Goal: Task Accomplishment & Management: Use online tool/utility

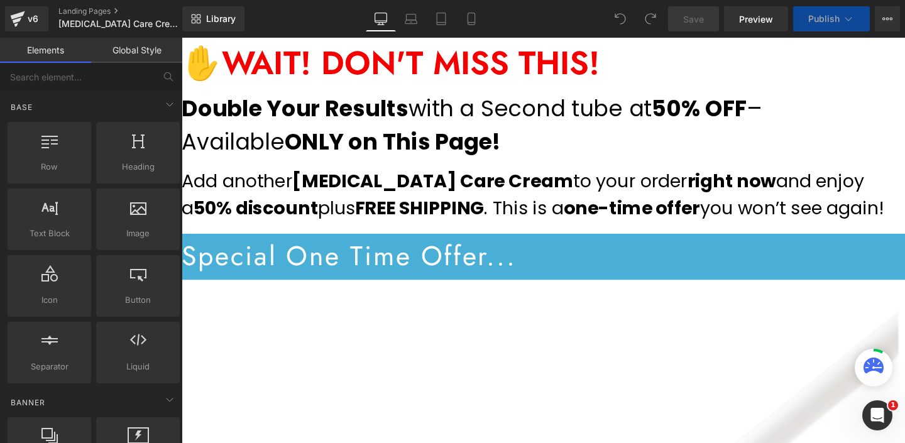
click at [232, 280] on h1 "Special One Time Offer..." at bounding box center [562, 268] width 760 height 48
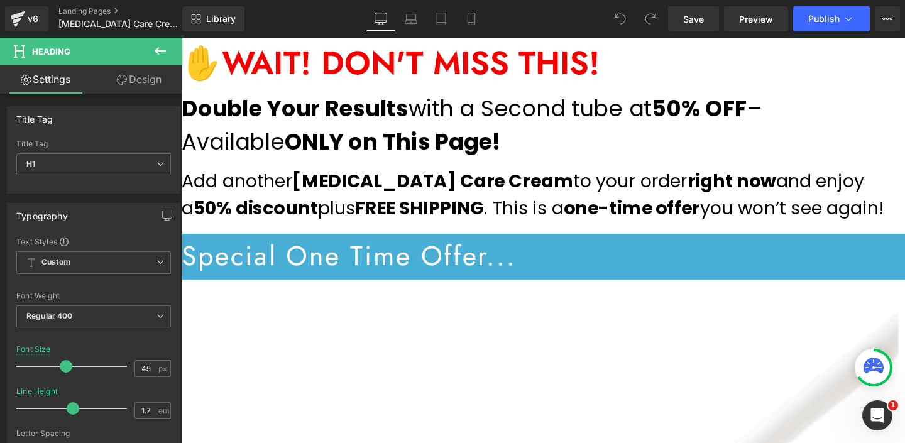
click at [139, 75] on link "Design" at bounding box center [139, 79] width 91 height 28
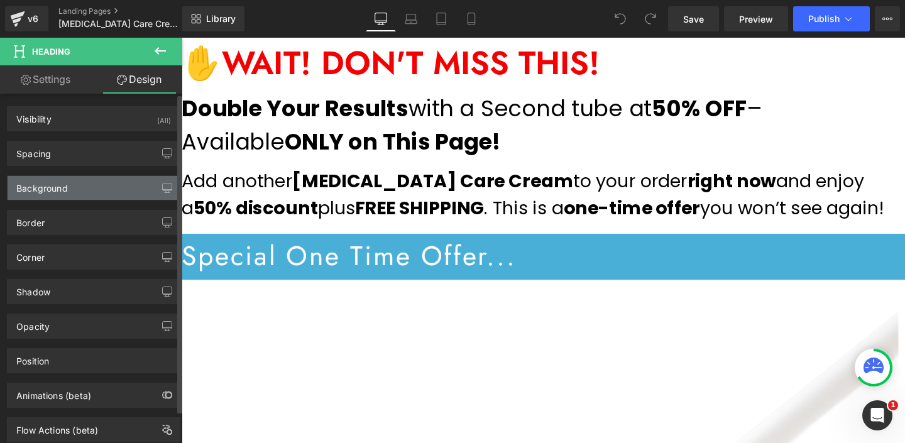
click at [70, 187] on div "Background" at bounding box center [94, 188] width 172 height 24
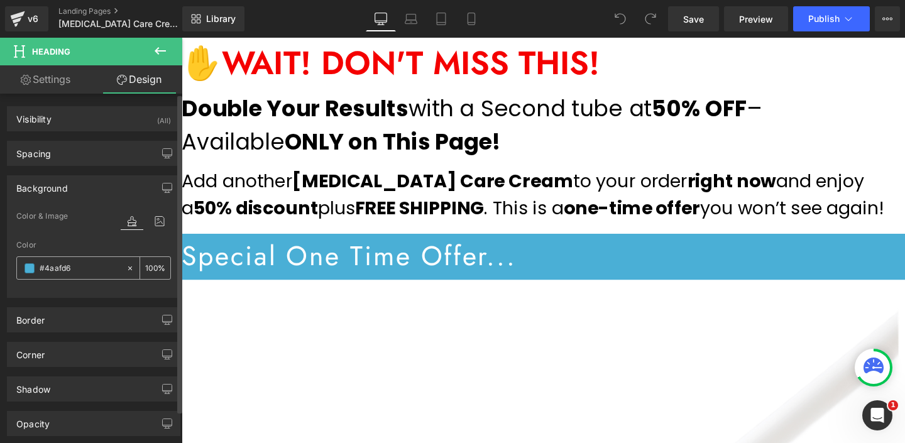
click at [81, 268] on input "#4aafd6" at bounding box center [80, 268] width 80 height 14
paste input "272289"
type input "#272289"
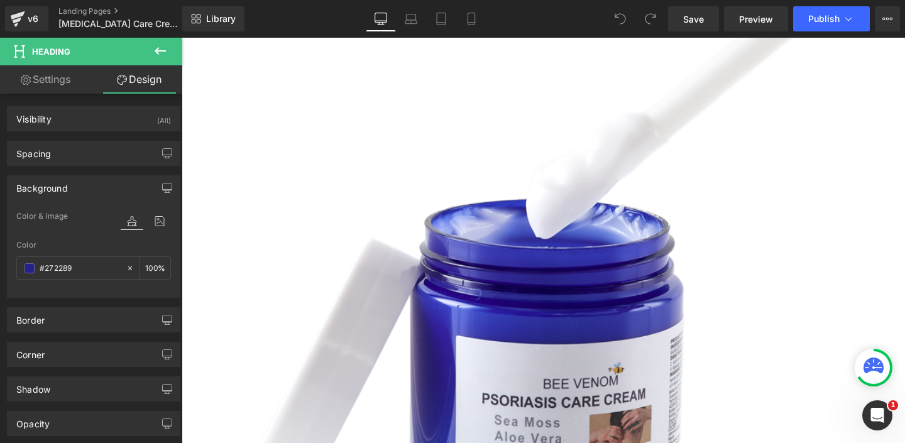
scroll to position [450, 0]
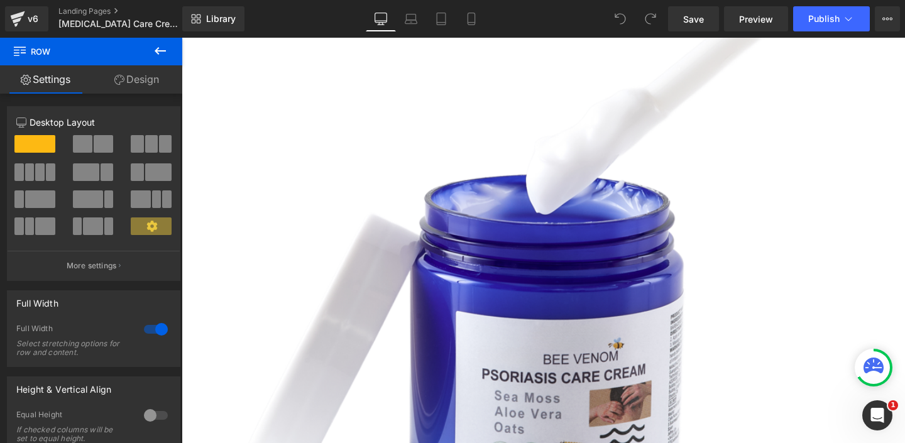
click at [137, 75] on link "Design" at bounding box center [136, 79] width 91 height 28
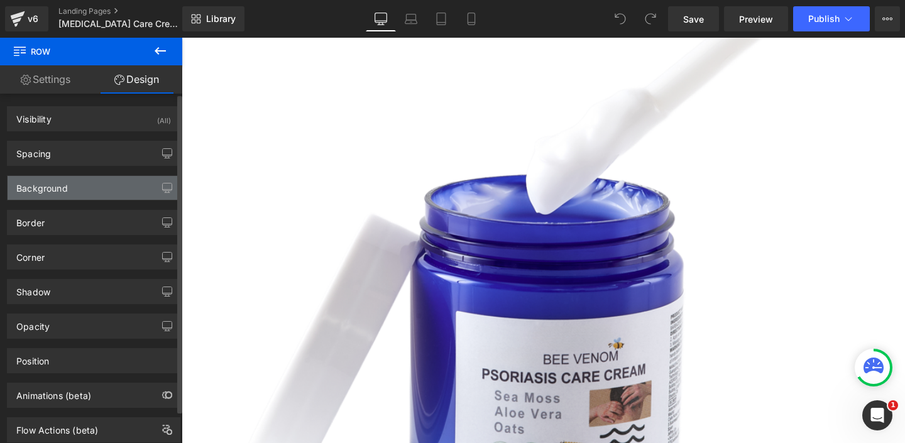
click at [79, 185] on div "Background" at bounding box center [94, 188] width 172 height 24
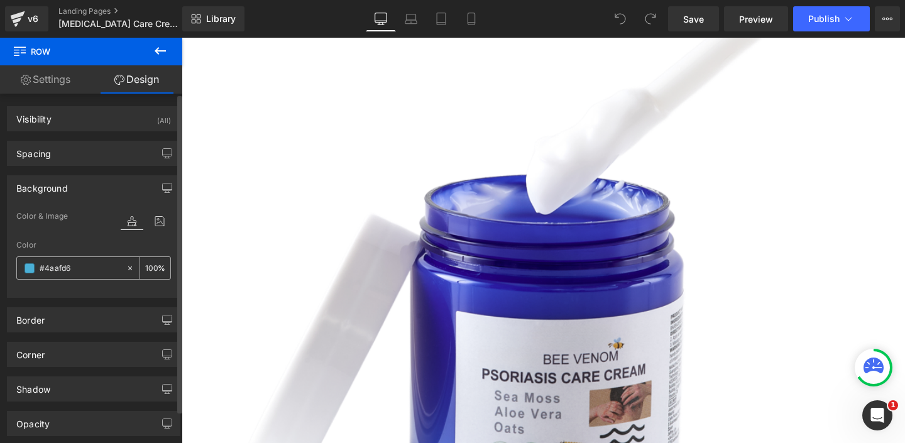
click at [106, 263] on input "#4aafd6" at bounding box center [80, 268] width 80 height 14
paste input "272289"
type input "#272289"
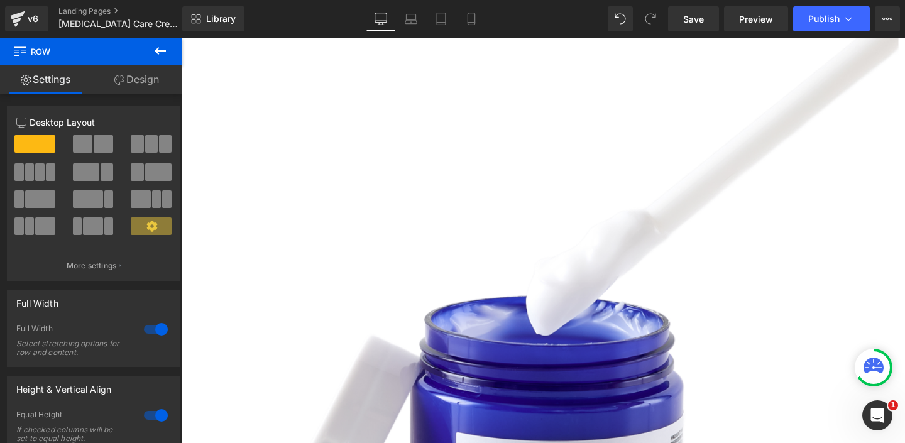
scroll to position [359, 0]
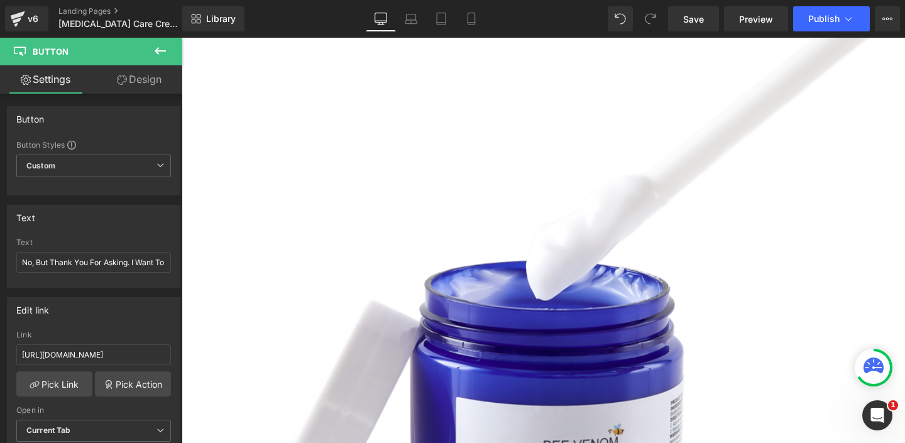
scroll to position [0, 86]
drag, startPoint x: 336, startPoint y: 300, endPoint x: 190, endPoint y: 273, distance: 148.2
click at [151, 263] on input "No, But Thank You For Asking. I Want To Purchase Just 1 Piece" at bounding box center [93, 262] width 155 height 21
type input "No, But Thank You For Asking. I Want To Purchase Just 1 Jar"
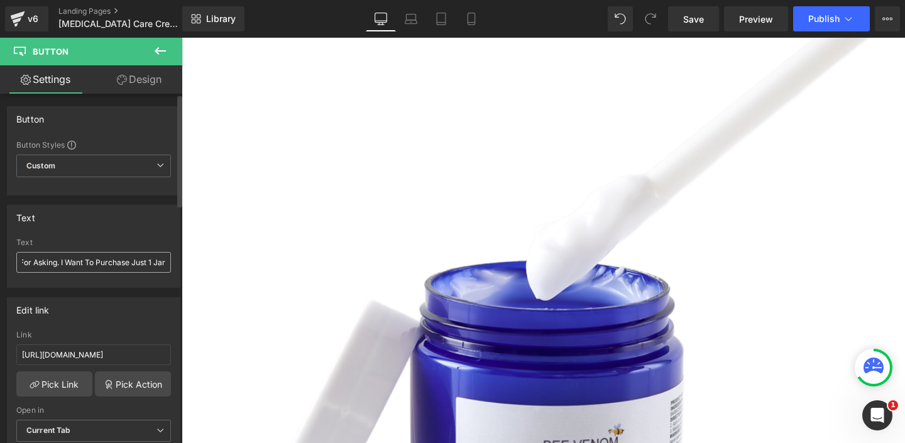
scroll to position [0, 77]
click at [540, 299] on img at bounding box center [559, 329] width 754 height 754
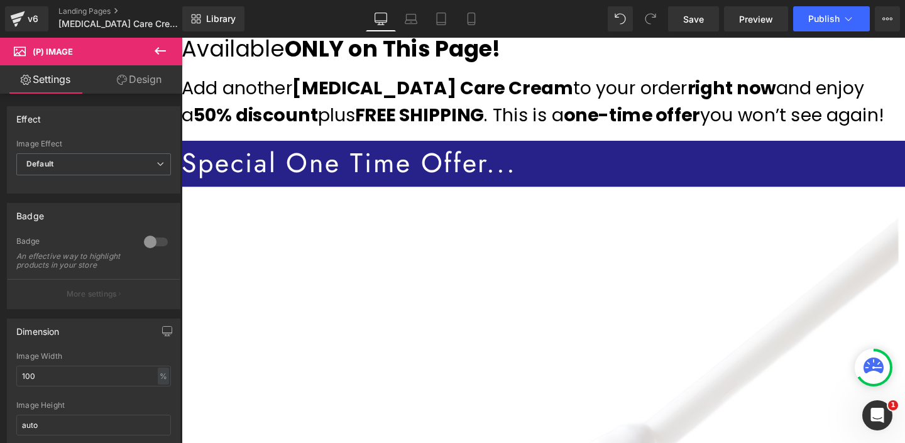
scroll to position [0, 0]
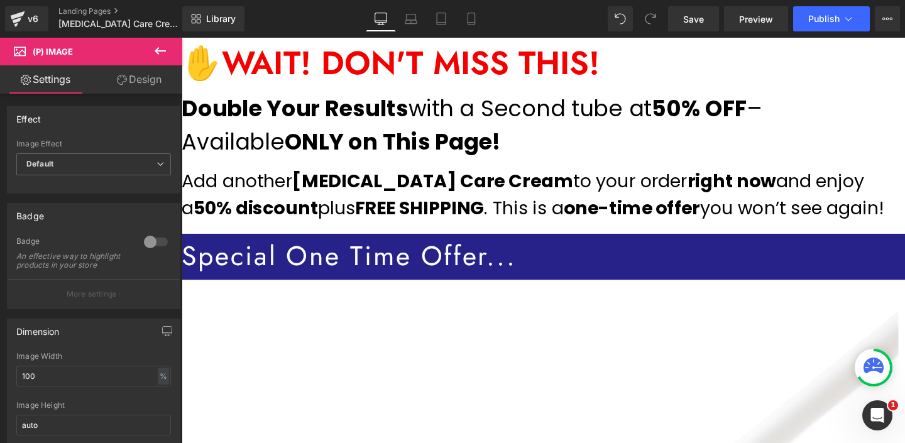
click at [679, 115] on h1 "Double Your Results with a Second tube at 50% OFF – Available ONLY on This Page!" at bounding box center [559, 130] width 754 height 70
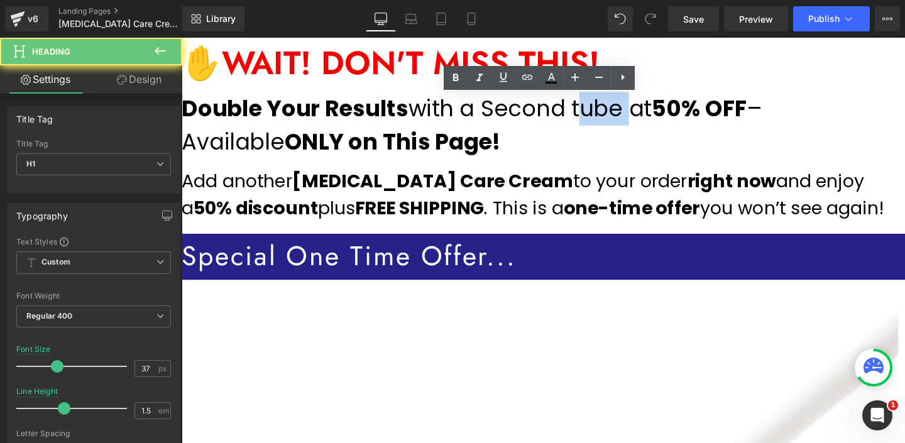
click at [679, 115] on h1 "Double Your Results with a Second tube at 50% OFF – Available ONLY on This Page!" at bounding box center [559, 130] width 754 height 70
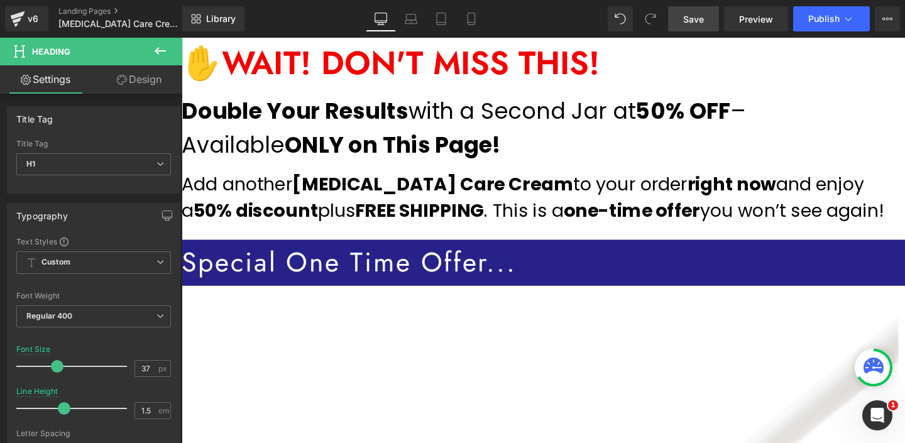
click at [694, 19] on span "Save" at bounding box center [693, 19] width 21 height 13
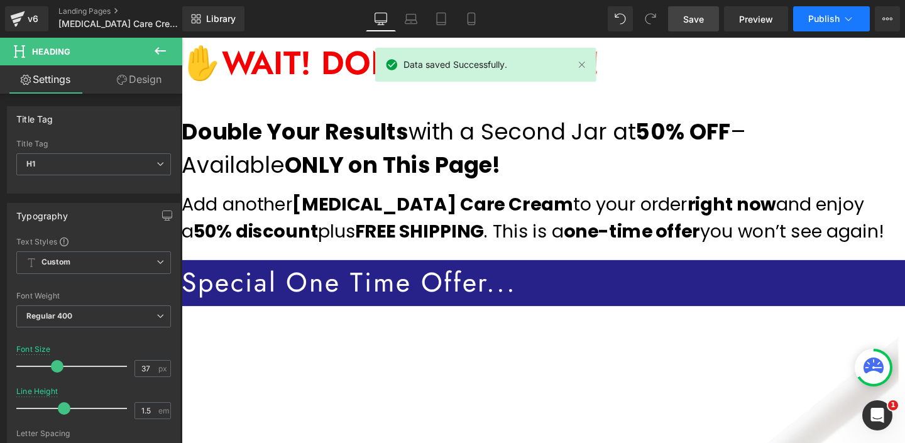
click at [829, 22] on span "Publish" at bounding box center [823, 19] width 31 height 10
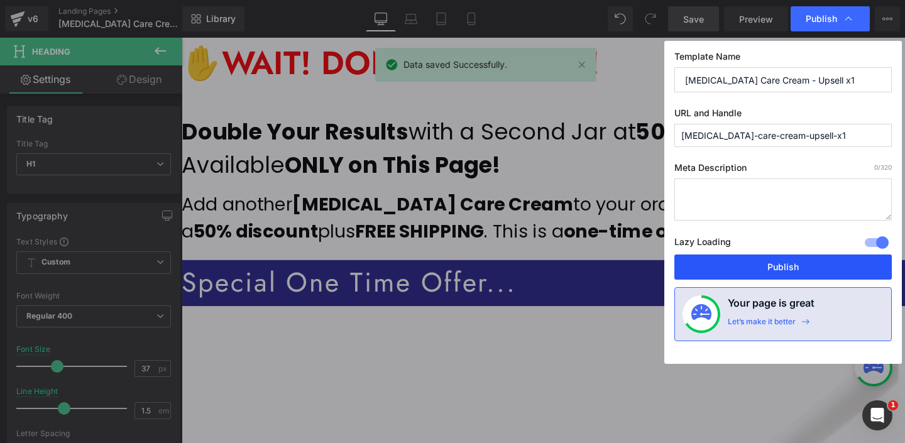
drag, startPoint x: 620, startPoint y: 237, endPoint x: 772, endPoint y: 263, distance: 153.7
click at [772, 263] on button "Publish" at bounding box center [782, 267] width 217 height 25
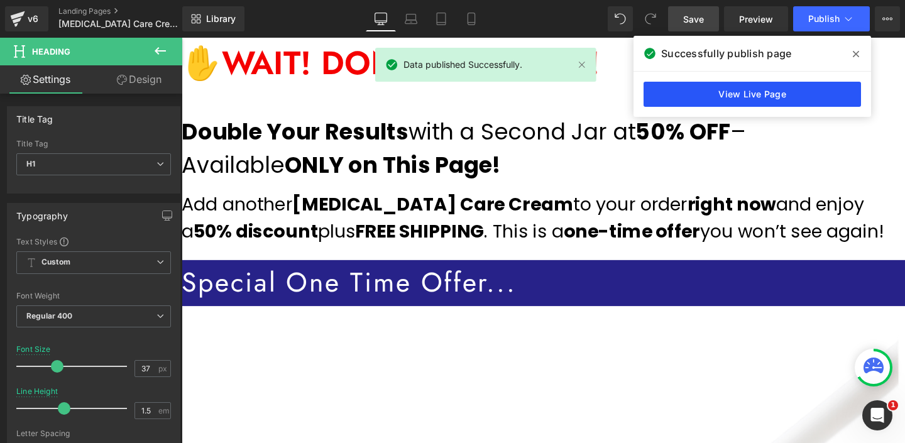
click at [733, 88] on link "View Live Page" at bounding box center [752, 94] width 217 height 25
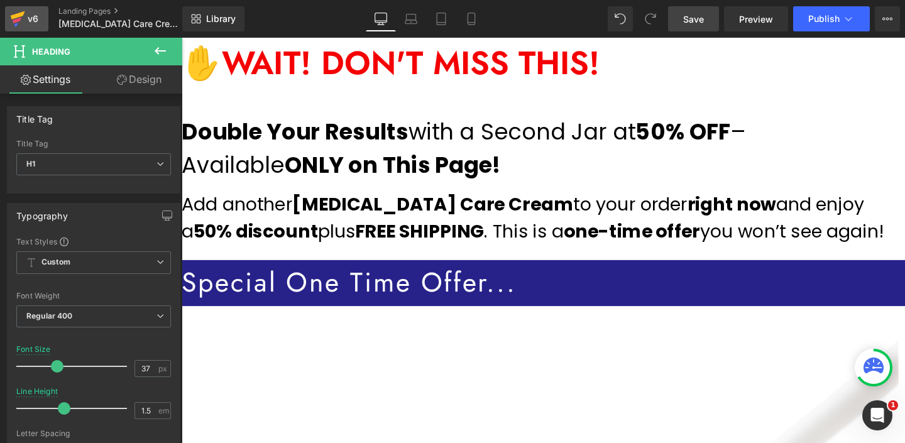
click at [20, 19] on icon at bounding box center [17, 18] width 15 height 31
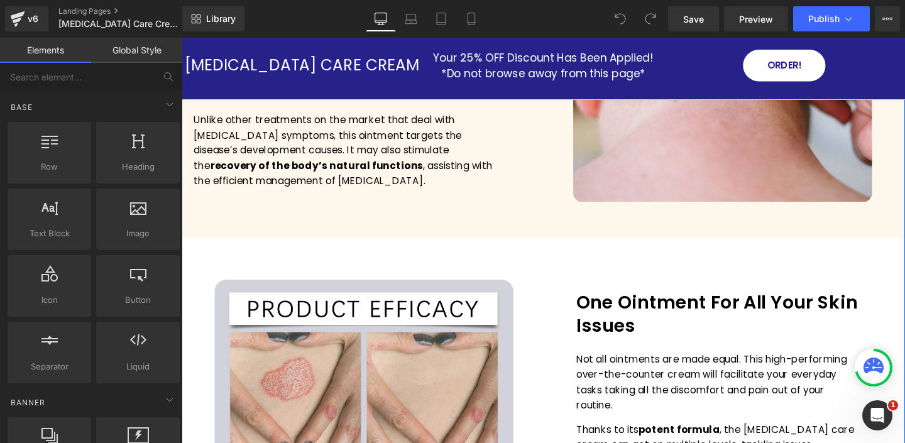
scroll to position [1943, 0]
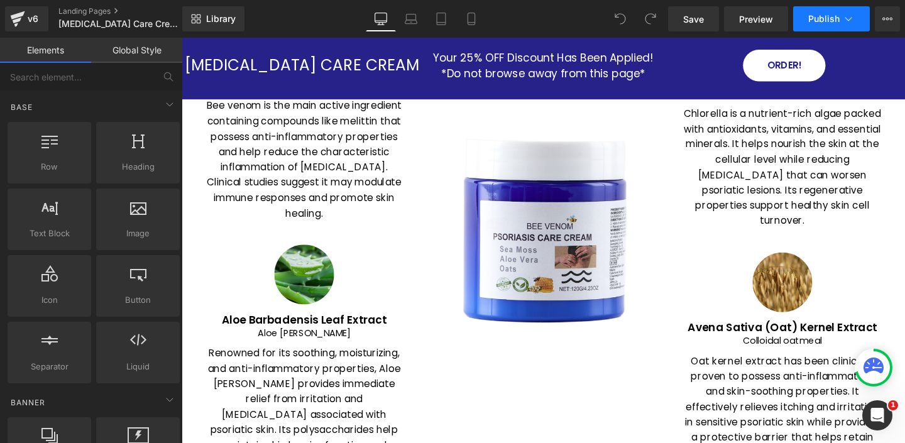
click at [859, 23] on button "Publish" at bounding box center [831, 18] width 77 height 25
click at [887, 19] on icon at bounding box center [887, 19] width 10 height 10
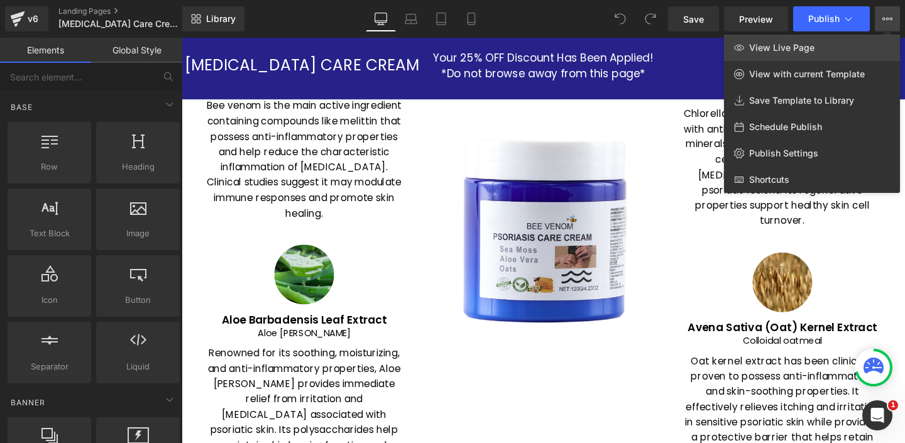
click at [785, 47] on span "View Live Page" at bounding box center [781, 47] width 65 height 11
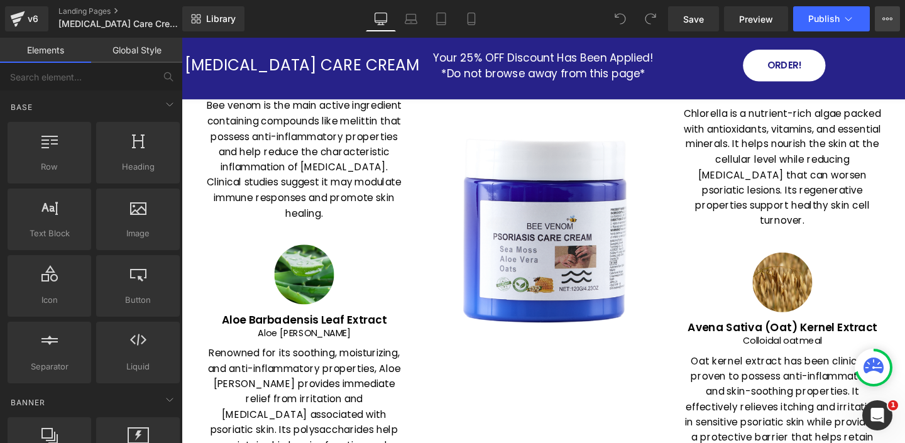
click at [886, 21] on icon at bounding box center [887, 19] width 10 height 10
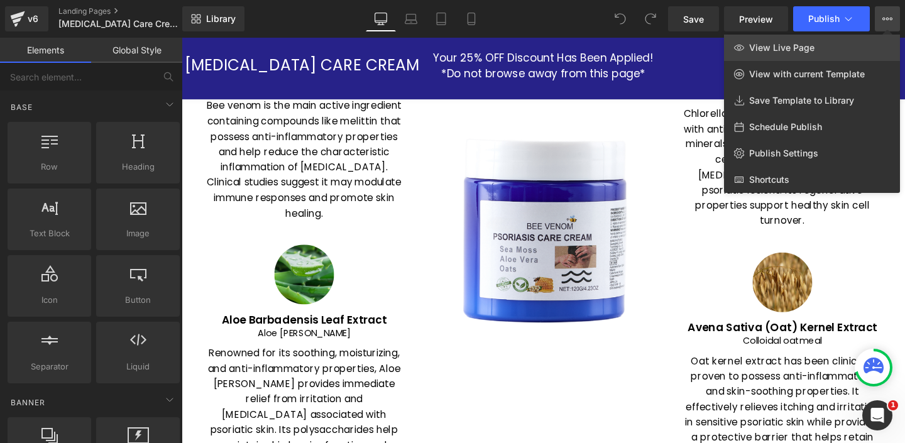
click at [784, 53] on link "View Live Page" at bounding box center [812, 48] width 176 height 26
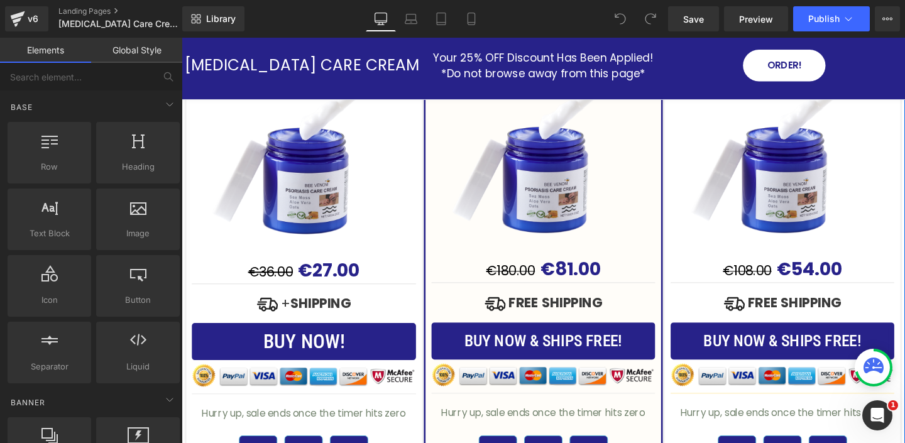
scroll to position [3680, 0]
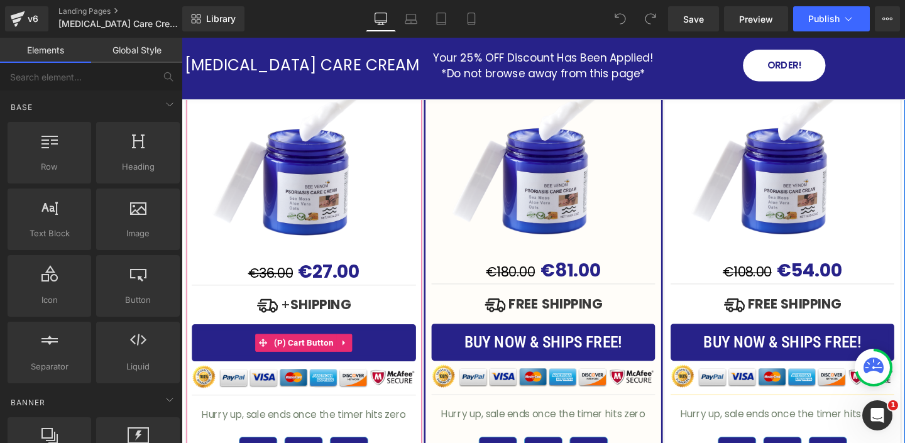
click at [398, 348] on button "BUY NOW!" at bounding box center [310, 358] width 236 height 39
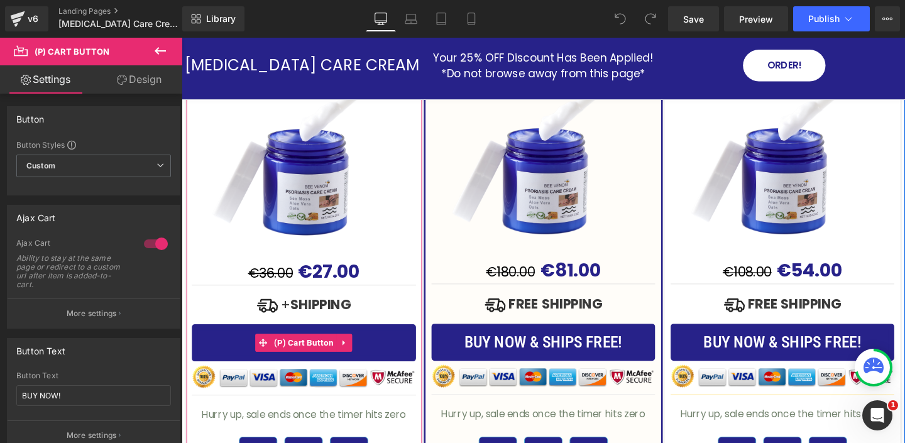
click at [242, 342] on button "BUY NOW!" at bounding box center [310, 358] width 236 height 39
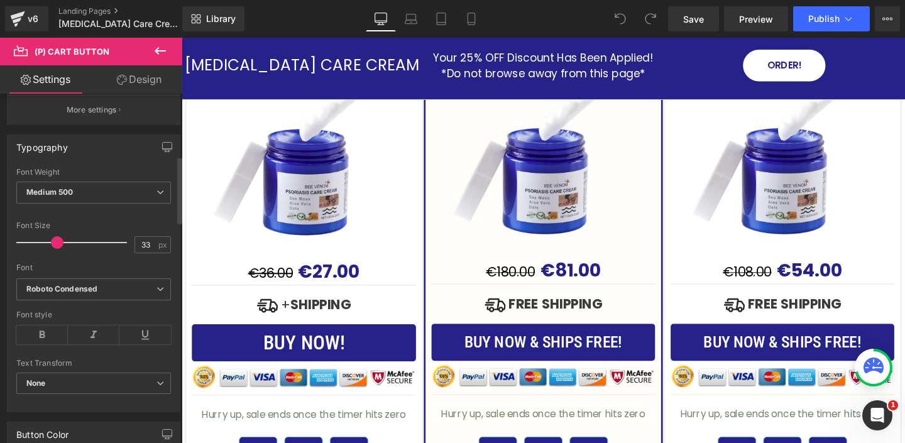
scroll to position [325, 0]
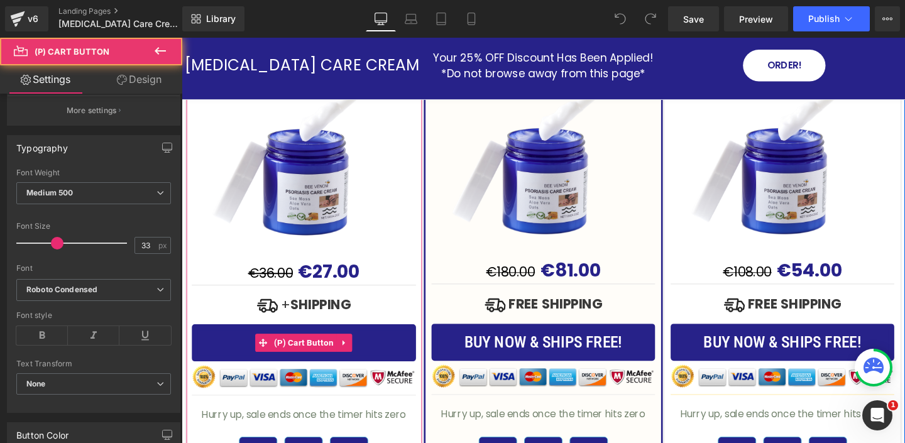
click at [376, 343] on button "BUY NOW!" at bounding box center [310, 358] width 236 height 39
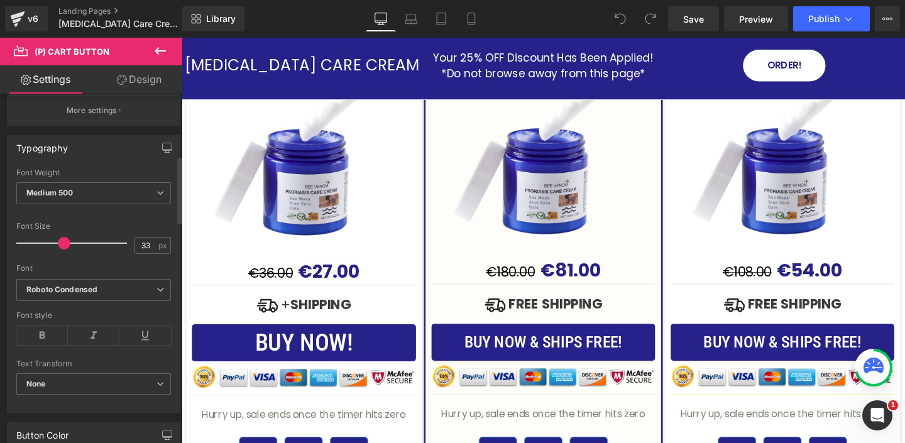
drag, startPoint x: 56, startPoint y: 244, endPoint x: 63, endPoint y: 243, distance: 6.9
click at [63, 243] on span at bounding box center [64, 243] width 13 height 13
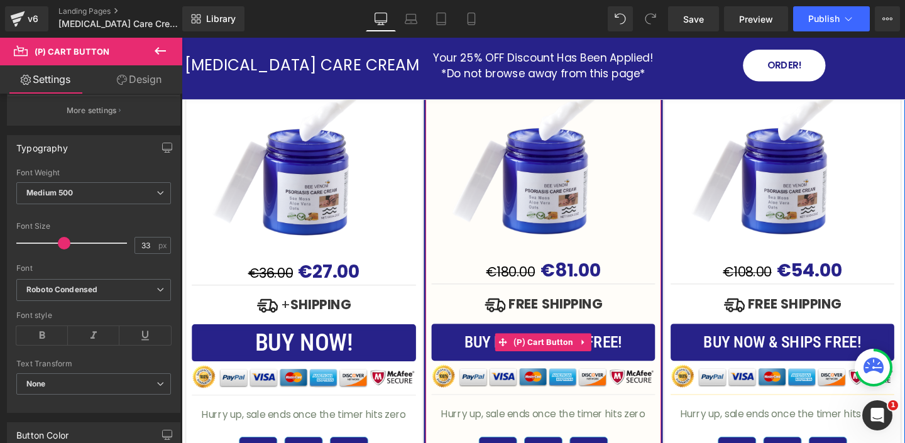
click at [468, 349] on button "BUY NOW & SHIPS FREE!" at bounding box center [561, 358] width 235 height 39
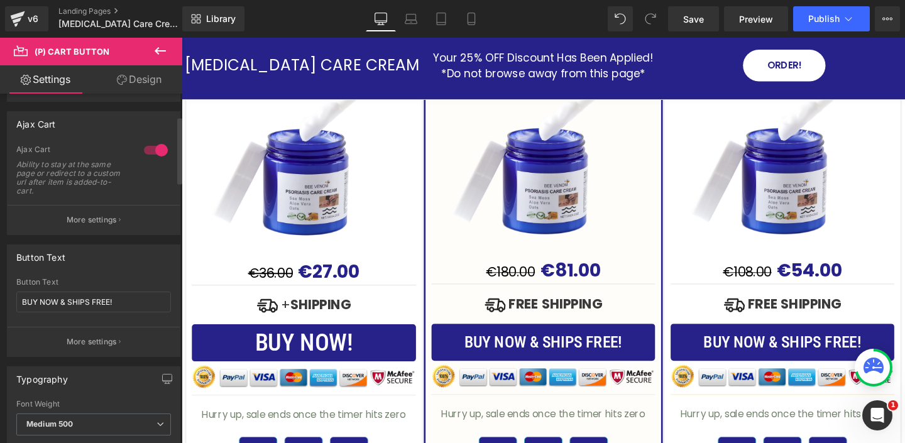
scroll to position [119, 0]
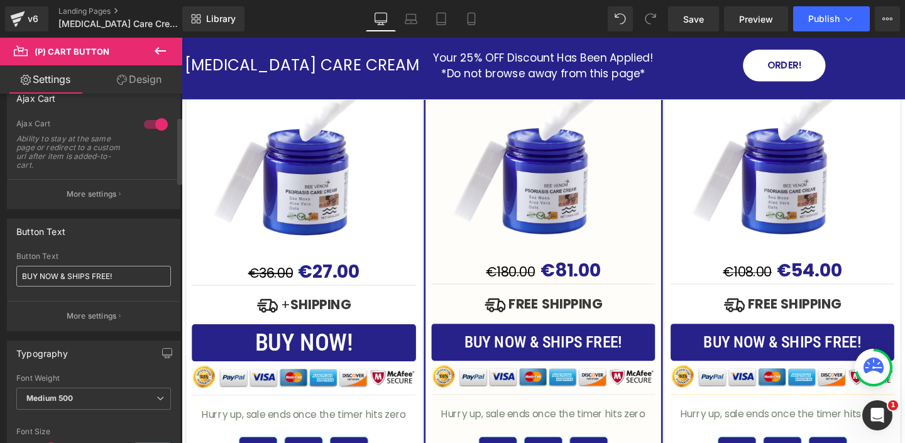
drag, startPoint x: 59, startPoint y: 277, endPoint x: 157, endPoint y: 274, distance: 98.1
click at [157, 274] on input "BUY NOW & SHIPS FREE!" at bounding box center [93, 276] width 155 height 21
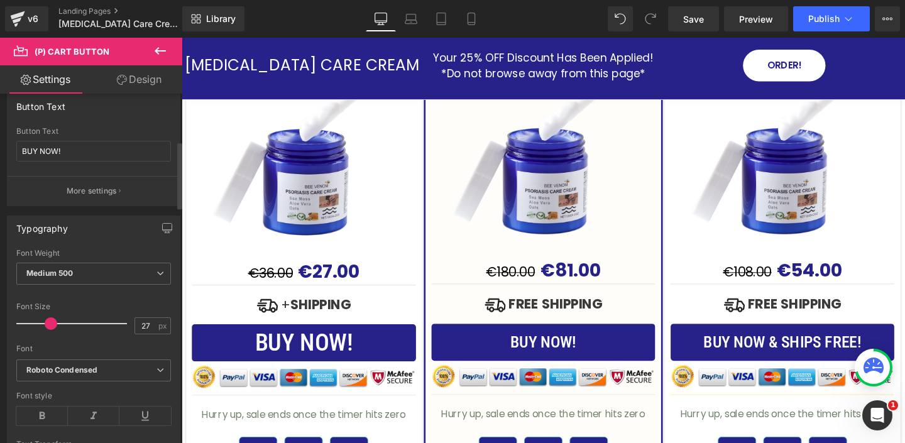
scroll to position [248, 0]
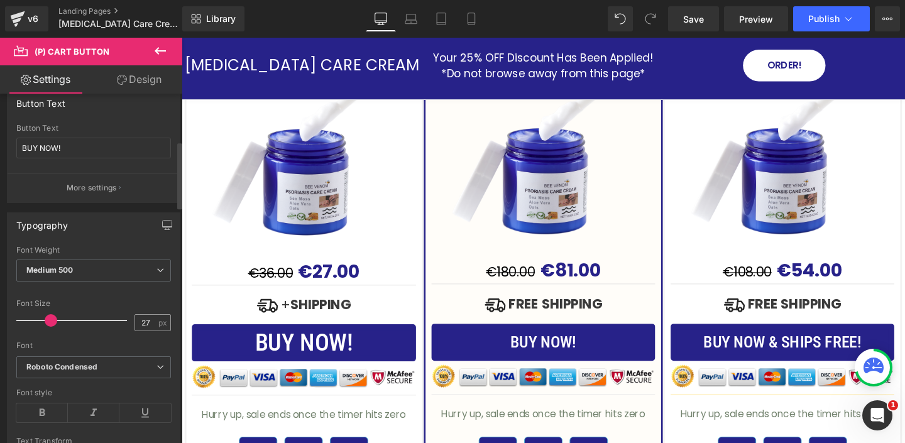
type input "BUY NOW!"
click at [149, 321] on input "27" at bounding box center [146, 323] width 22 height 16
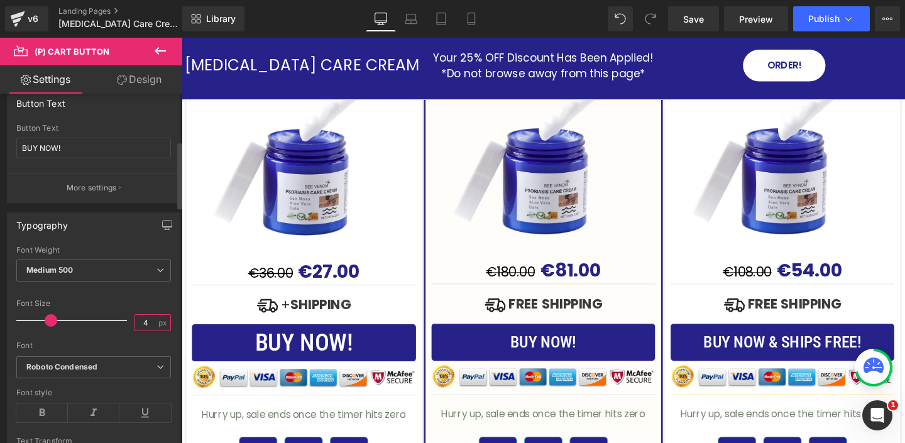
type input "40"
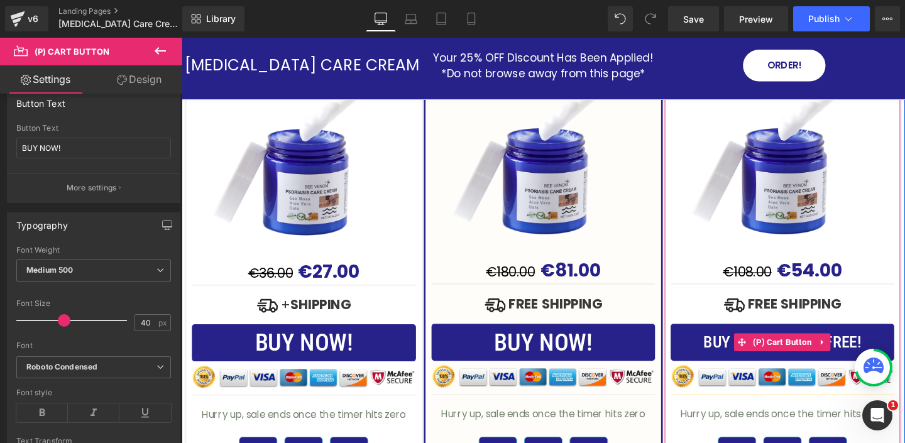
click at [708, 349] on button "BUY NOW & SHIPS FREE!" at bounding box center [813, 358] width 235 height 39
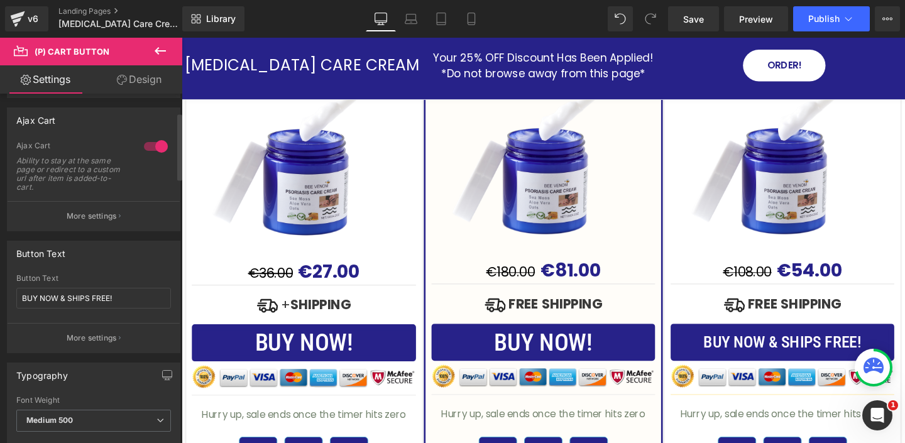
scroll to position [99, 0]
drag, startPoint x: 59, startPoint y: 297, endPoint x: 177, endPoint y: 296, distance: 118.1
click at [176, 297] on div "Button Text BUY NOW & SHIPS FREE! Button Text BUY NOW & SHIPS FREE! More settin…" at bounding box center [94, 290] width 188 height 122
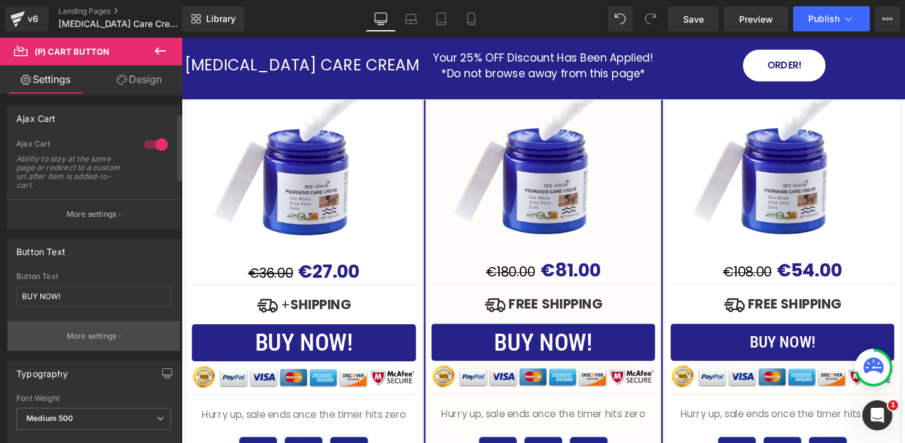
scroll to position [214, 0]
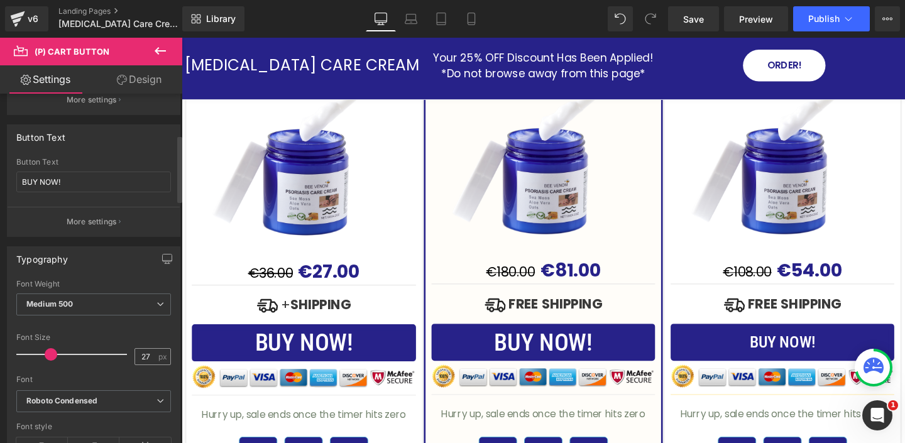
type input "BUY NOW!"
click at [148, 359] on input "27" at bounding box center [146, 357] width 22 height 16
drag, startPoint x: 148, startPoint y: 356, endPoint x: 125, endPoint y: 354, distance: 23.4
click at [125, 354] on div "Font Size 27 px" at bounding box center [93, 354] width 155 height 42
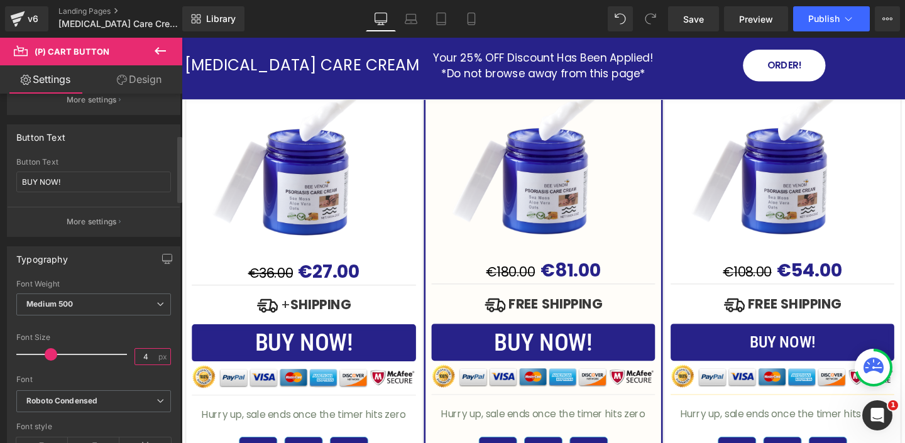
type input "40"
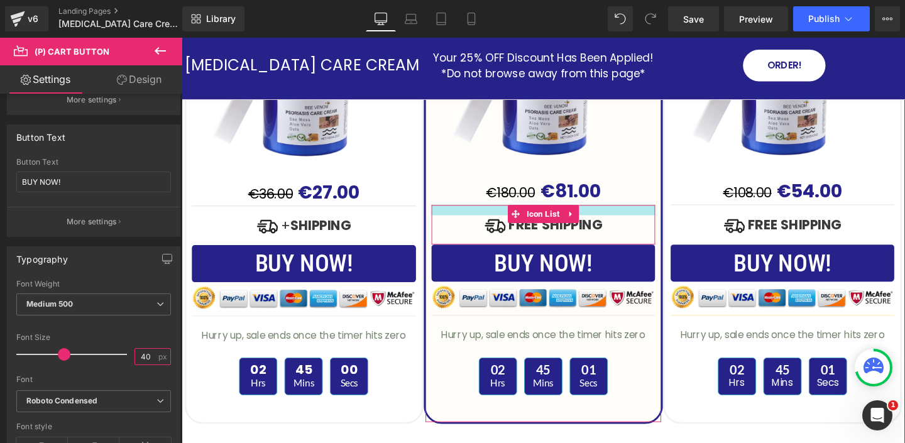
scroll to position [3796, 0]
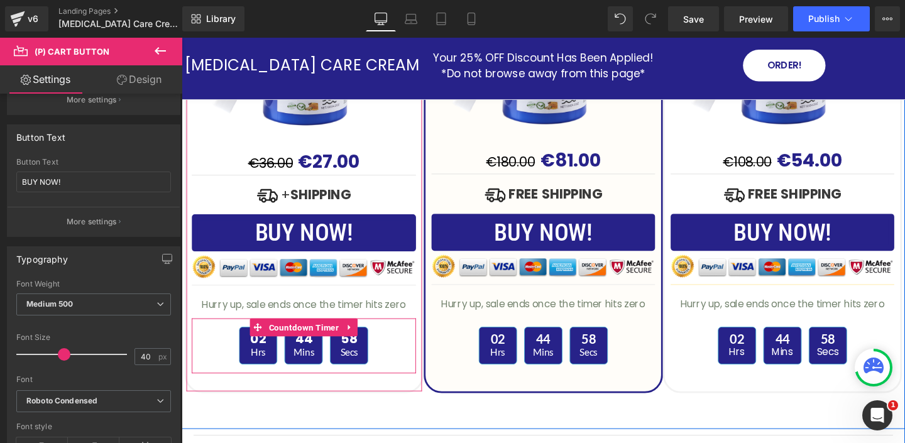
click at [202, 353] on div "02 Hrs 44 Mins 58 Secs" at bounding box center [310, 361] width 236 height 40
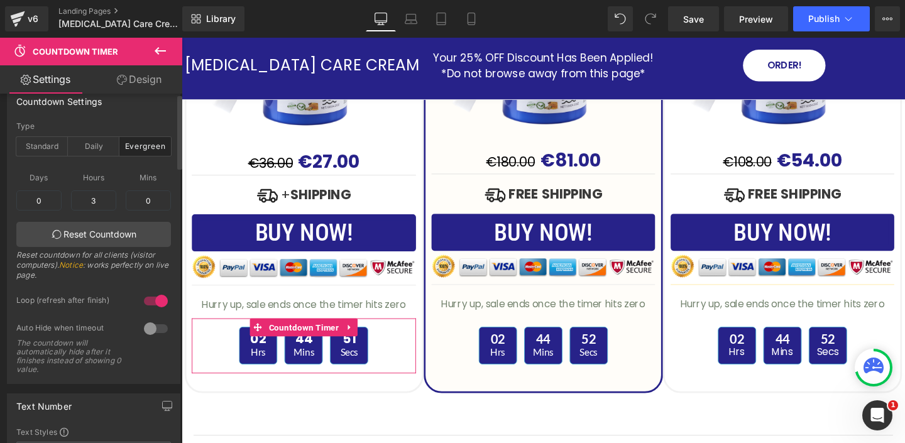
scroll to position [0, 0]
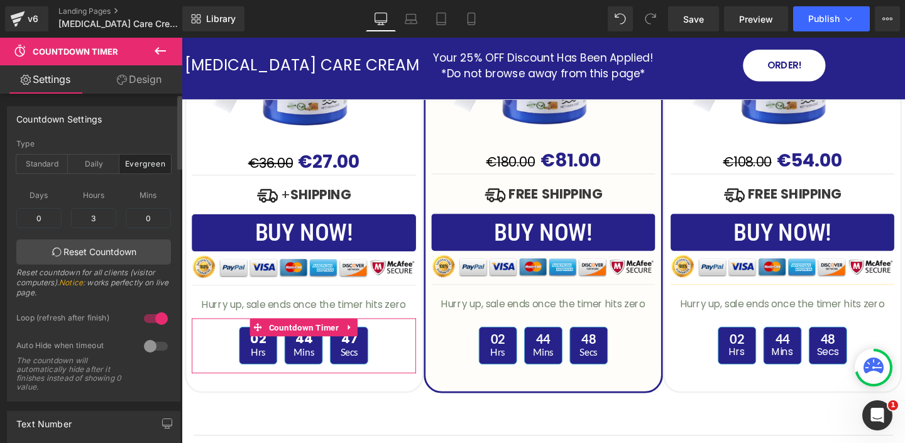
click at [146, 348] on div at bounding box center [156, 346] width 30 height 20
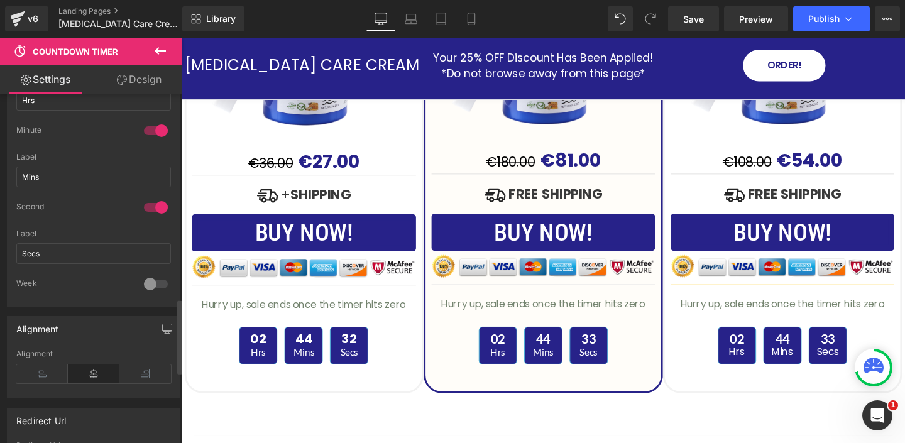
scroll to position [1294, 0]
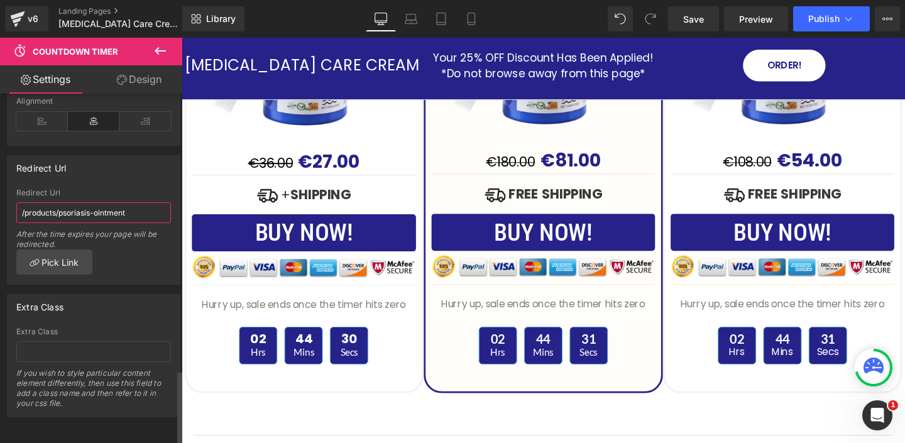
drag, startPoint x: 144, startPoint y: 205, endPoint x: 123, endPoint y: 185, distance: 28.9
click at [124, 189] on div "Redirect Url /products/psoriasis-ointment After the time expires your page will…" at bounding box center [93, 219] width 155 height 61
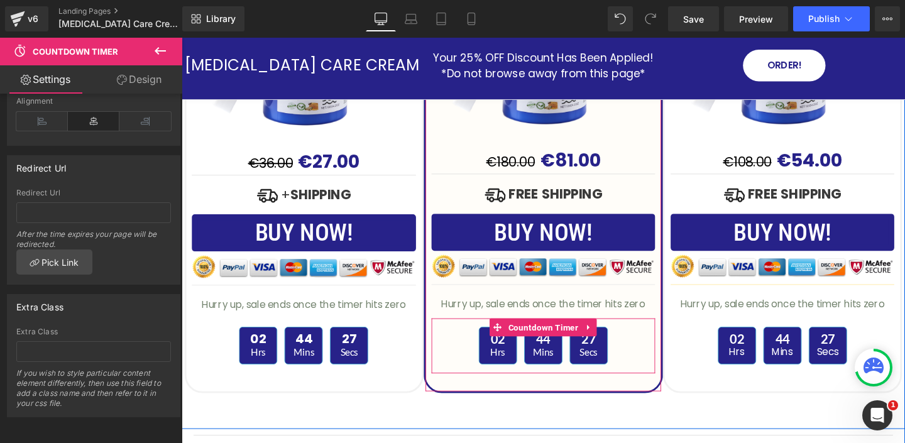
click at [478, 354] on div "02 Hrs 44 Mins 27 Secs" at bounding box center [561, 361] width 235 height 40
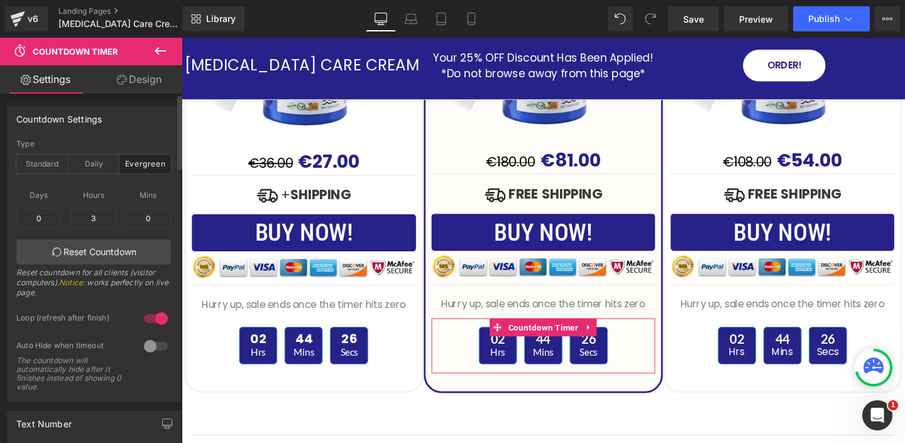
drag, startPoint x: 147, startPoint y: 346, endPoint x: 145, endPoint y: 324, distance: 22.1
click at [147, 346] on div at bounding box center [156, 346] width 30 height 20
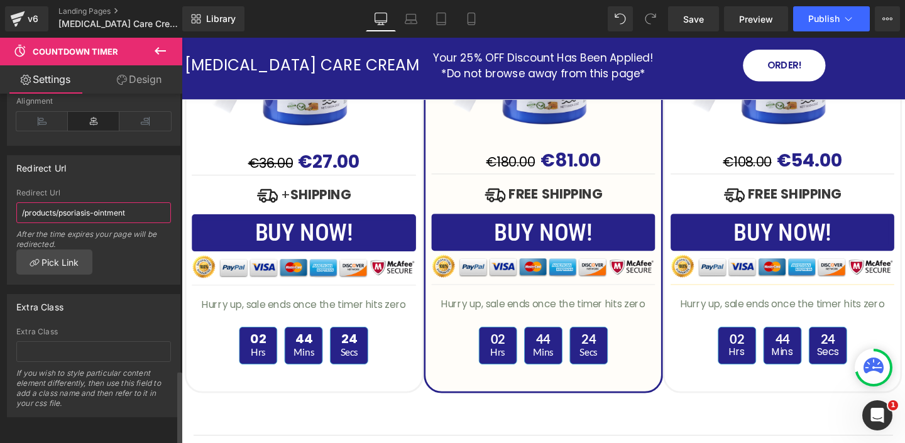
drag, startPoint x: 128, startPoint y: 174, endPoint x: 109, endPoint y: 145, distance: 35.4
click at [124, 166] on div "Redirect Url /products/psoriasis-ointment Redirect Url /products/psoriasis-oint…" at bounding box center [93, 219] width 173 height 129
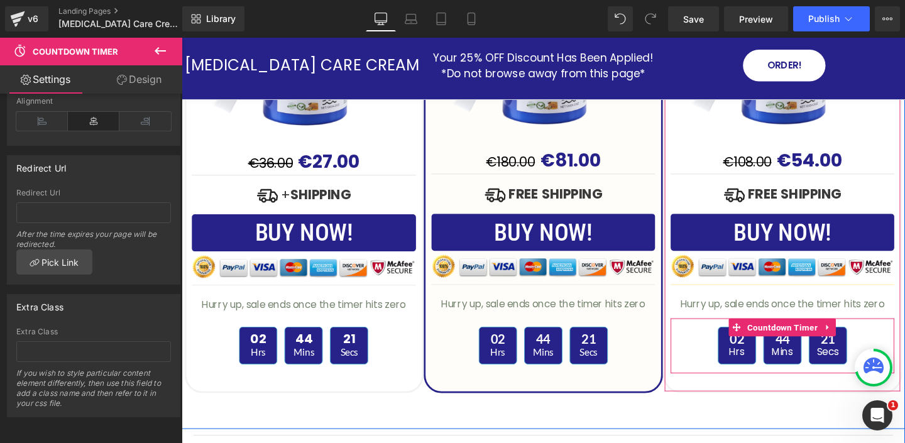
click at [727, 341] on div "02 Hrs 44 Mins 21 Secs" at bounding box center [813, 361] width 235 height 40
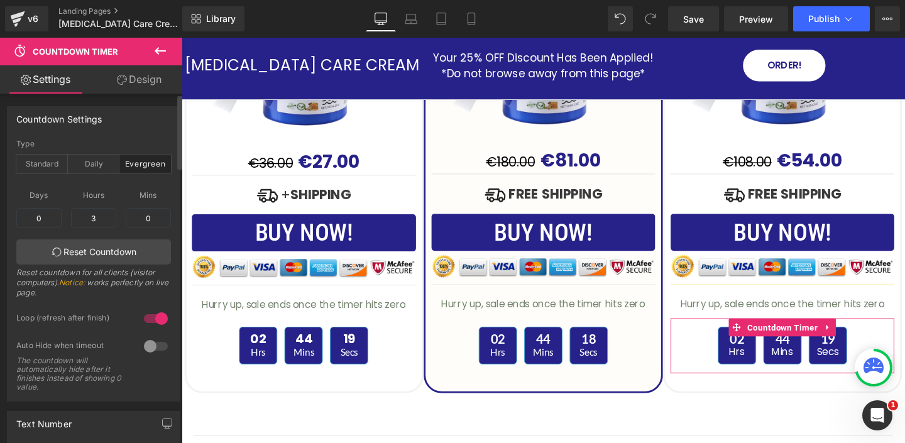
click at [147, 344] on div at bounding box center [156, 346] width 30 height 20
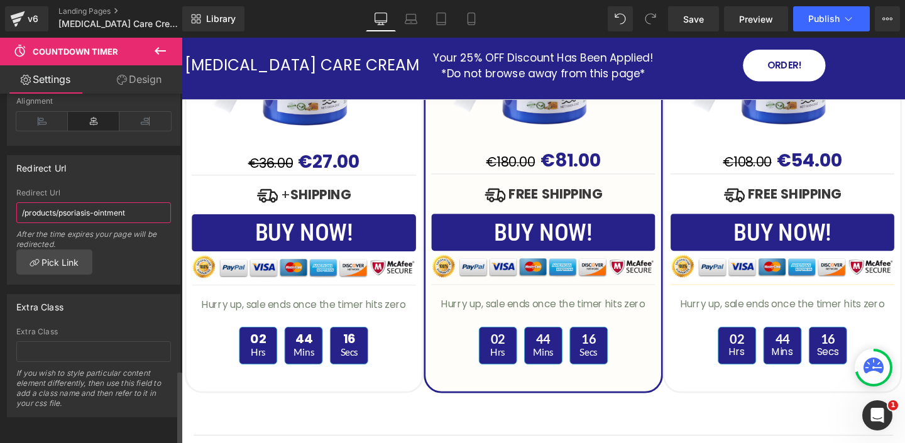
drag, startPoint x: 132, startPoint y: 184, endPoint x: 118, endPoint y: 172, distance: 18.3
click at [127, 189] on div "Redirect Url /products/psoriasis-ointment After the time expires your page will…" at bounding box center [93, 219] width 155 height 61
drag, startPoint x: 701, startPoint y: 20, endPoint x: 436, endPoint y: 148, distance: 294.0
click at [701, 20] on span "Save" at bounding box center [693, 19] width 21 height 13
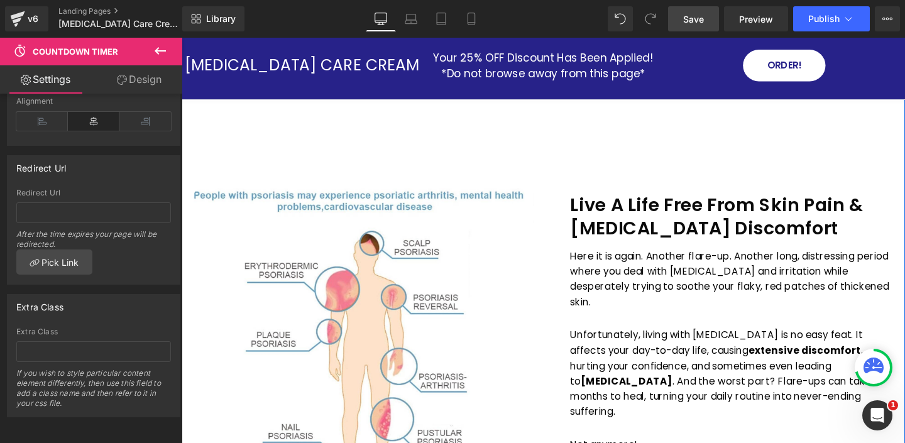
scroll to position [494, 0]
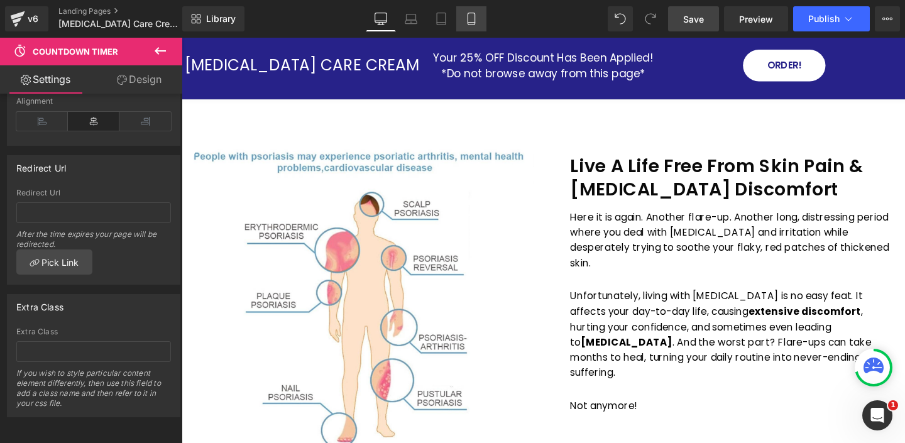
click at [473, 23] on icon at bounding box center [471, 19] width 13 height 13
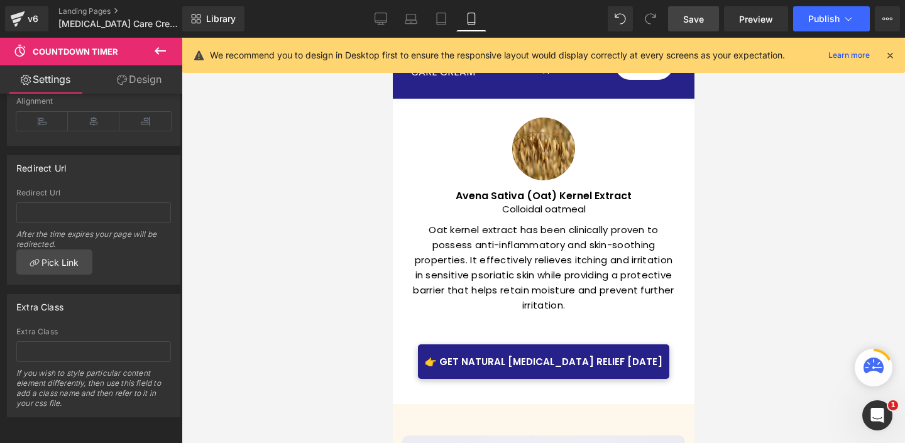
scroll to position [3527, 0]
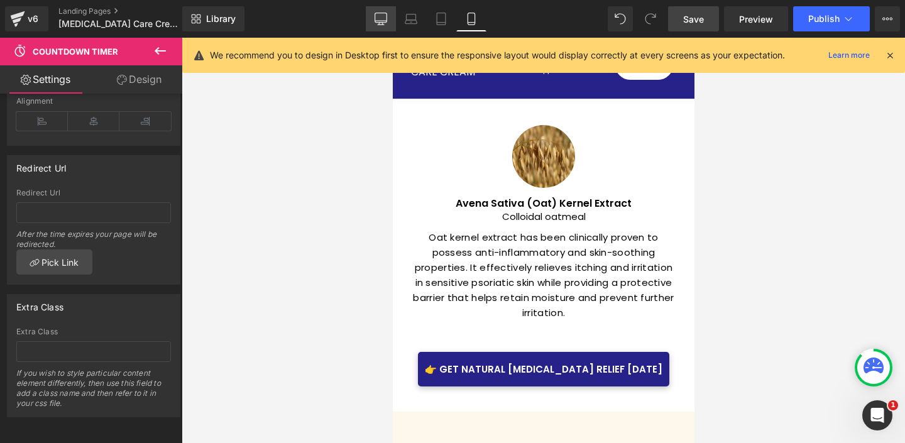
click at [383, 19] on icon at bounding box center [381, 19] width 13 height 13
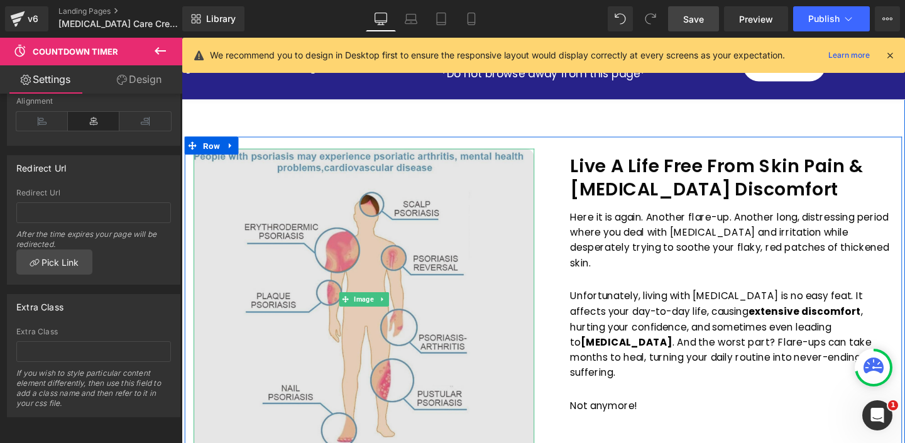
scroll to position [0, 0]
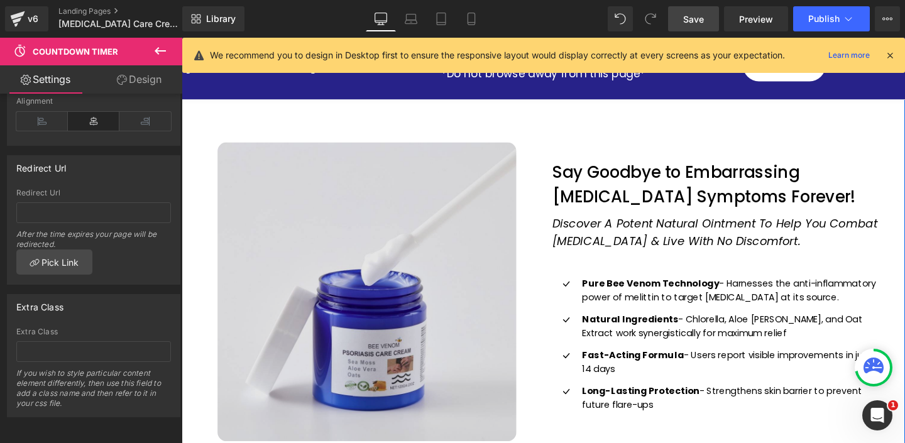
click at [425, 221] on img at bounding box center [376, 305] width 314 height 314
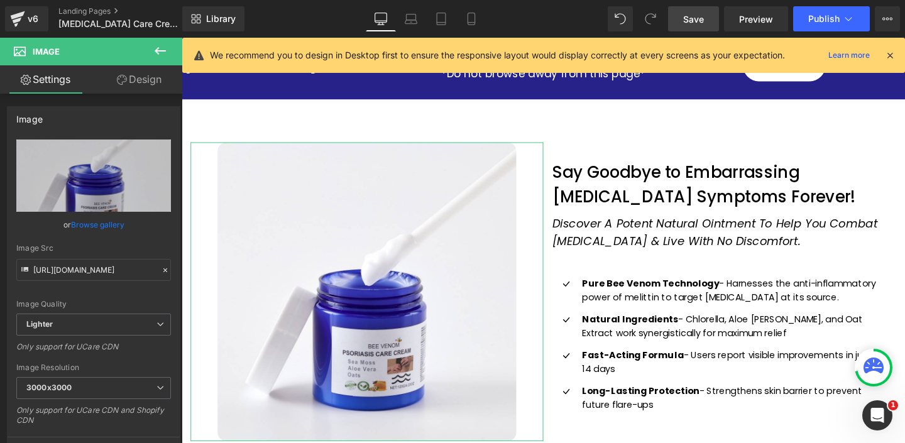
click at [156, 82] on link "Design" at bounding box center [139, 79] width 91 height 28
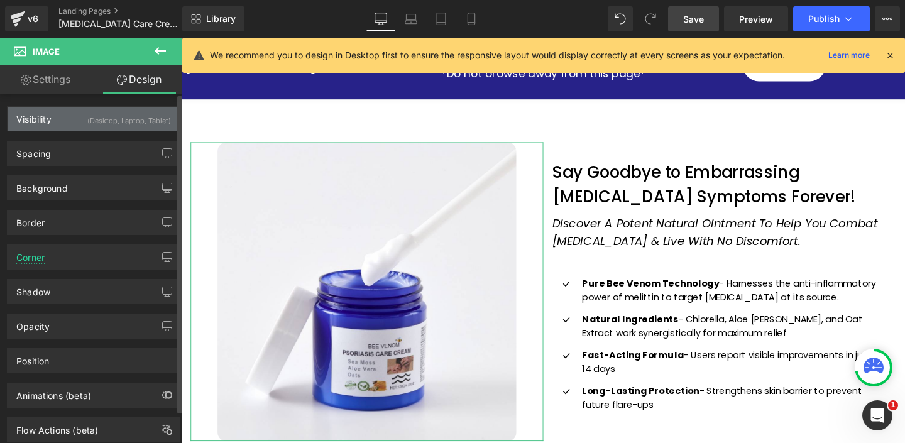
click at [87, 128] on div "Visibility (Desktop, Laptop, Tablet)" at bounding box center [94, 119] width 172 height 24
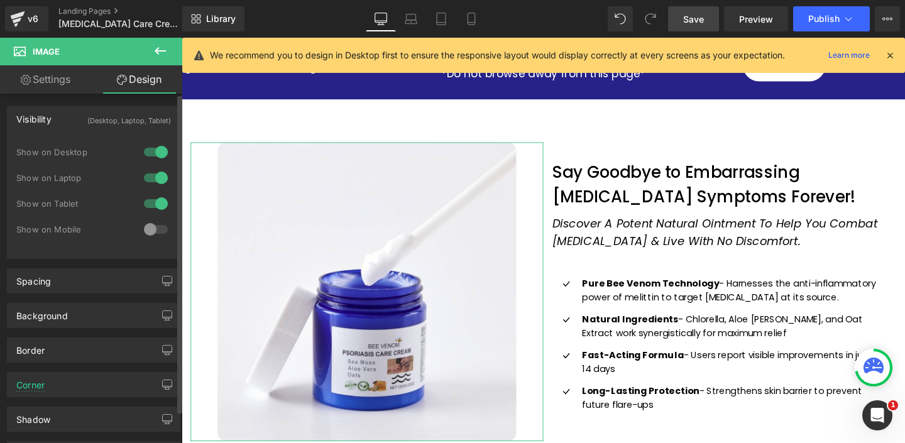
click at [142, 227] on div at bounding box center [156, 229] width 30 height 20
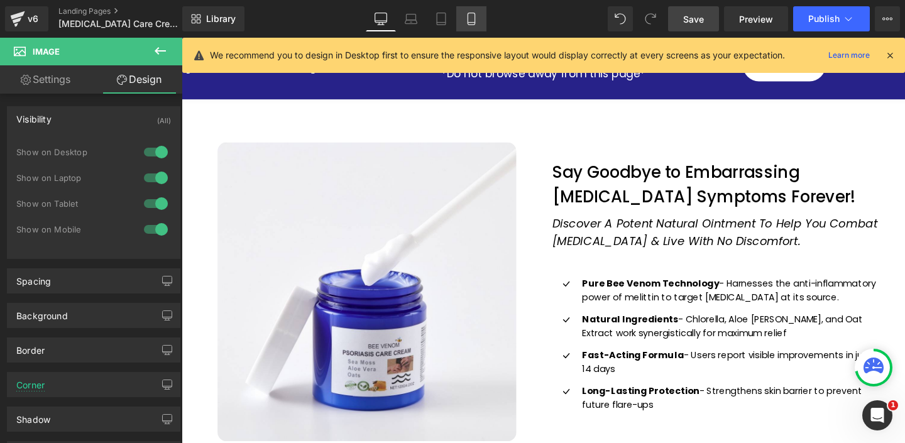
click at [466, 19] on icon at bounding box center [471, 19] width 13 height 13
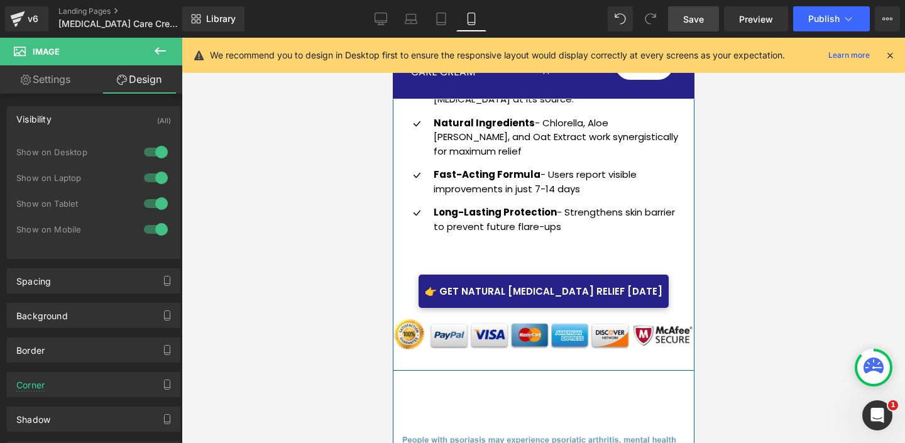
scroll to position [572, 0]
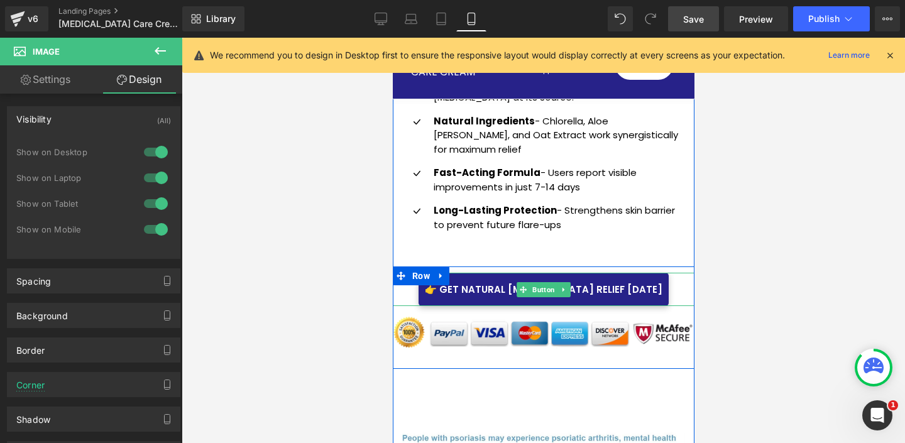
click at [424, 273] on div "👉 Get Natural Psoriasis Relief Today" at bounding box center [543, 289] width 302 height 33
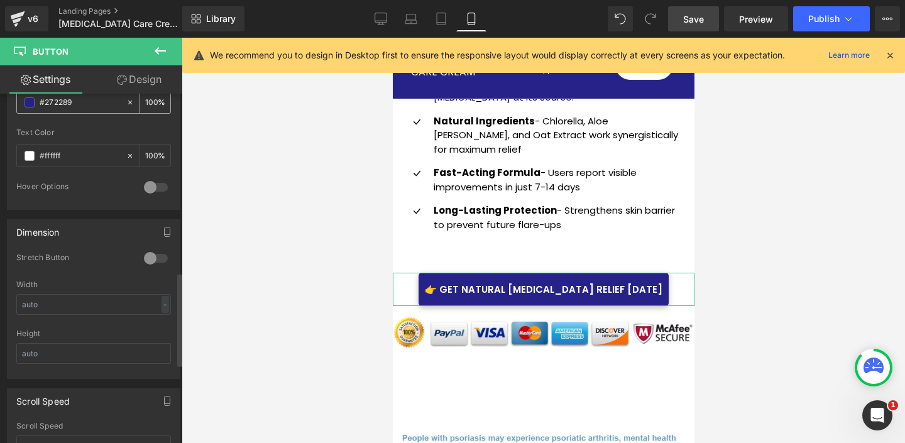
scroll to position [664, 0]
click at [143, 263] on div at bounding box center [156, 261] width 30 height 20
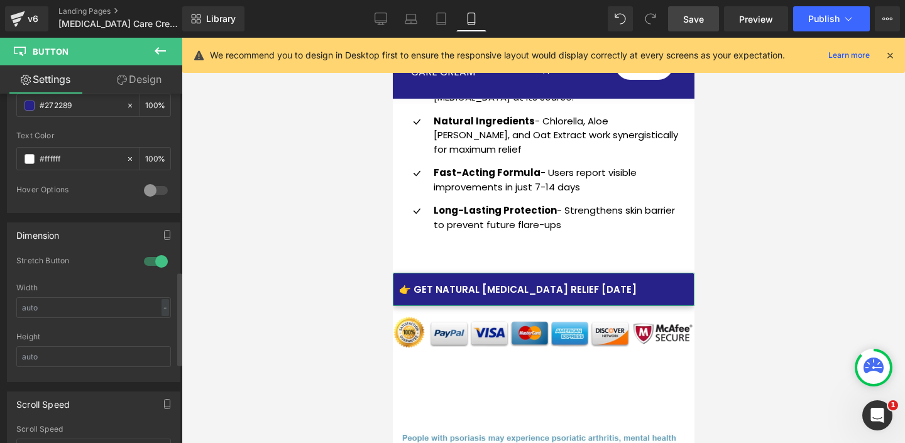
click at [157, 258] on div at bounding box center [156, 261] width 30 height 20
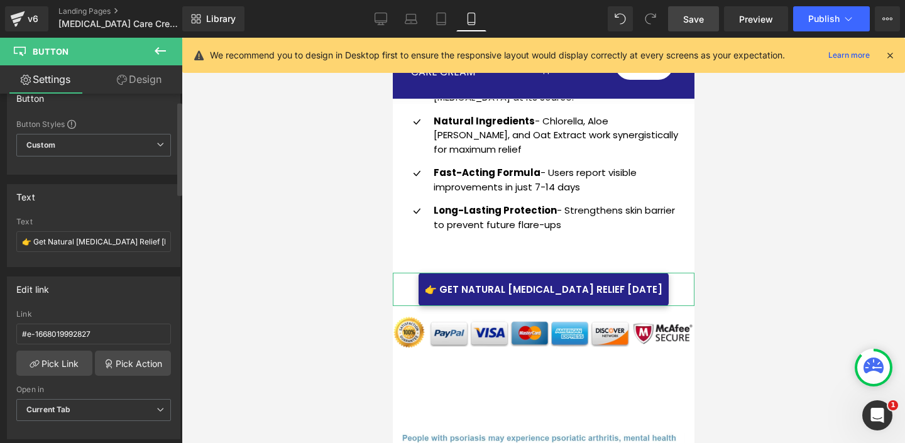
scroll to position [0, 0]
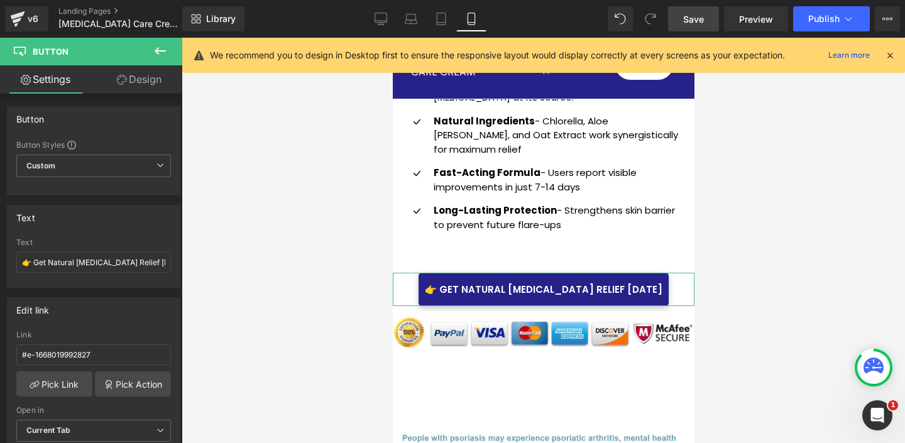
click at [145, 82] on link "Design" at bounding box center [139, 79] width 91 height 28
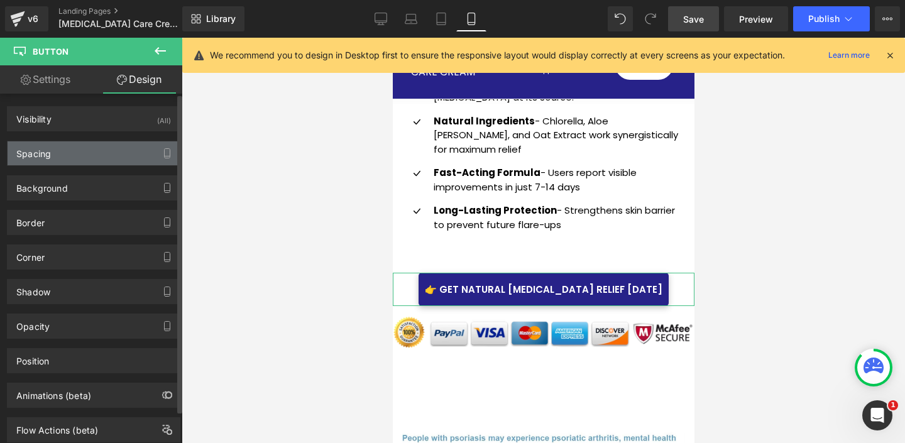
click at [53, 151] on div "Spacing" at bounding box center [94, 153] width 172 height 24
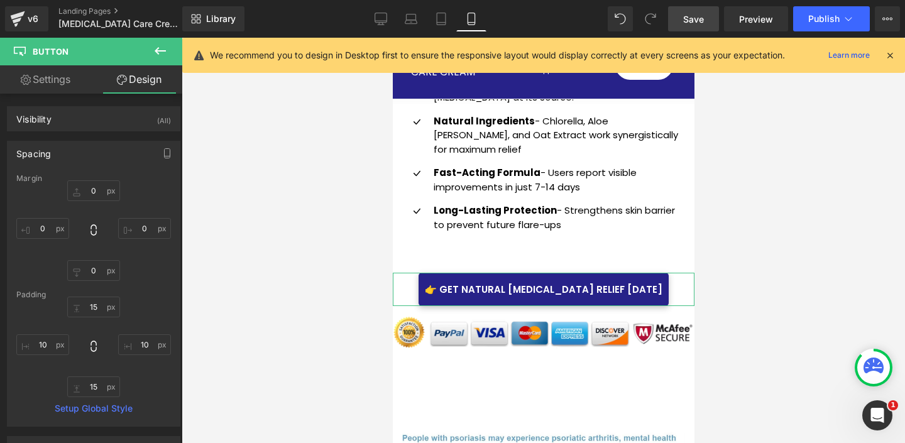
click at [58, 79] on link "Settings" at bounding box center [45, 79] width 91 height 28
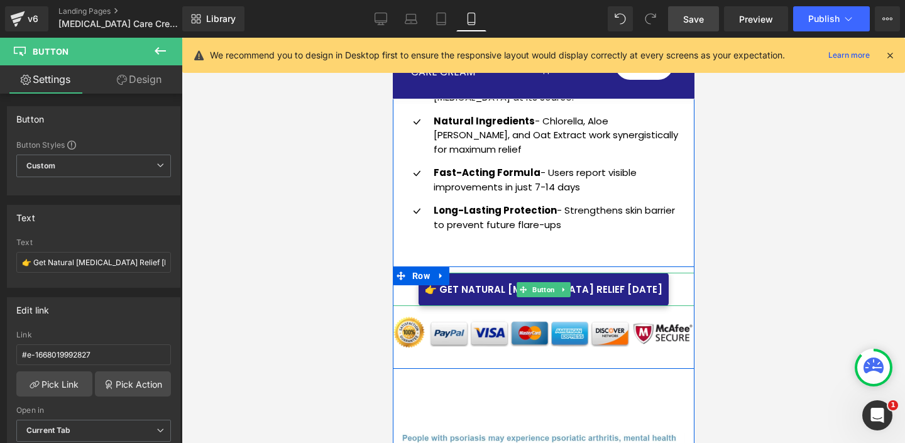
click at [424, 273] on div "👉 Get Natural Psoriasis Relief Today" at bounding box center [543, 289] width 302 height 33
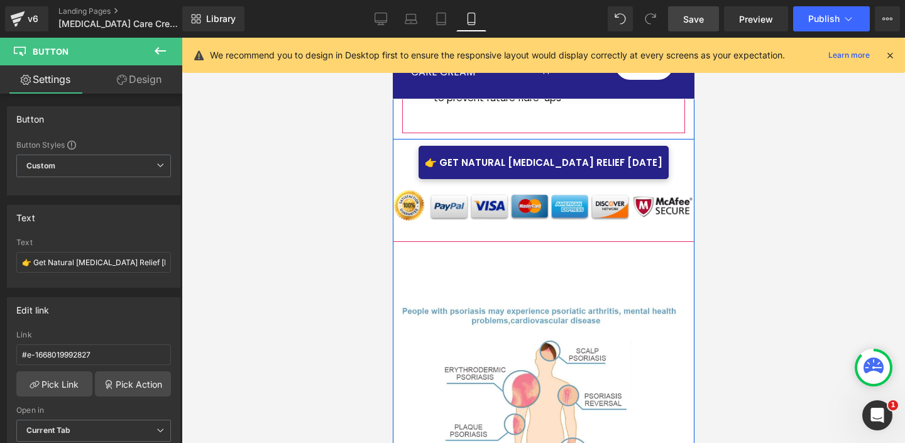
scroll to position [822, 0]
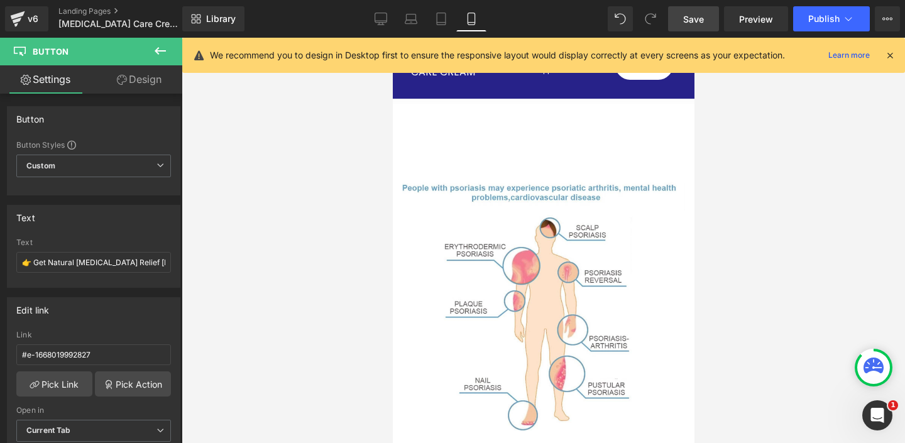
click at [889, 53] on icon at bounding box center [889, 55] width 11 height 11
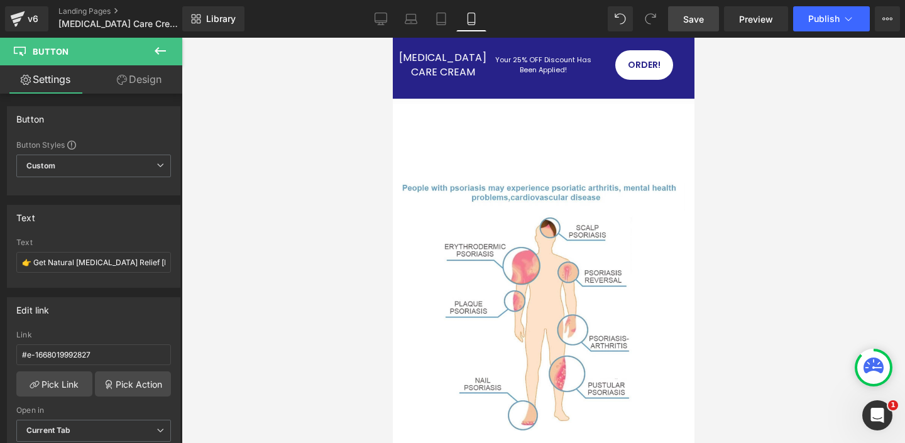
drag, startPoint x: 387, startPoint y: 14, endPoint x: 389, endPoint y: 33, distance: 19.6
click at [387, 14] on icon at bounding box center [381, 17] width 12 height 9
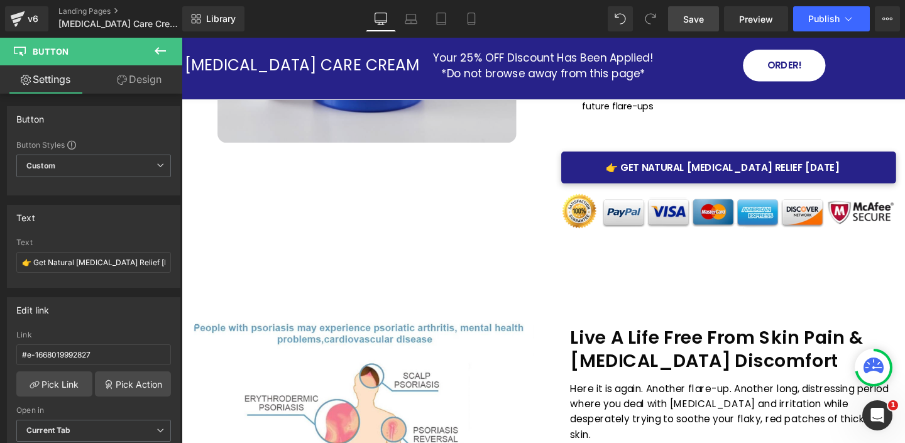
scroll to position [307, 0]
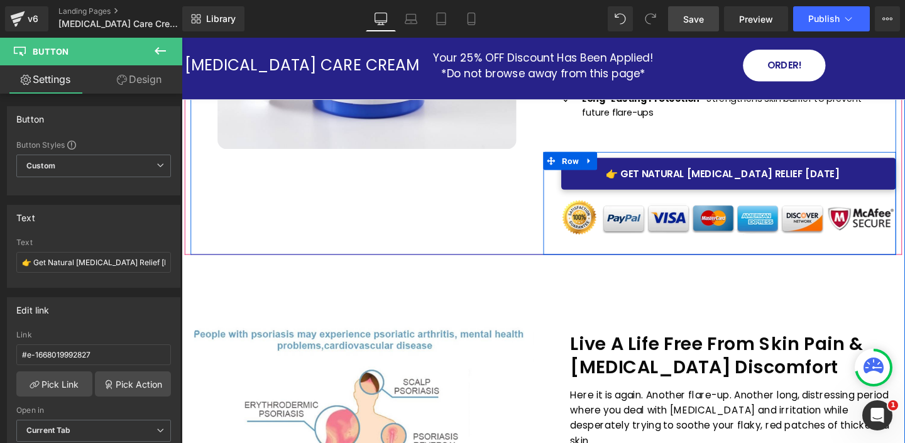
click at [573, 190] on div "👉 Get Natural Psoriasis Relief Today Button Image Row" at bounding box center [747, 212] width 371 height 108
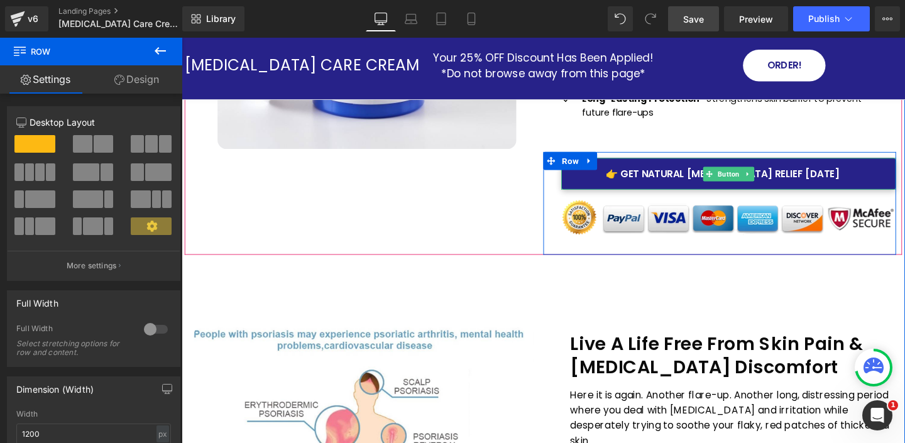
click at [592, 187] on link "👉 Get Natural Psoriasis Relief Today" at bounding box center [757, 180] width 352 height 33
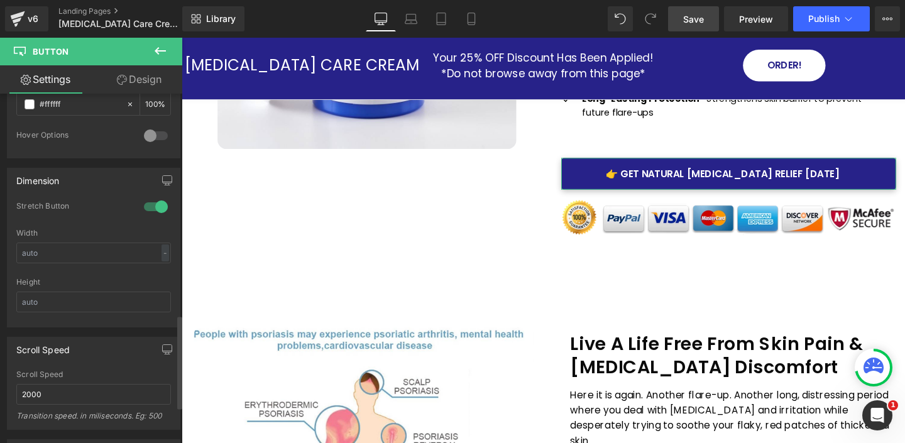
scroll to position [963, 0]
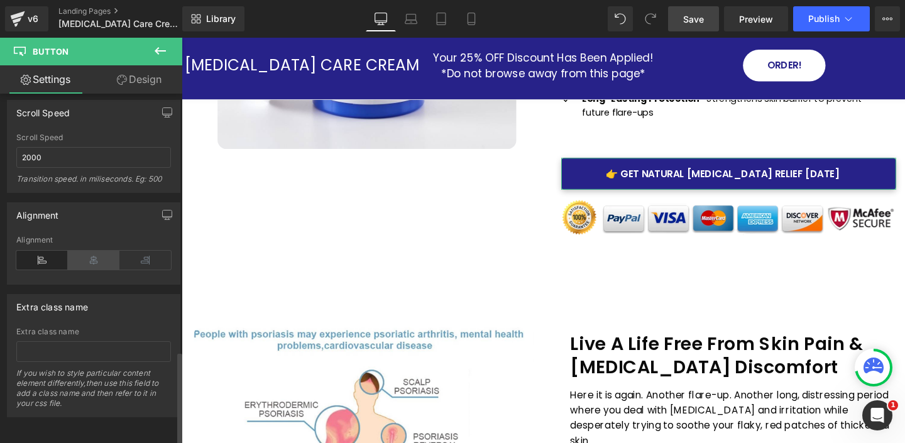
click at [92, 251] on icon at bounding box center [94, 260] width 52 height 19
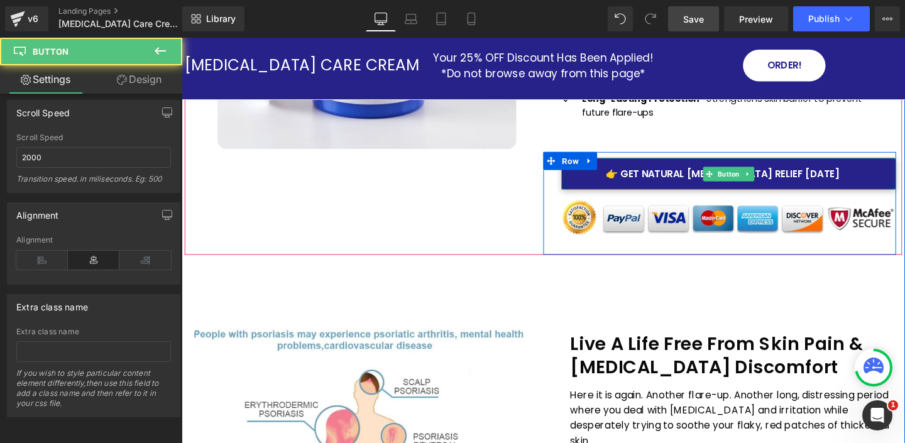
click at [588, 187] on link "👉 Get Natural Psoriasis Relief Today" at bounding box center [757, 180] width 352 height 33
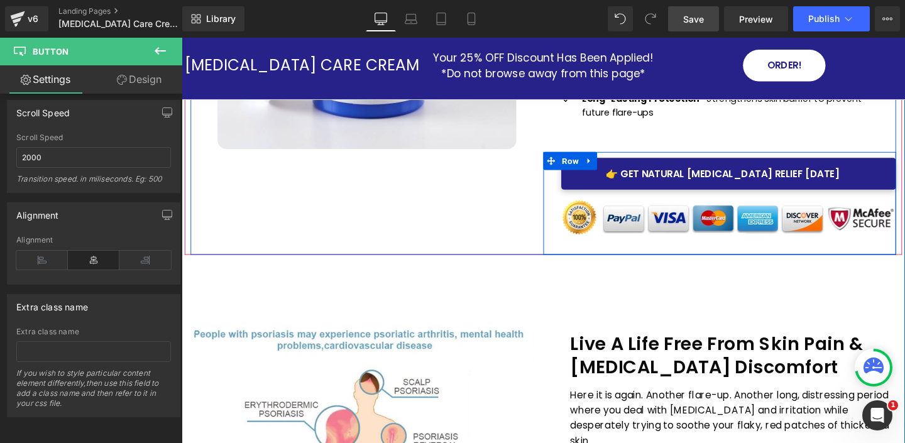
click at [573, 180] on div "👉 Get Natural Psoriasis Relief Today Button Image Row" at bounding box center [747, 212] width 371 height 108
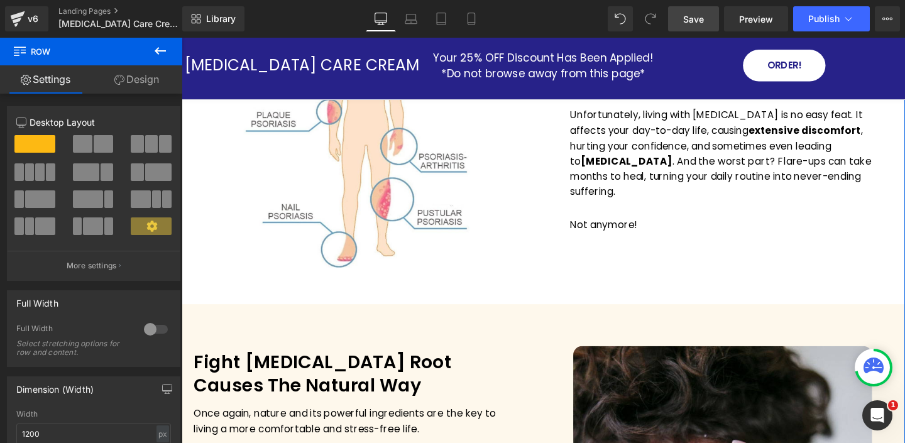
scroll to position [679, 0]
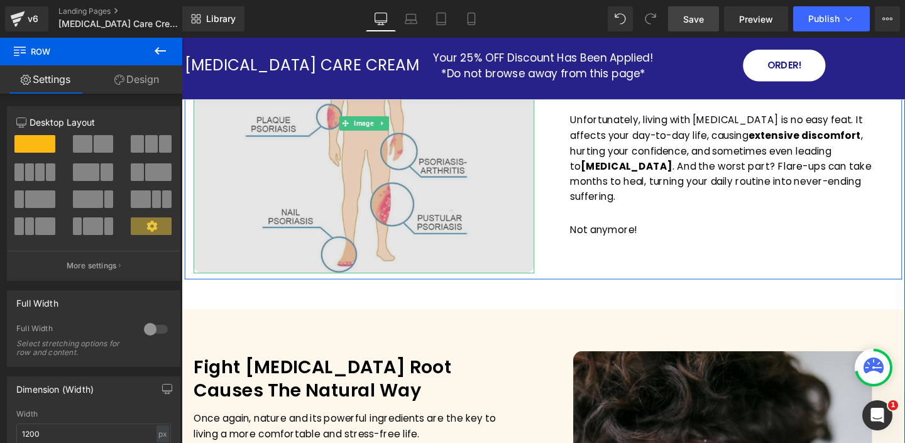
click at [374, 184] on img at bounding box center [373, 127] width 358 height 316
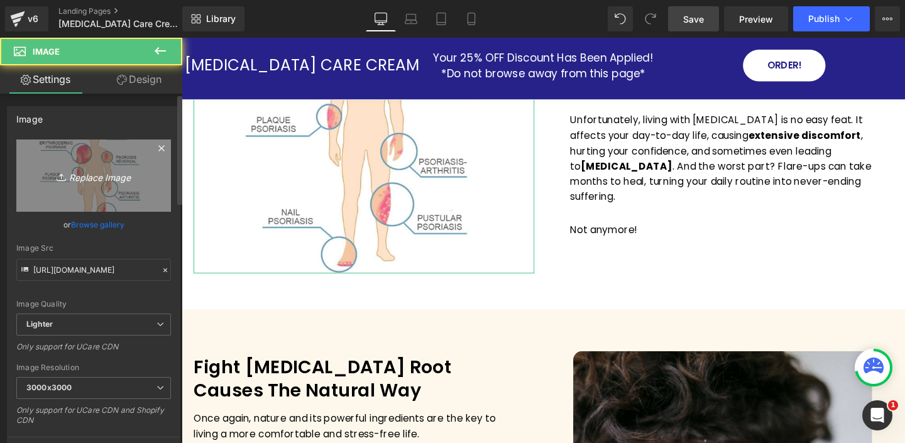
click at [88, 185] on link "Replace Image" at bounding box center [93, 176] width 155 height 72
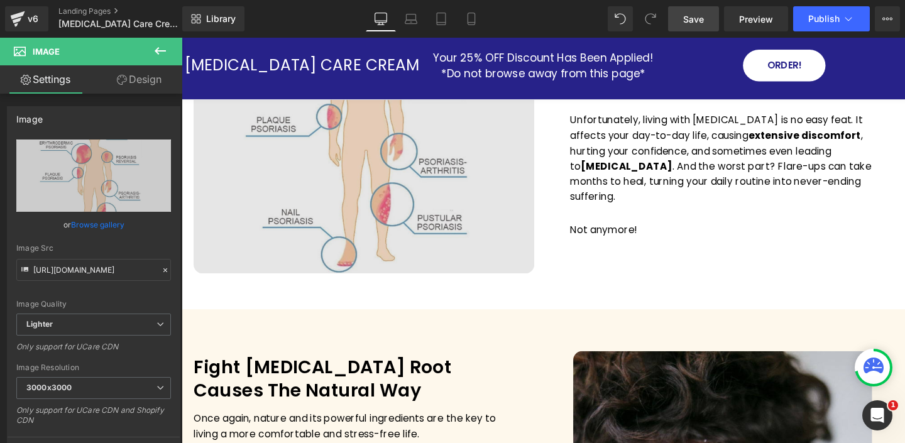
type input "C:\fakepath\2025-08-22_21-25-59.png"
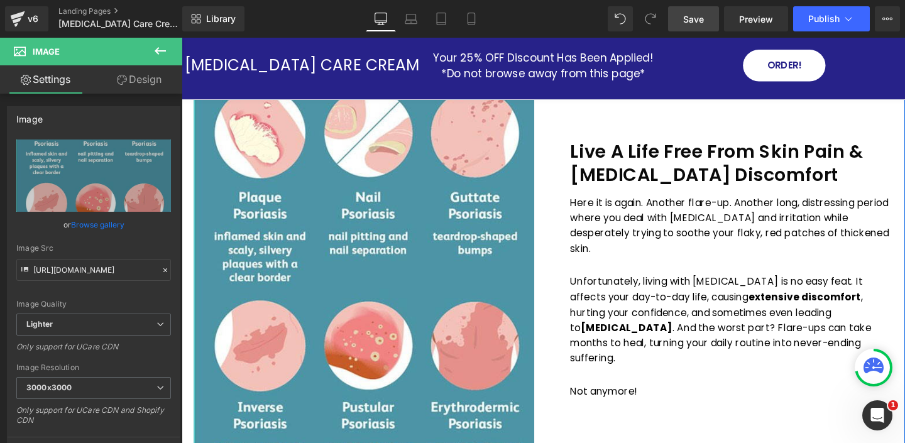
scroll to position [549, 0]
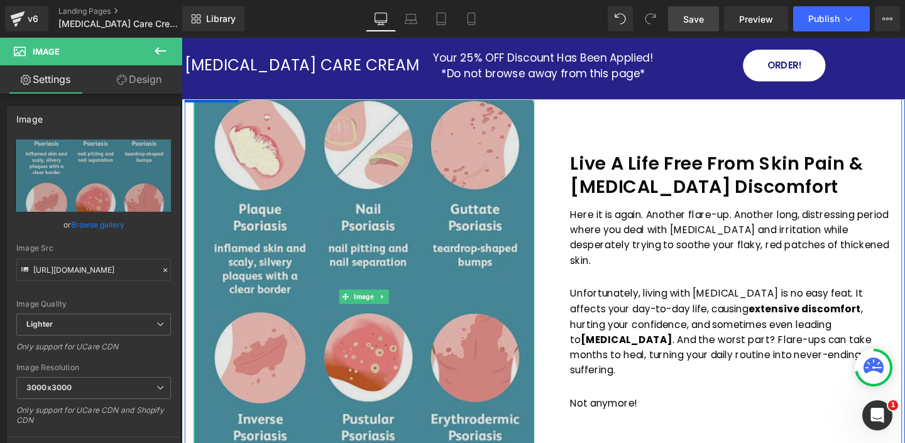
click at [368, 205] on img at bounding box center [373, 309] width 358 height 420
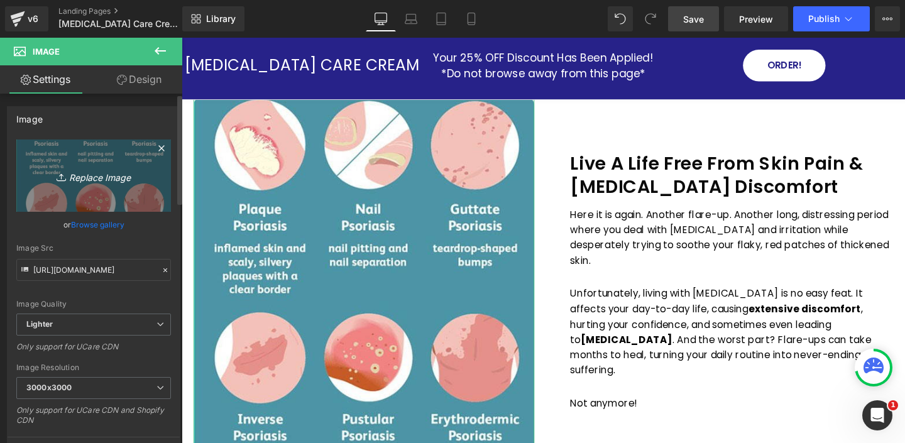
click at [94, 189] on link "Replace Image" at bounding box center [93, 176] width 155 height 72
type input "C:\fakepath\2025-08-22_21-28-41.jpg"
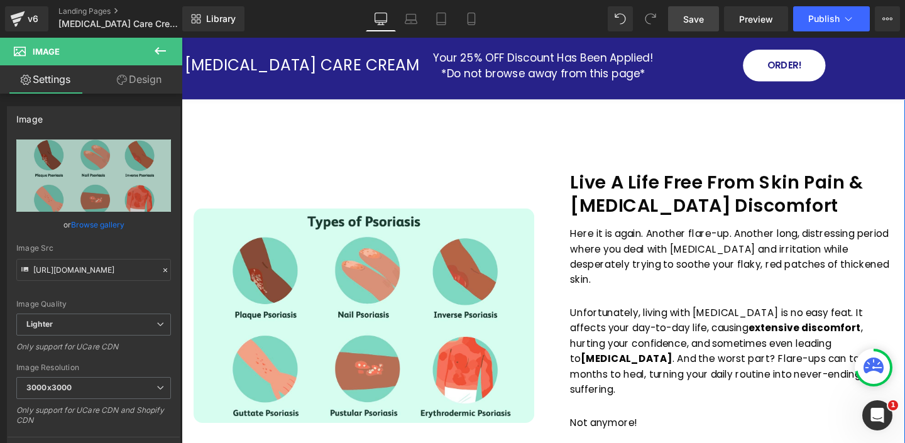
scroll to position [471, 0]
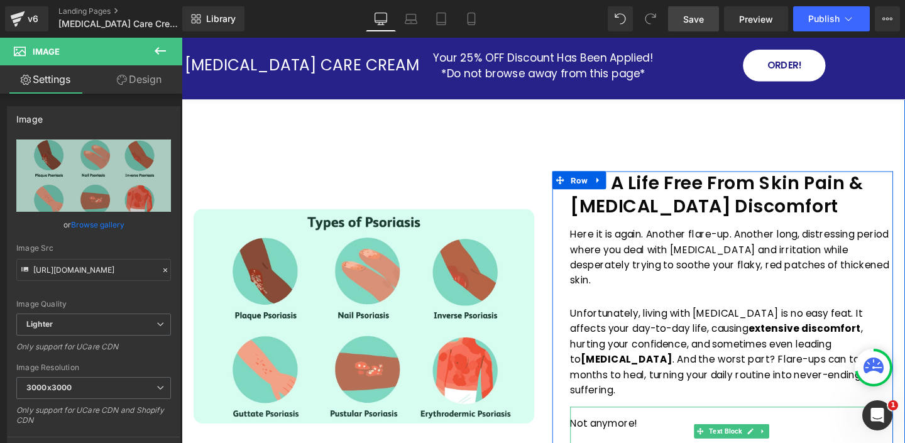
click at [664, 435] on p "Not anymore!" at bounding box center [759, 443] width 339 height 16
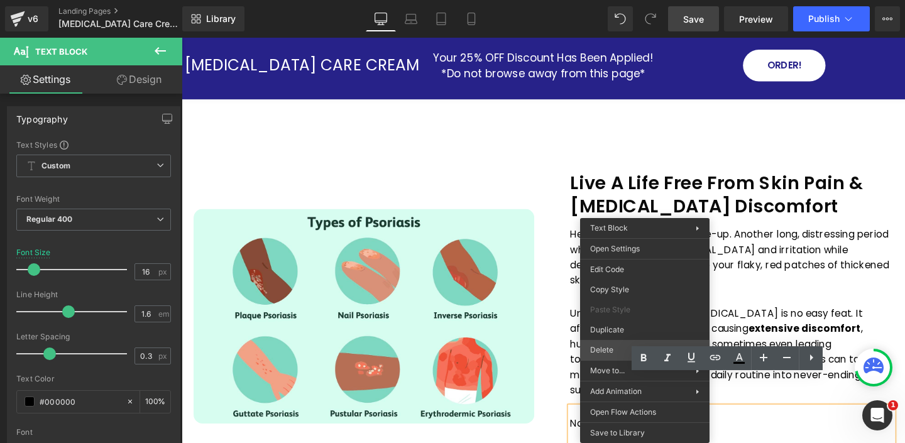
drag, startPoint x: 797, startPoint y: 385, endPoint x: 637, endPoint y: 363, distance: 161.1
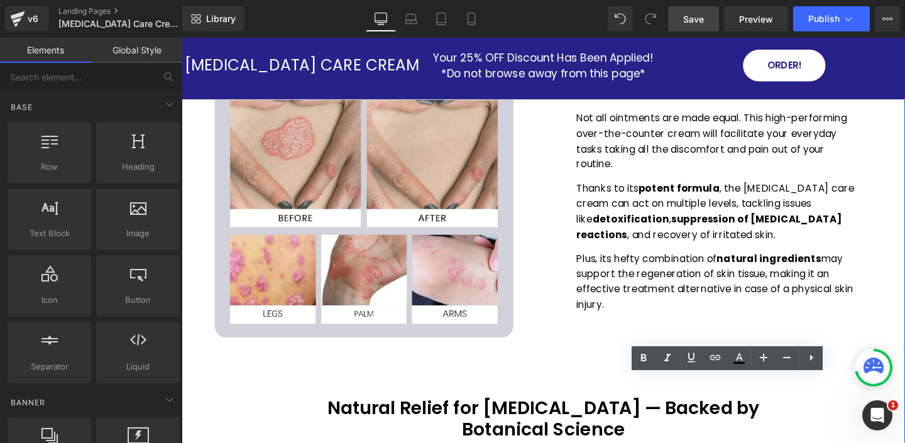
scroll to position [1389, 0]
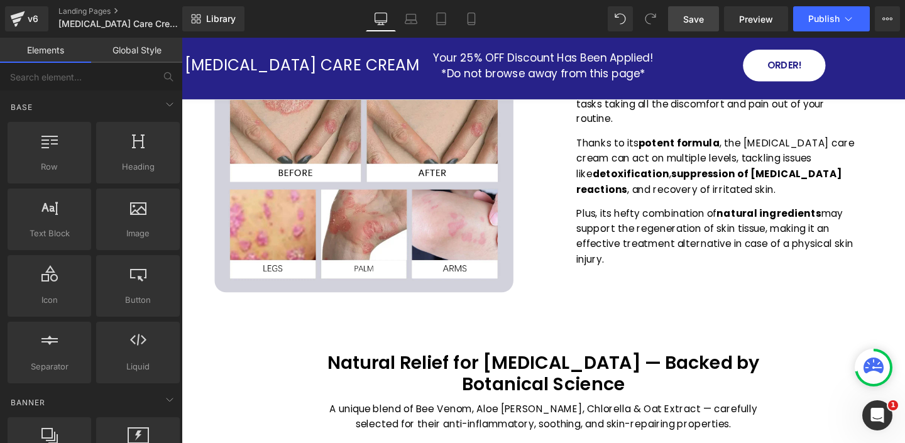
drag, startPoint x: 702, startPoint y: 19, endPoint x: 536, endPoint y: 124, distance: 196.3
click at [702, 19] on span "Save" at bounding box center [693, 19] width 21 height 13
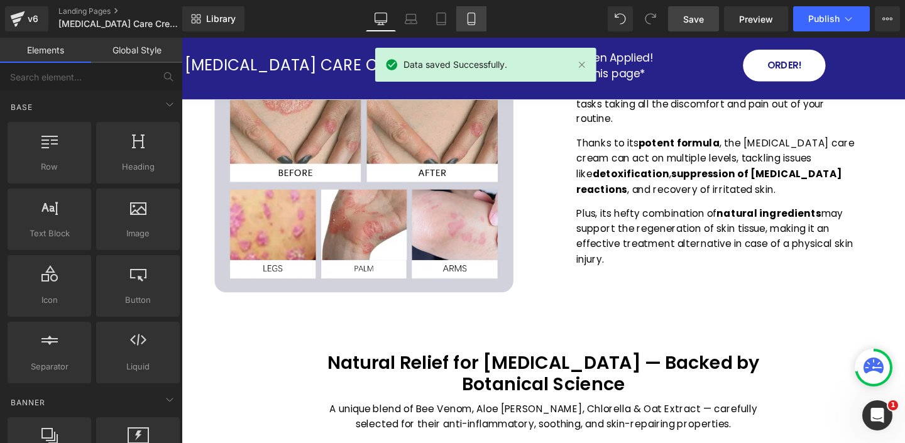
click at [463, 19] on link "Mobile" at bounding box center [471, 18] width 30 height 25
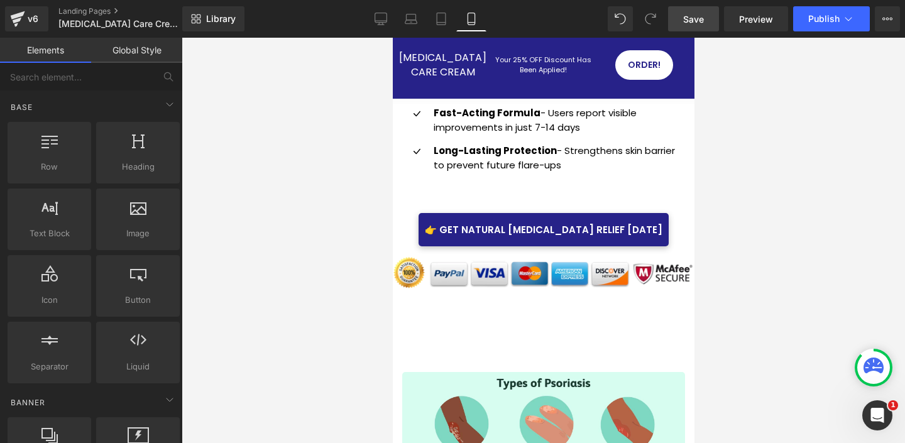
scroll to position [633, 0]
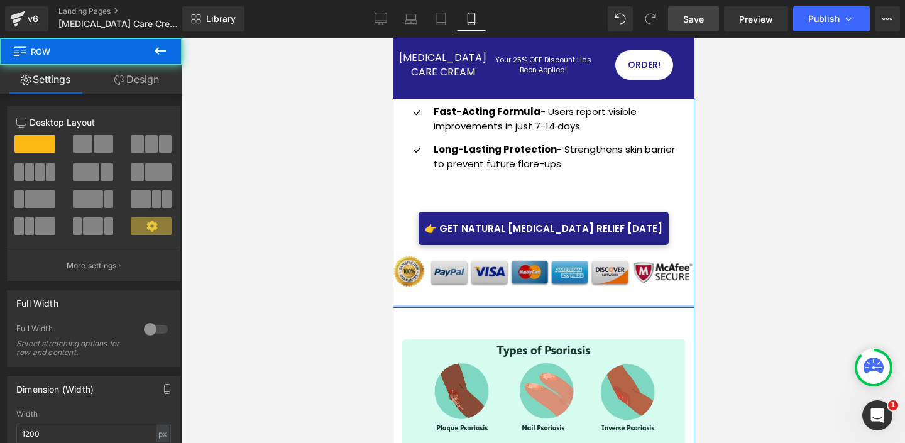
drag, startPoint x: 519, startPoint y: 279, endPoint x: 524, endPoint y: 260, distance: 20.1
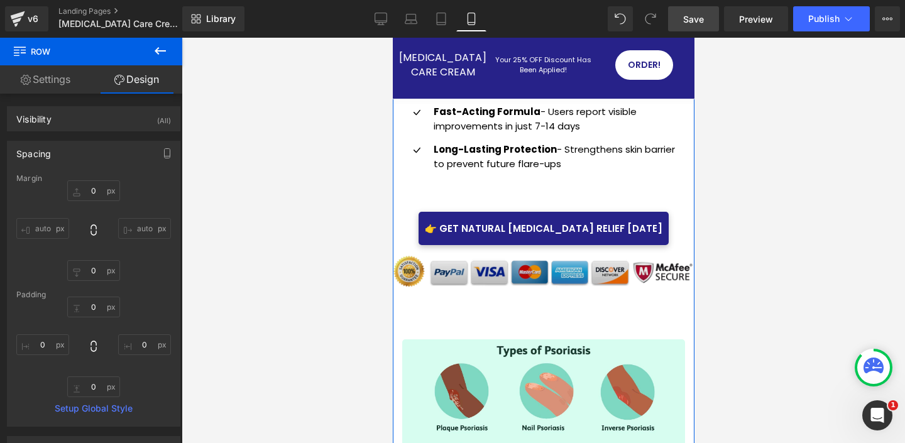
click at [534, 256] on img at bounding box center [543, 276] width 302 height 63
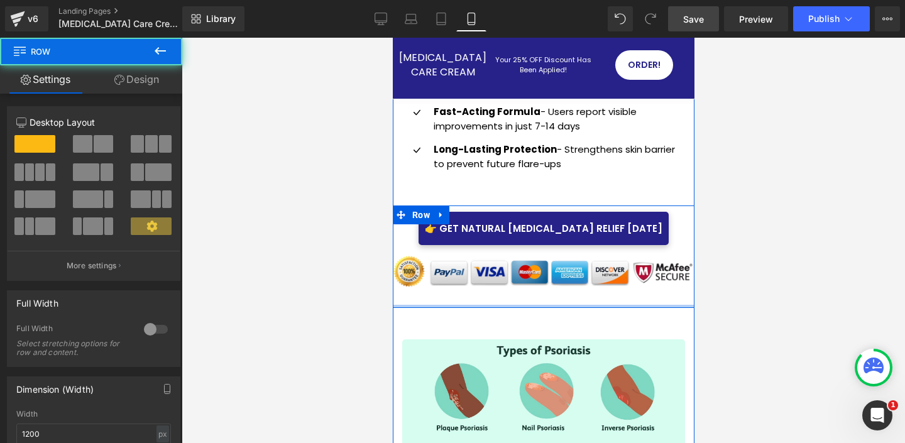
drag, startPoint x: 508, startPoint y: 265, endPoint x: 506, endPoint y: 276, distance: 11.0
click at [508, 249] on div "👉 Get Natural Psoriasis Relief Today Button Image Row" at bounding box center [543, 257] width 302 height 102
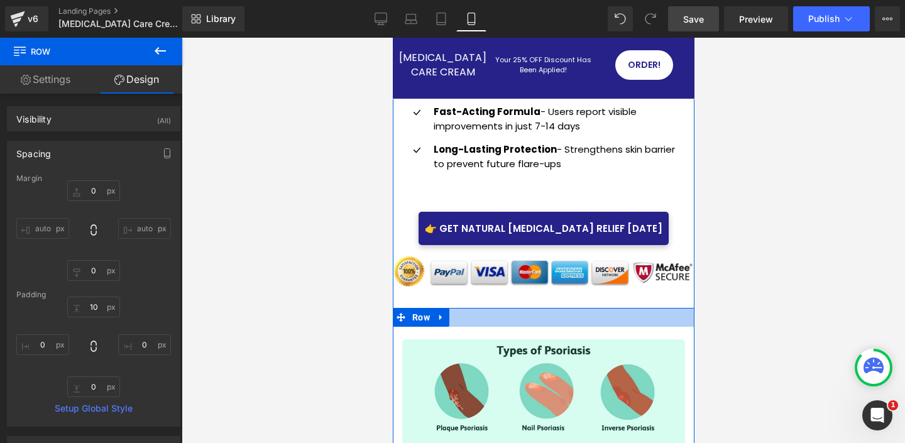
click at [506, 308] on div at bounding box center [543, 317] width 302 height 19
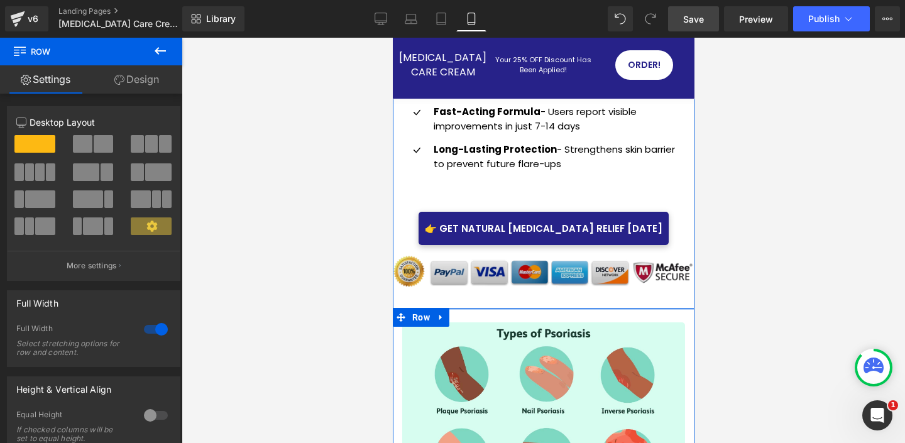
drag, startPoint x: 505, startPoint y: 282, endPoint x: 505, endPoint y: 265, distance: 17.0
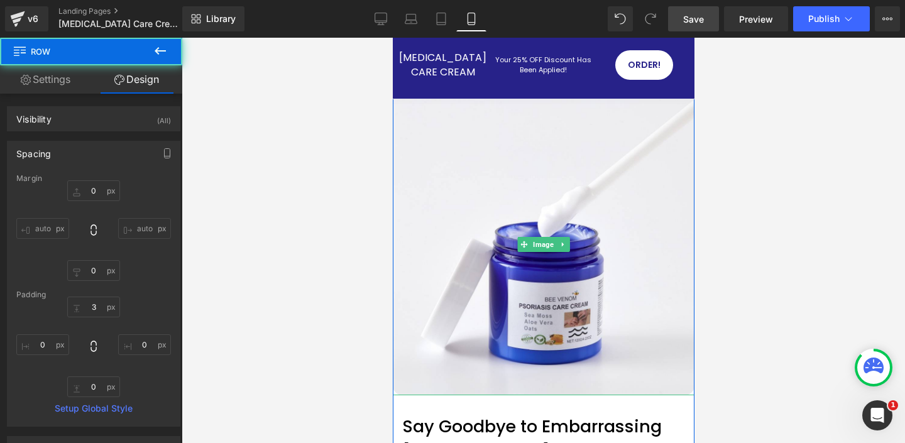
scroll to position [0, 0]
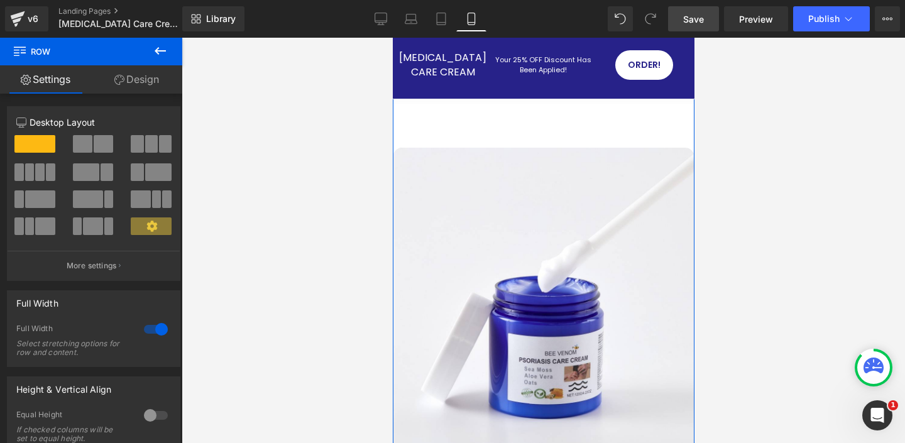
drag, startPoint x: 531, startPoint y: 129, endPoint x: 525, endPoint y: 143, distance: 15.2
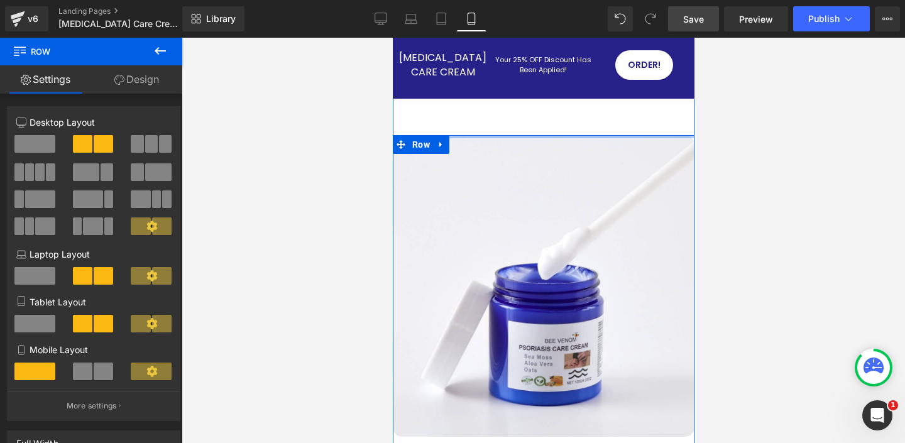
drag, startPoint x: 501, startPoint y: 144, endPoint x: 518, endPoint y: 119, distance: 29.8
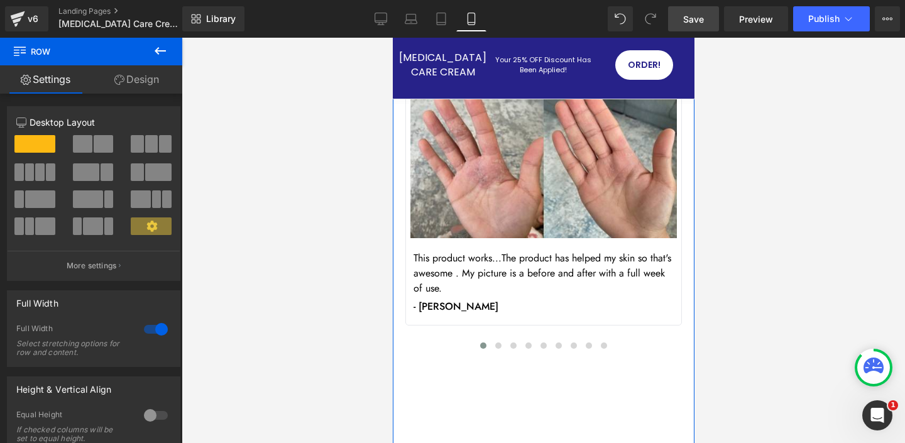
scroll to position [7888, 0]
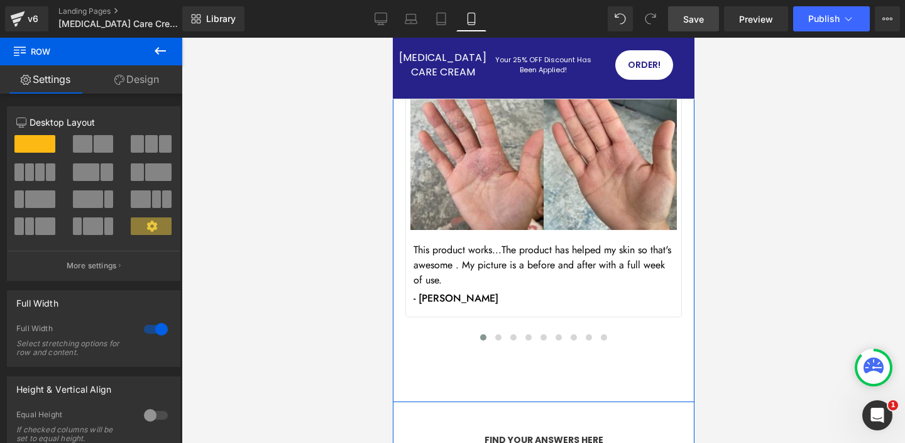
click at [505, 263] on div "What Our Customers Are Saying Text Block Row Image This product works...The pro…" at bounding box center [543, 150] width 302 height 501
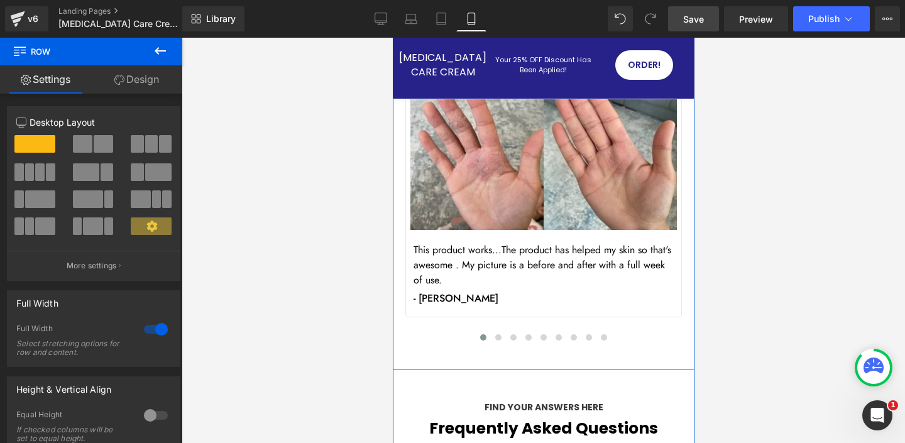
drag, startPoint x: 497, startPoint y: 277, endPoint x: 496, endPoint y: 244, distance: 32.7
click at [496, 244] on div "What Our Customers Are Saying Text Block Row Image This product works...The pro…" at bounding box center [543, 134] width 302 height 469
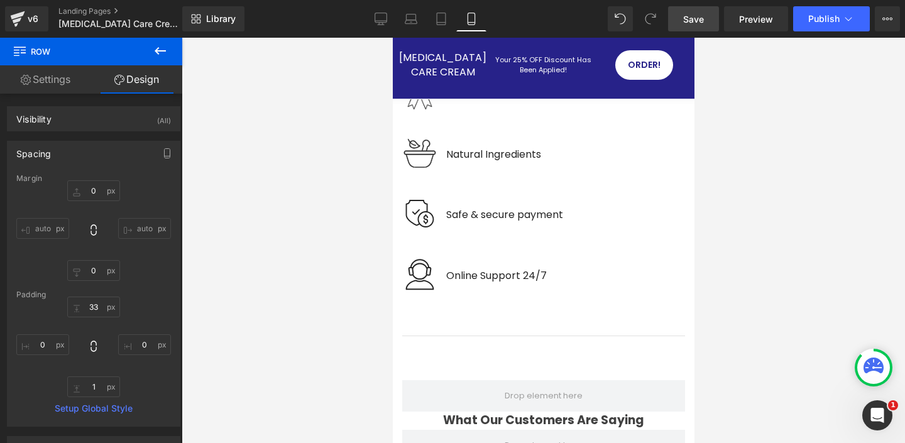
scroll to position [7445, 0]
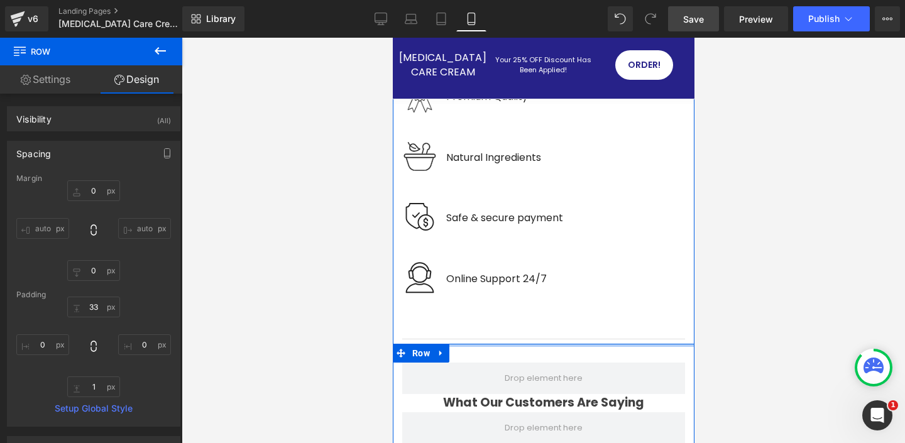
drag, startPoint x: 510, startPoint y: 249, endPoint x: 525, endPoint y: 218, distance: 34.9
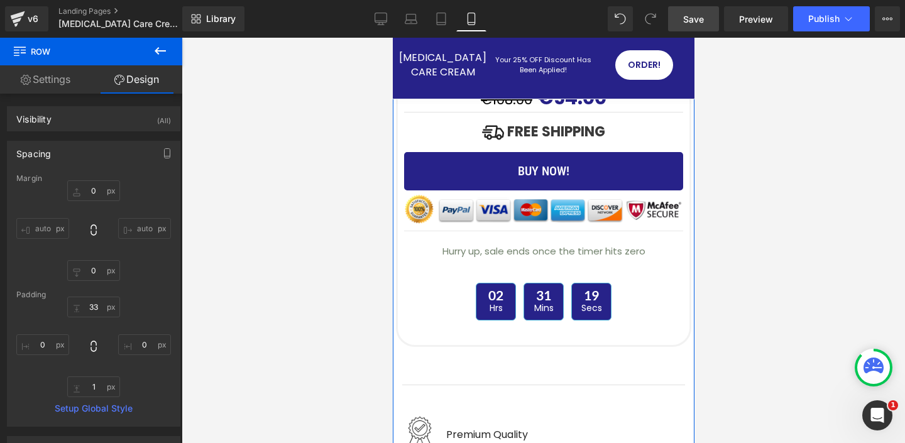
scroll to position [7088, 0]
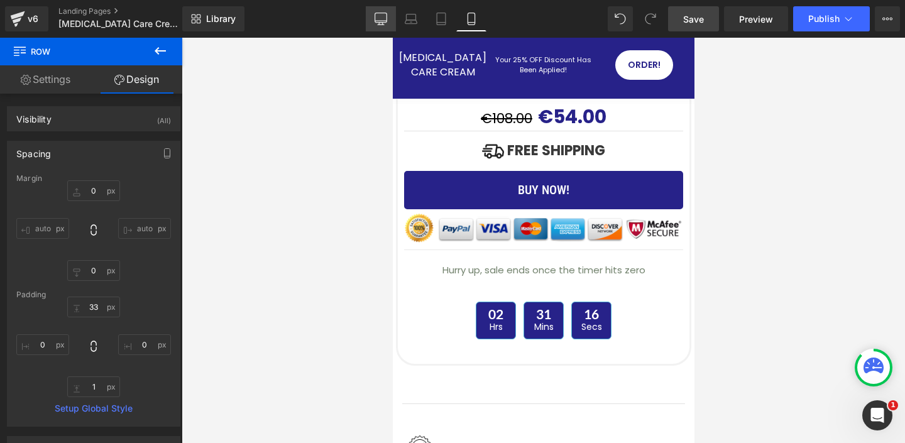
click at [383, 23] on icon at bounding box center [381, 24] width 4 height 3
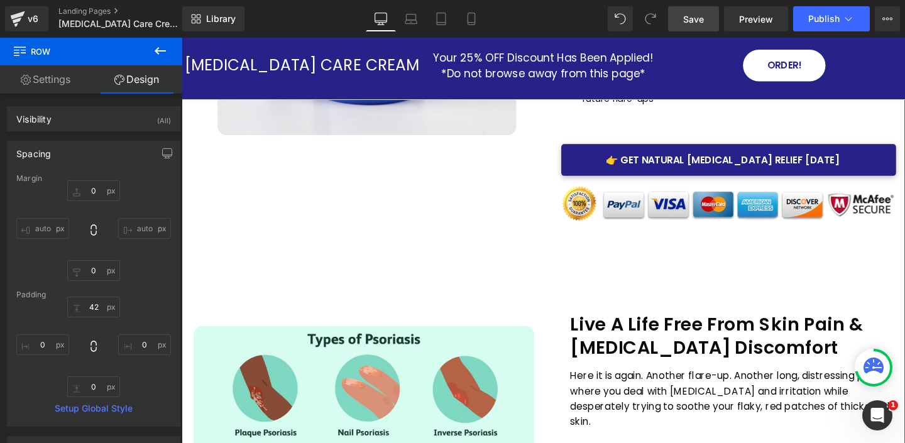
scroll to position [0, 0]
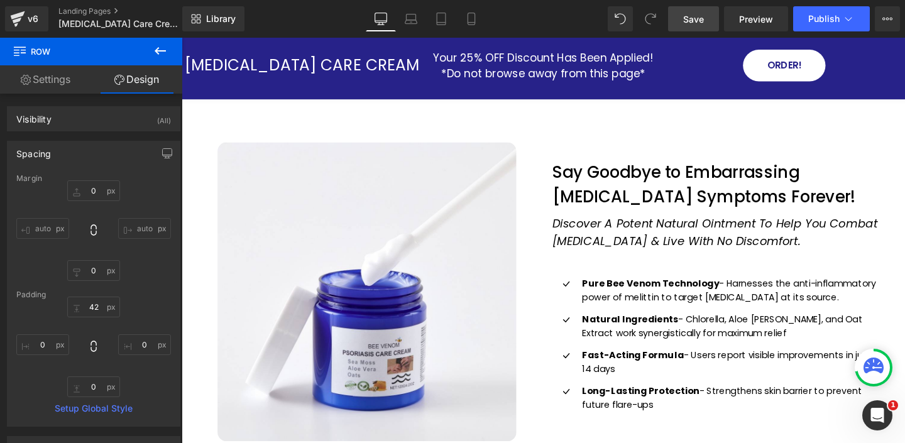
click at [697, 23] on span "Save" at bounding box center [693, 19] width 21 height 13
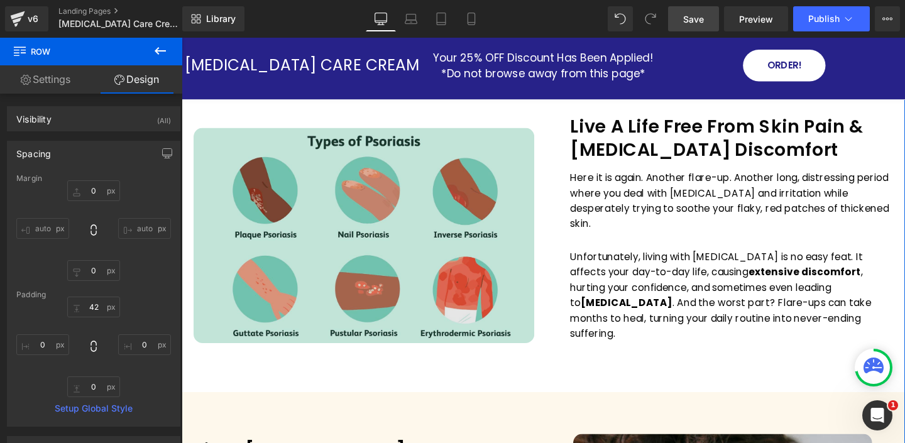
scroll to position [482, 0]
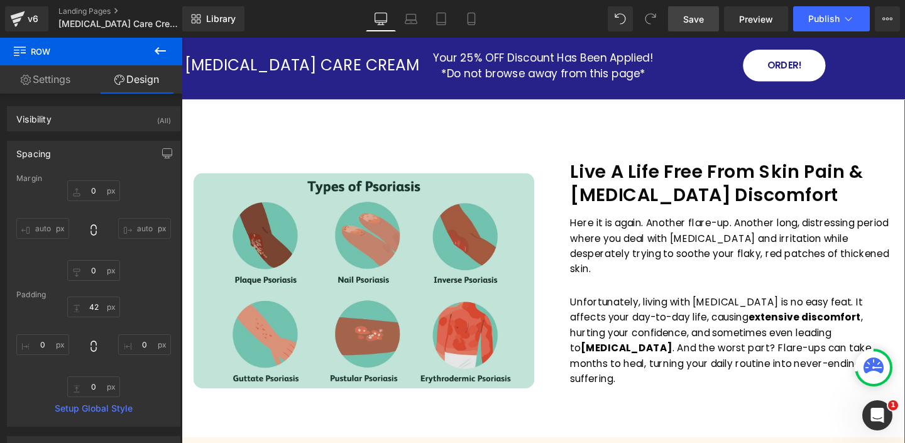
click at [446, 226] on img at bounding box center [373, 293] width 358 height 226
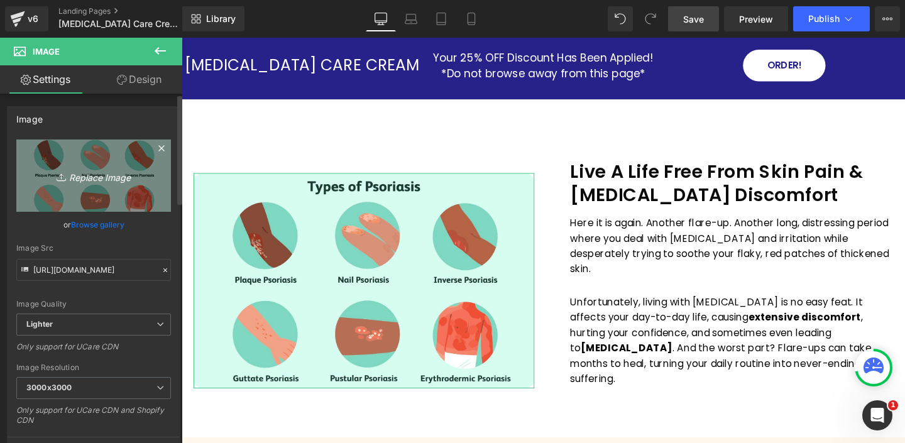
click at [86, 170] on icon "Replace Image" at bounding box center [93, 176] width 101 height 16
type input "C:\fakepath\ChatGPT Image 22 ago 2025, 21_31_48.jpg"
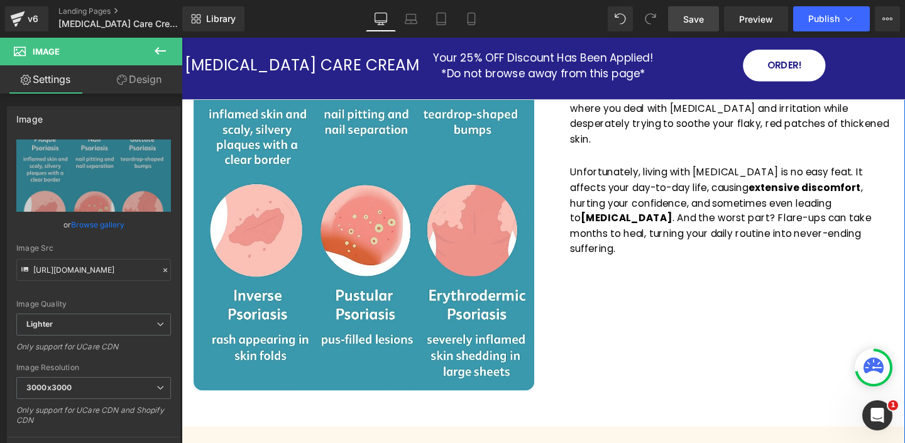
scroll to position [773, 0]
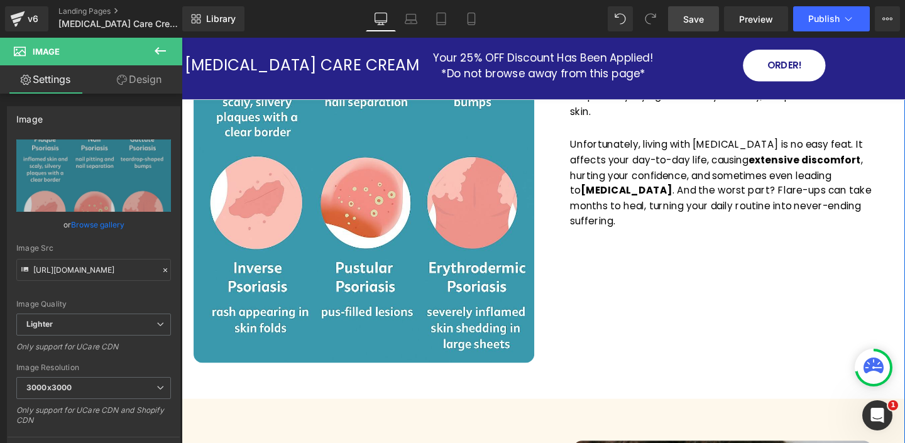
click at [830, 219] on p "Unfortunately, living with psoriasis is no easy feat. It affects your day-to-da…" at bounding box center [759, 190] width 339 height 97
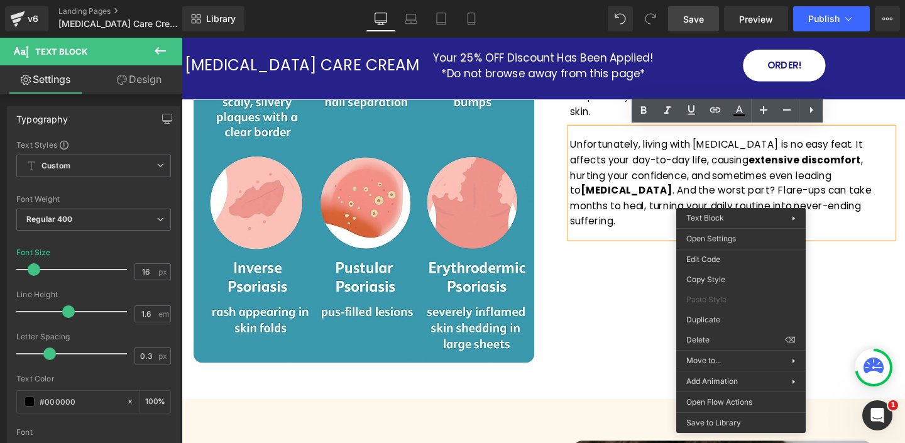
drag, startPoint x: 901, startPoint y: 357, endPoint x: 746, endPoint y: 334, distance: 156.3
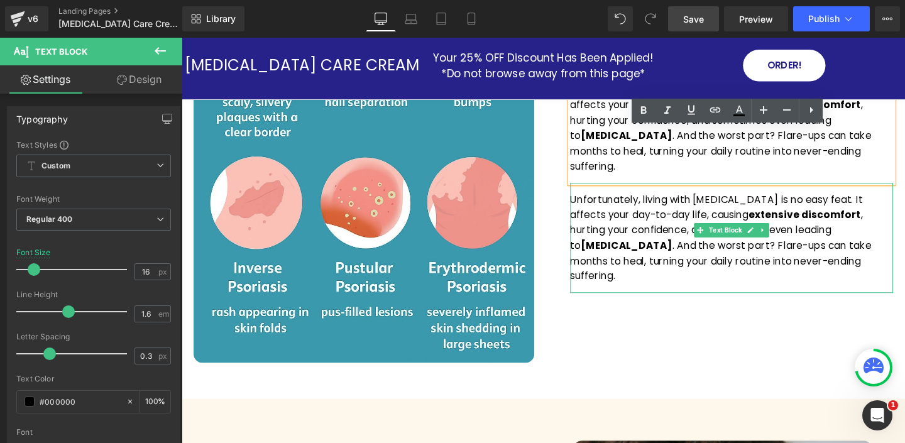
click at [685, 242] on p "Unfortunately, living with psoriasis is no easy feat. It affects your day-to-da…" at bounding box center [759, 248] width 339 height 97
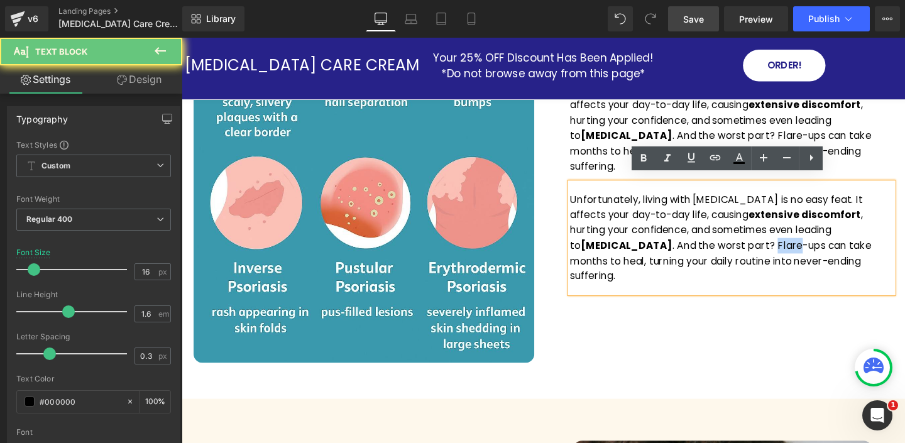
click at [685, 242] on p "Unfortunately, living with psoriasis is no easy feat. It affects your day-to-da…" at bounding box center [759, 248] width 339 height 97
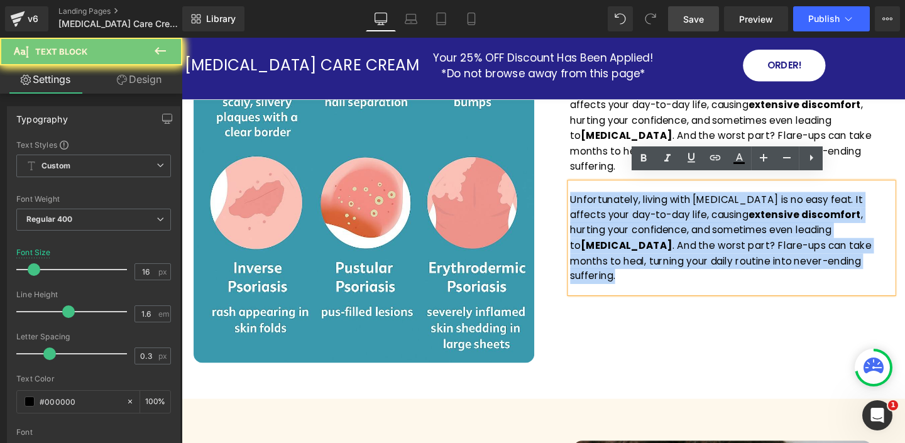
click at [685, 242] on p "Unfortunately, living with psoriasis is no easy feat. It affects your day-to-da…" at bounding box center [759, 248] width 339 height 97
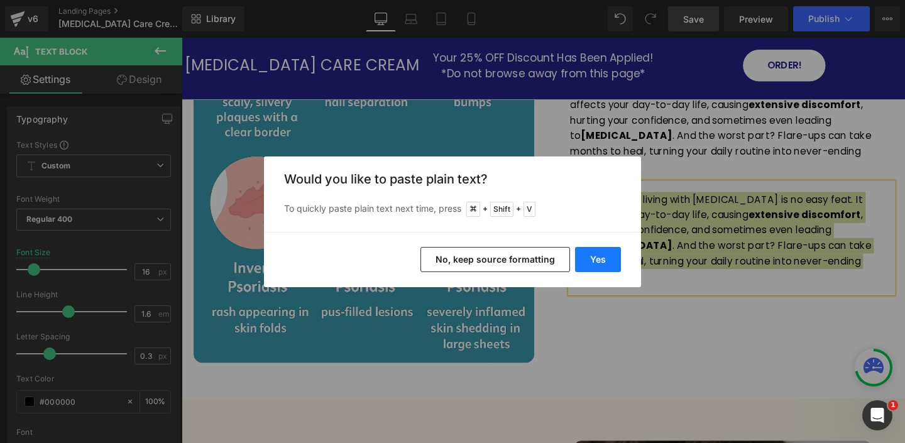
click at [595, 258] on button "Yes" at bounding box center [598, 259] width 46 height 25
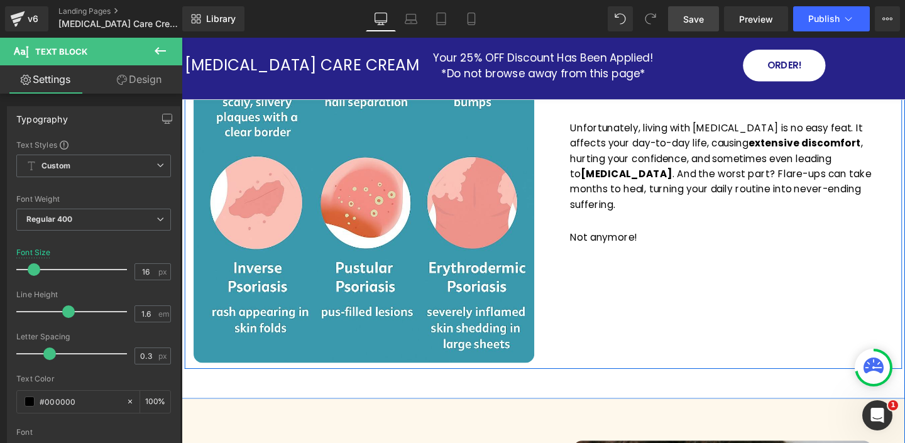
click at [709, 314] on div "Live A Life Free From Skin Pain & Psoriasis Discomfort Text Block Here it is ag…" at bounding box center [750, 128] width 377 height 504
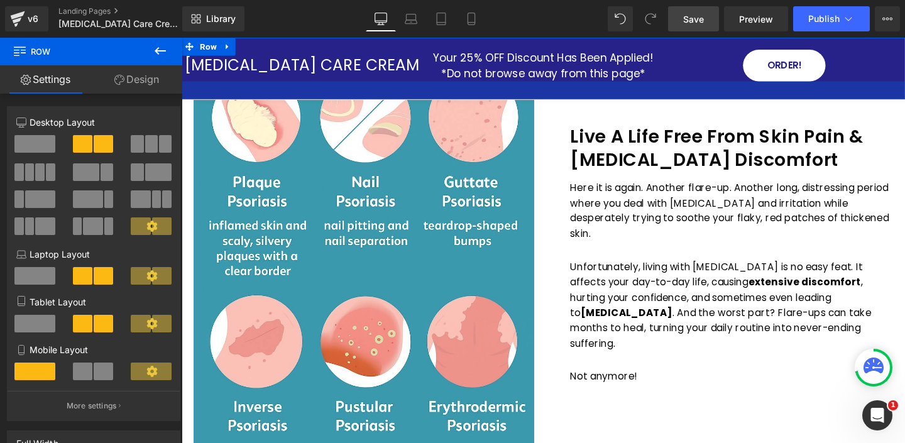
scroll to position [587, 0]
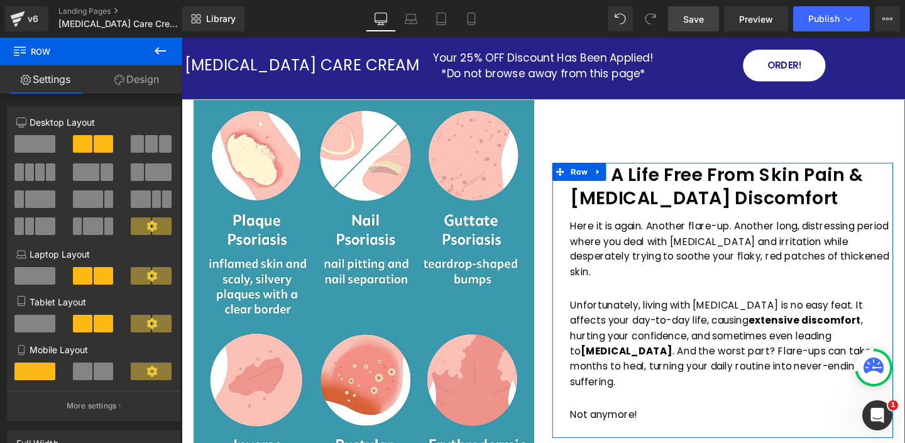
click at [669, 192] on font "Live A Life Free From Skin Pain & Psoriasis Discomfort" at bounding box center [744, 194] width 309 height 52
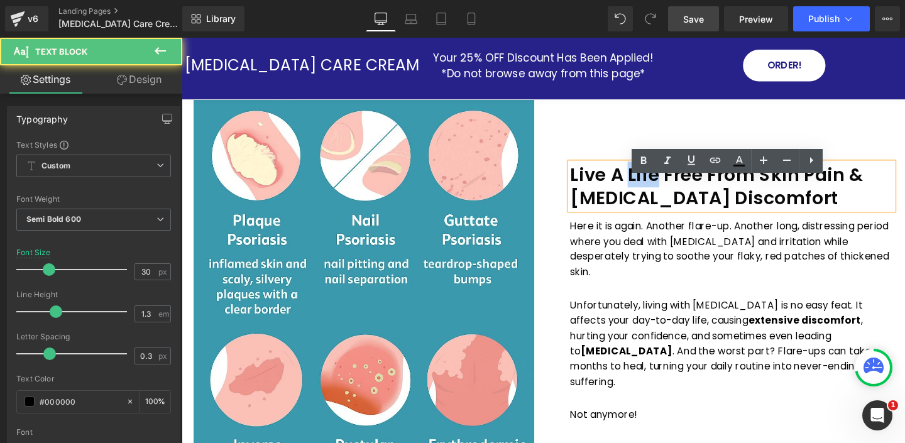
click at [669, 192] on font "Live A Life Free From Skin Pain & Psoriasis Discomfort" at bounding box center [744, 194] width 309 height 52
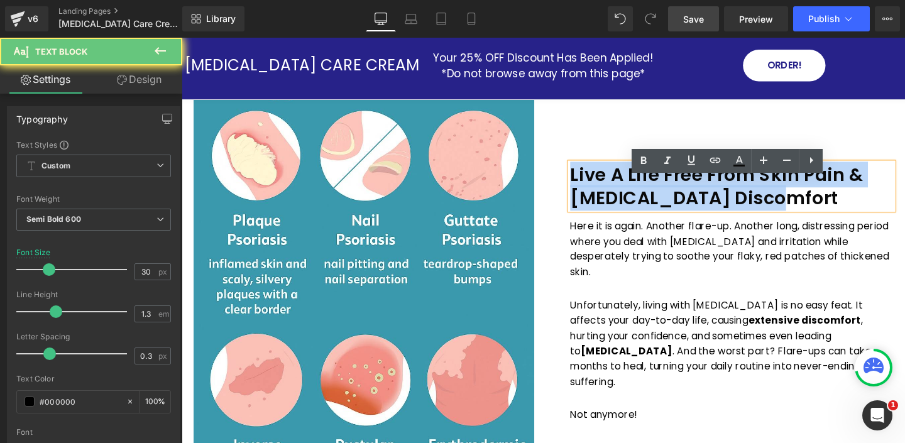
click at [669, 192] on font "Live A Life Free From Skin Pain & Psoriasis Discomfort" at bounding box center [744, 194] width 309 height 52
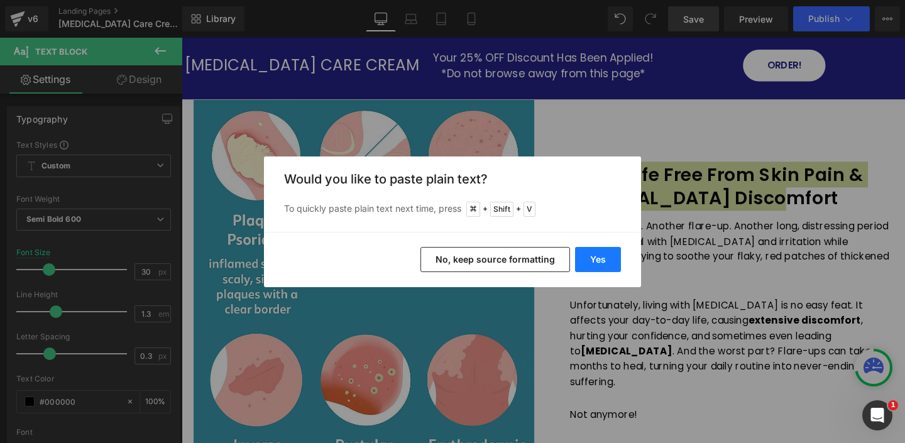
click at [602, 257] on button "Yes" at bounding box center [598, 259] width 46 height 25
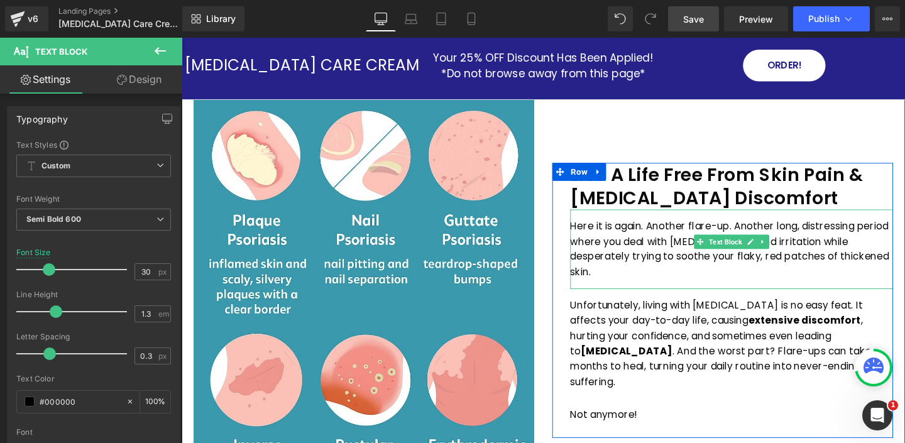
click at [643, 266] on p "Here it is again. Another flare-up. Another long, distressing period where you …" at bounding box center [759, 259] width 339 height 64
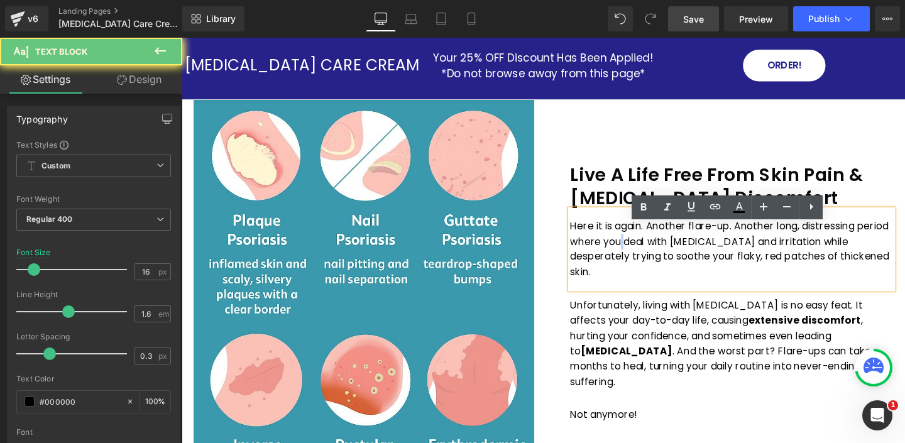
click at [643, 266] on p "Here it is again. Another flare-up. Another long, distressing period where you …" at bounding box center [759, 259] width 339 height 64
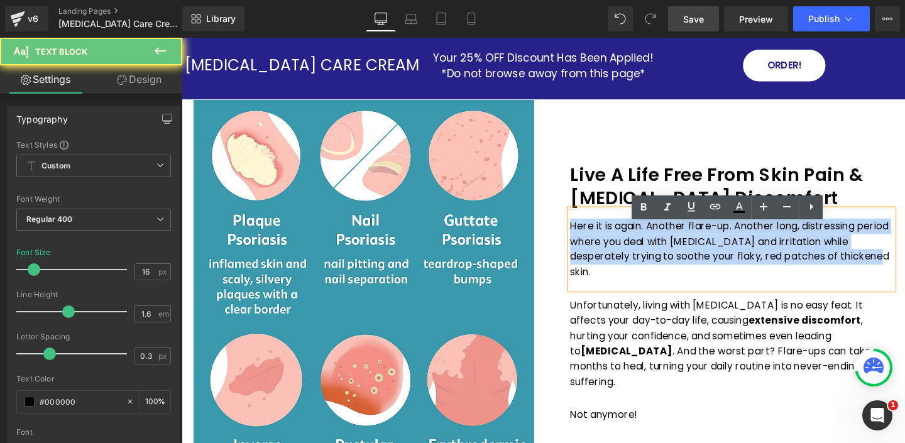
click at [643, 266] on p "Here it is again. Another flare-up. Another long, distressing period where you …" at bounding box center [759, 259] width 339 height 64
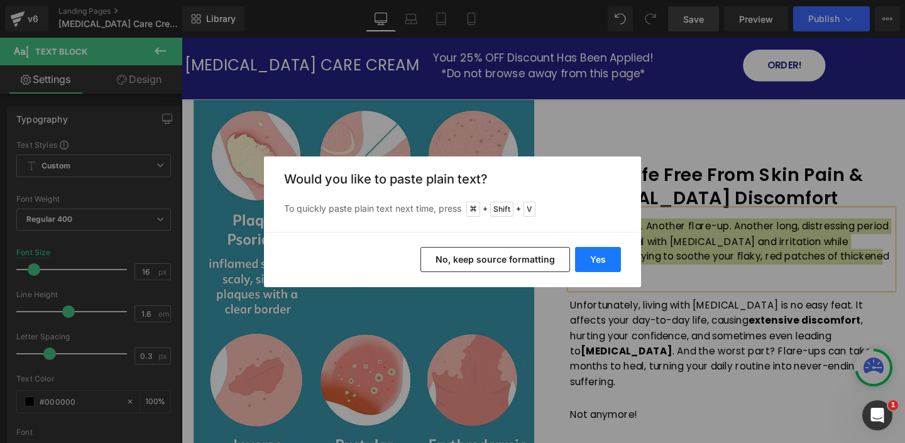
click at [611, 256] on button "Yes" at bounding box center [598, 259] width 46 height 25
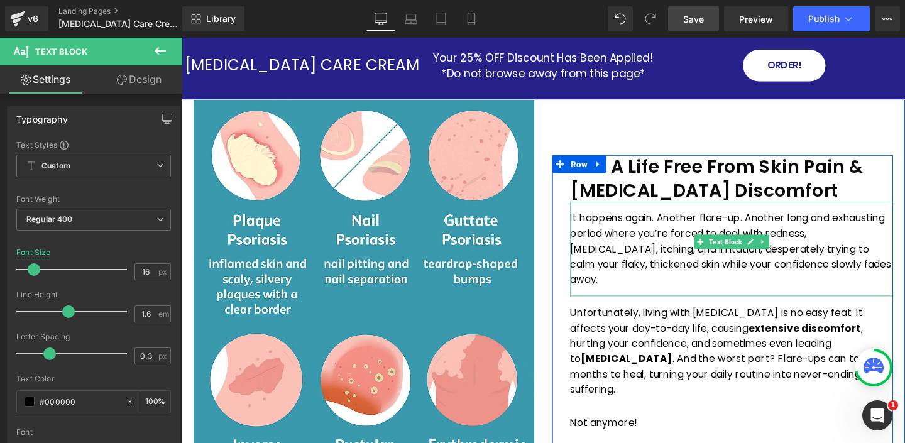
click at [666, 249] on p "It happens again. Another flare-up. Another long and exhausting period where yo…" at bounding box center [759, 259] width 339 height 80
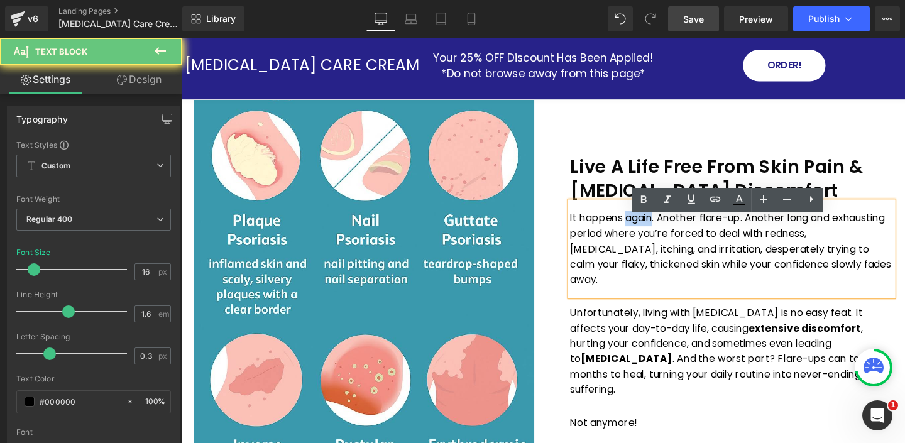
click at [666, 249] on p "It happens again. Another flare-up. Another long and exhausting period where yo…" at bounding box center [759, 259] width 339 height 80
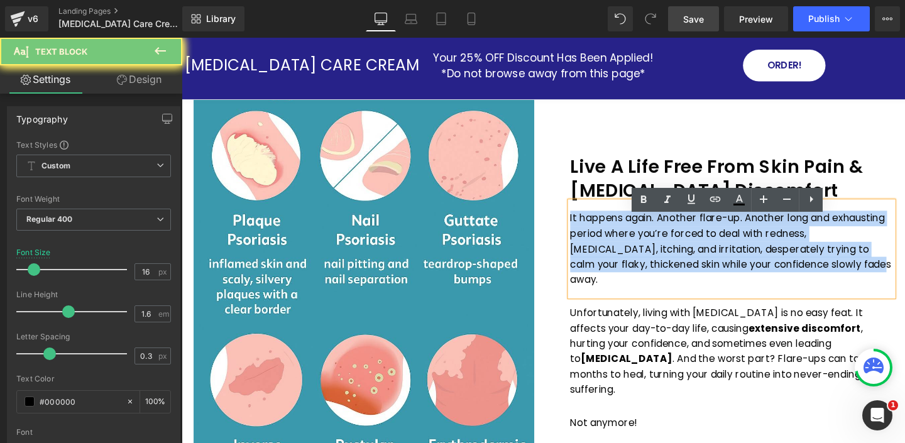
click at [666, 249] on p "It happens again. Another flare-up. Another long and exhausting period where yo…" at bounding box center [759, 259] width 339 height 80
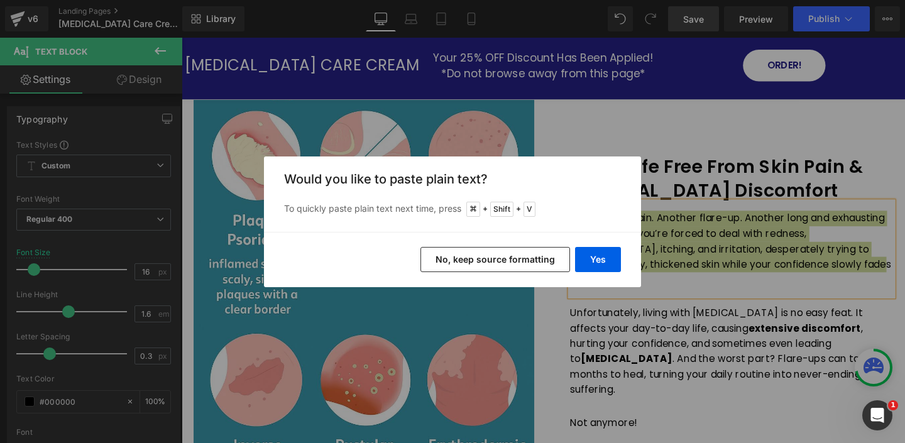
click at [523, 263] on button "No, keep source formatting" at bounding box center [495, 259] width 150 height 25
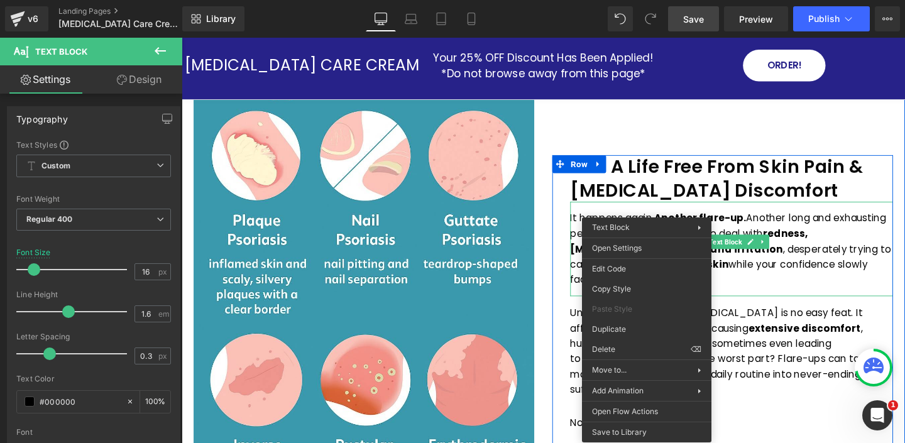
scroll to position [588, 0]
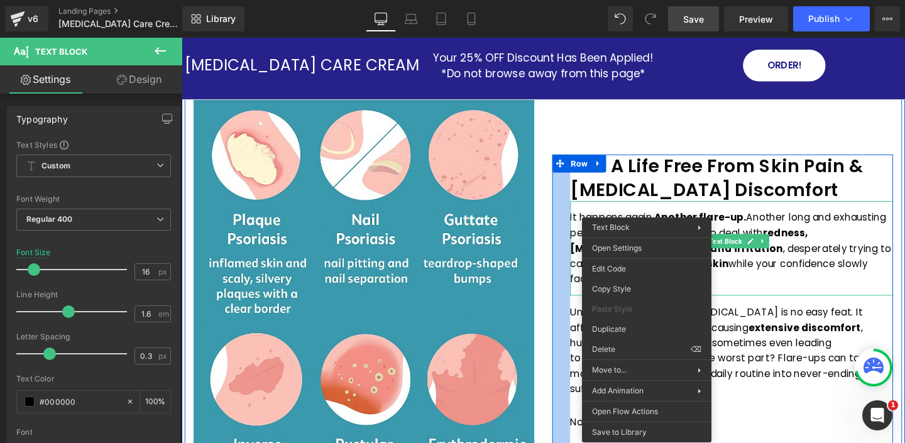
click at [588, 329] on div at bounding box center [580, 312] width 19 height 305
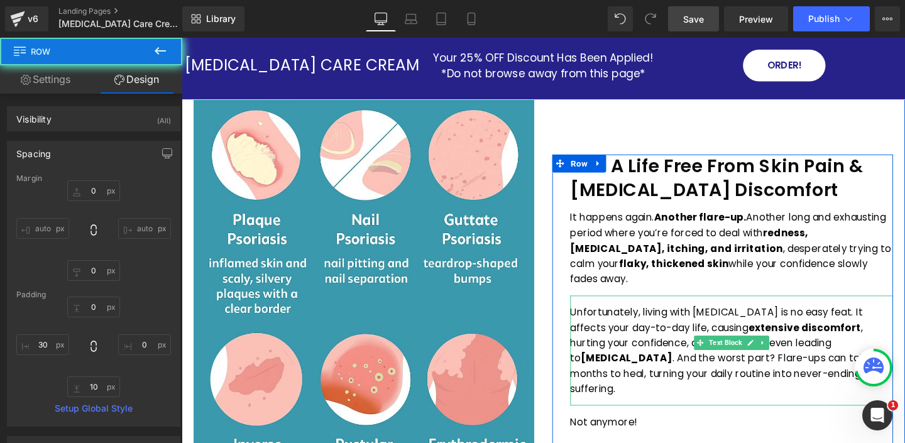
click at [605, 329] on p "Unfortunately, living with psoriasis is no easy feat. It affects your day-to-da…" at bounding box center [759, 366] width 339 height 97
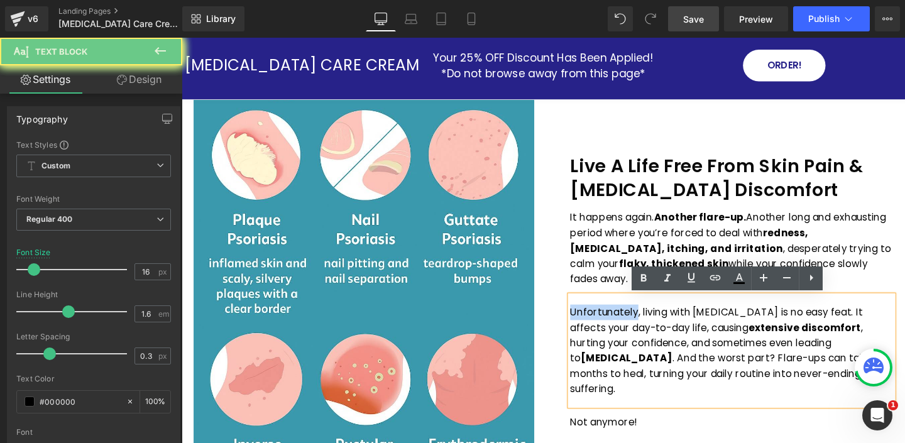
click at [605, 329] on p "Unfortunately, living with psoriasis is no easy feat. It affects your day-to-da…" at bounding box center [759, 366] width 339 height 97
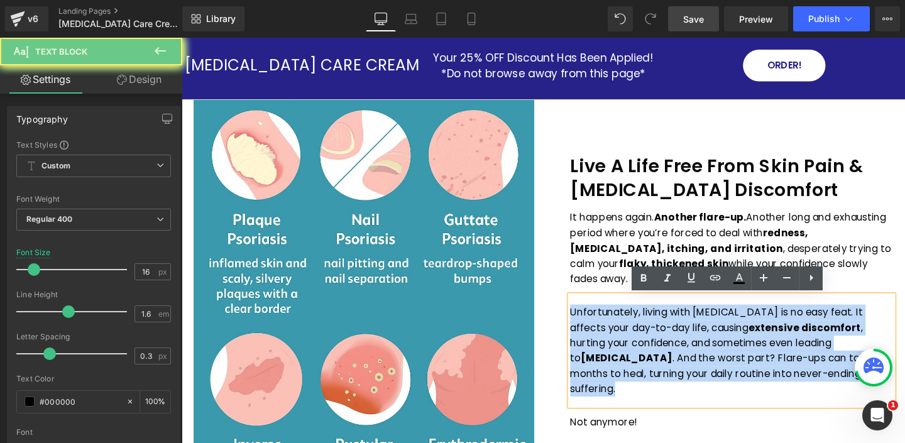
click at [605, 329] on p "Unfortunately, living with psoriasis is no easy feat. It affects your day-to-da…" at bounding box center [759, 366] width 339 height 97
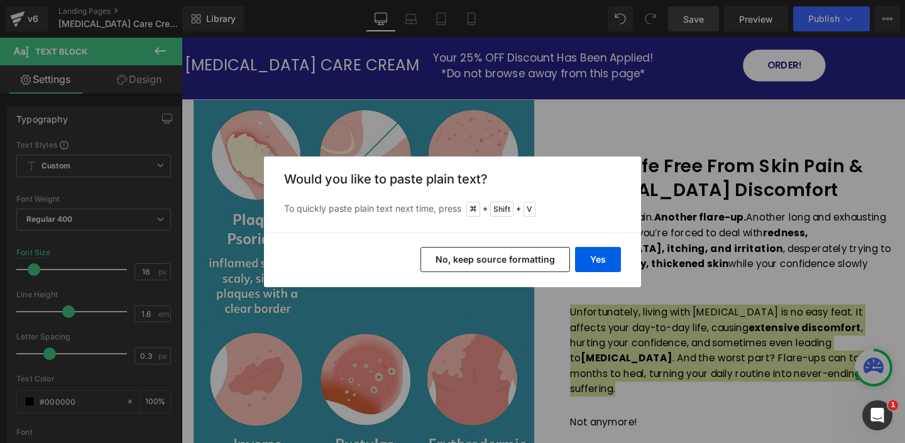
click at [498, 258] on button "No, keep source formatting" at bounding box center [495, 259] width 150 height 25
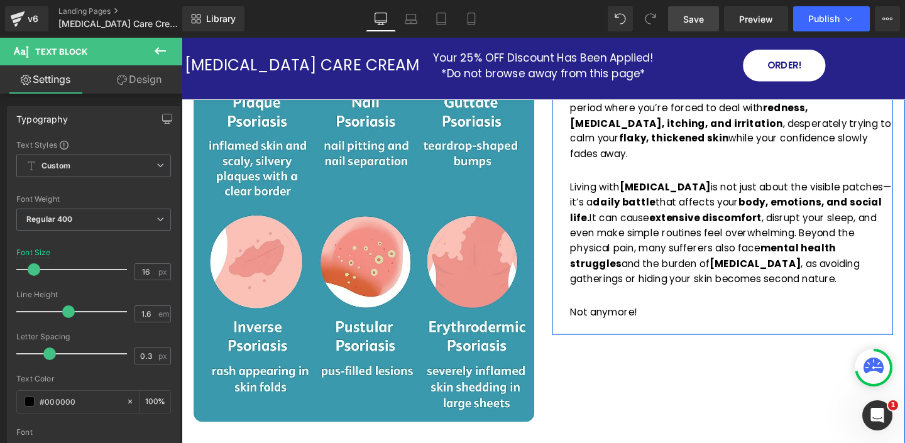
scroll to position [712, 0]
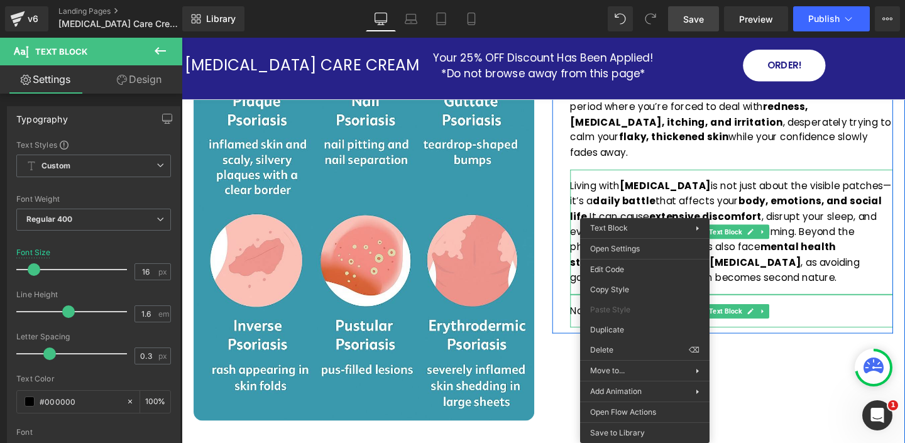
drag, startPoint x: 593, startPoint y: 319, endPoint x: 602, endPoint y: 319, distance: 9.4
click at [593, 319] on div "Not anymore! Text Block" at bounding box center [759, 325] width 339 height 35
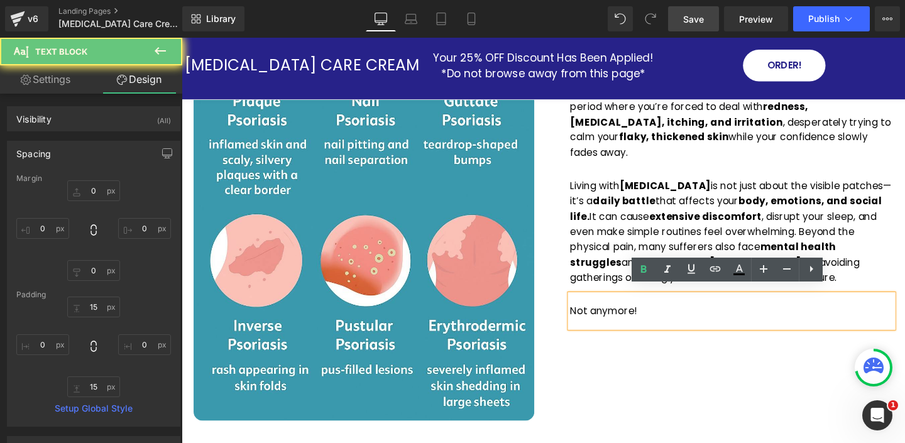
click at [599, 320] on p "Not anymore!" at bounding box center [759, 325] width 339 height 16
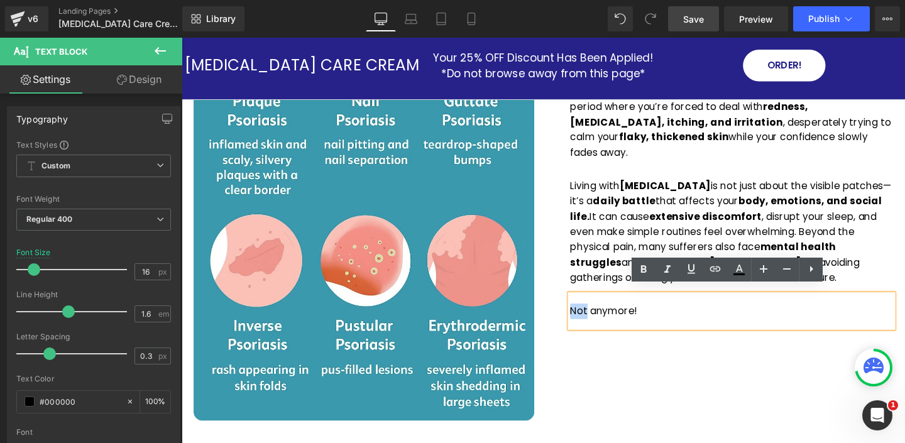
click at [599, 320] on p "Not anymore!" at bounding box center [759, 325] width 339 height 16
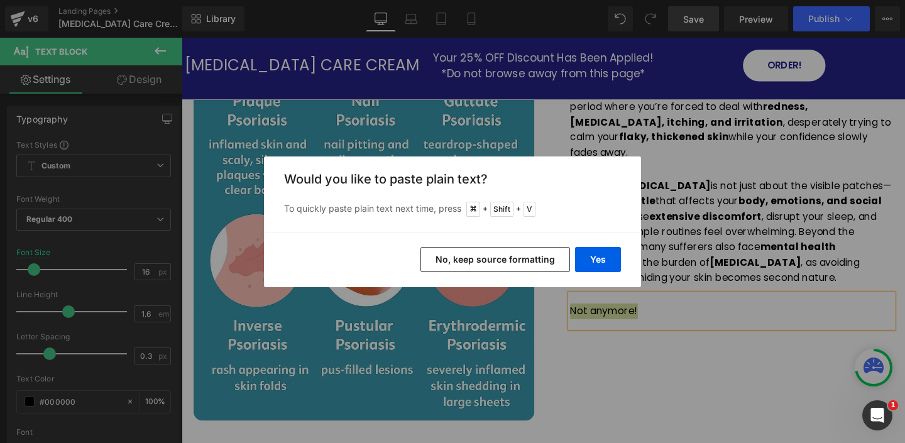
click at [508, 255] on button "No, keep source formatting" at bounding box center [495, 259] width 150 height 25
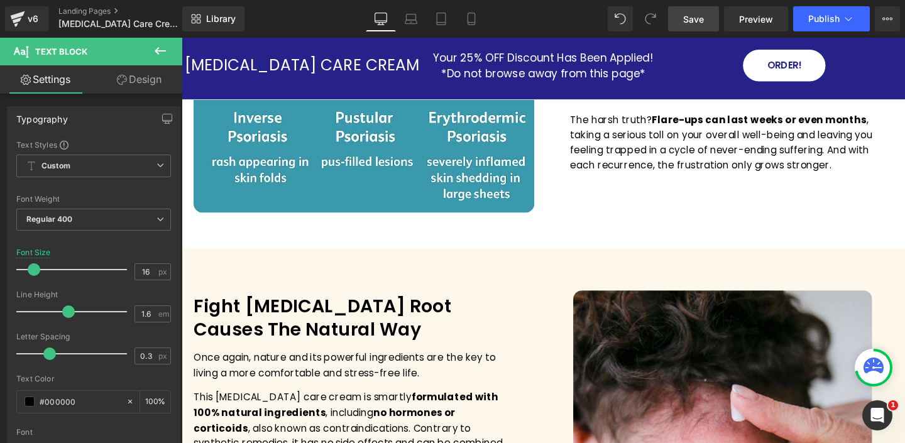
scroll to position [941, 0]
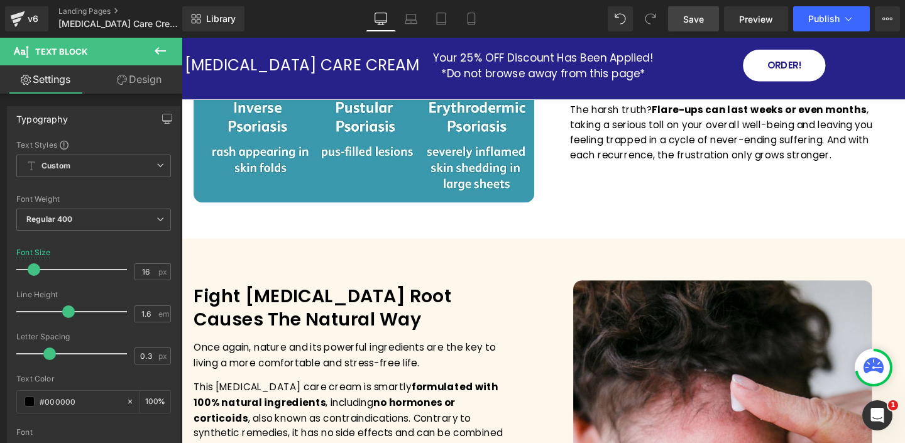
click at [652, 130] on p "The harsh truth? Flare-ups can last weeks or even months , taking a serious tol…" at bounding box center [759, 138] width 339 height 64
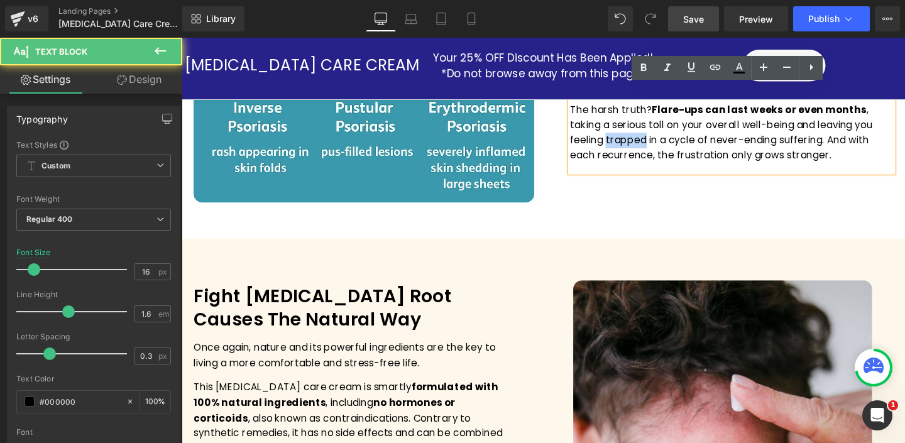
click at [652, 130] on p "The harsh truth? Flare-ups can last weeks or even months , taking a serious tol…" at bounding box center [759, 138] width 339 height 64
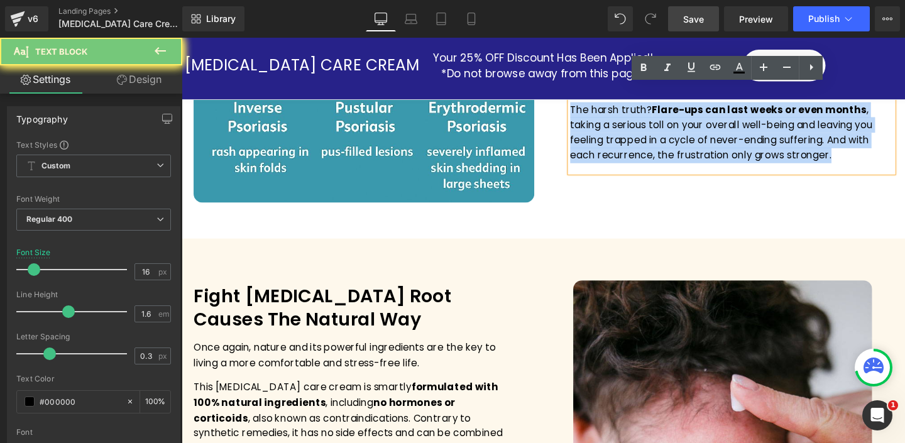
click at [652, 130] on p "The harsh truth? Flare-ups can last weeks or even months , taking a serious tol…" at bounding box center [759, 138] width 339 height 64
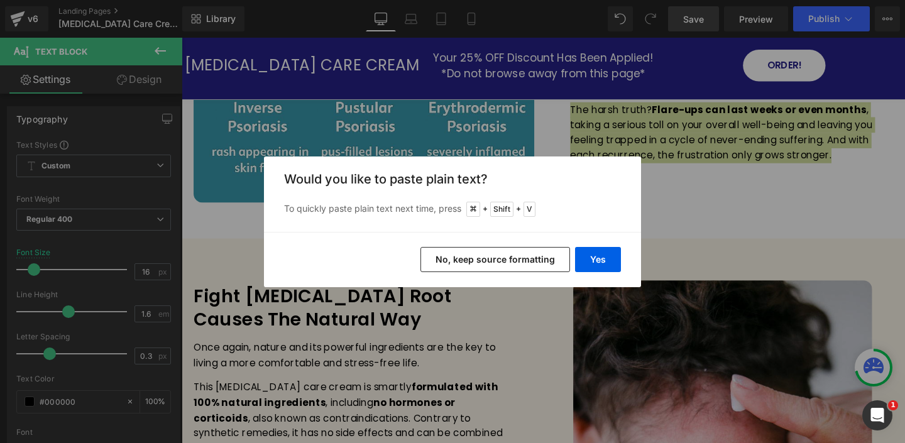
click at [488, 260] on button "No, keep source formatting" at bounding box center [495, 259] width 150 height 25
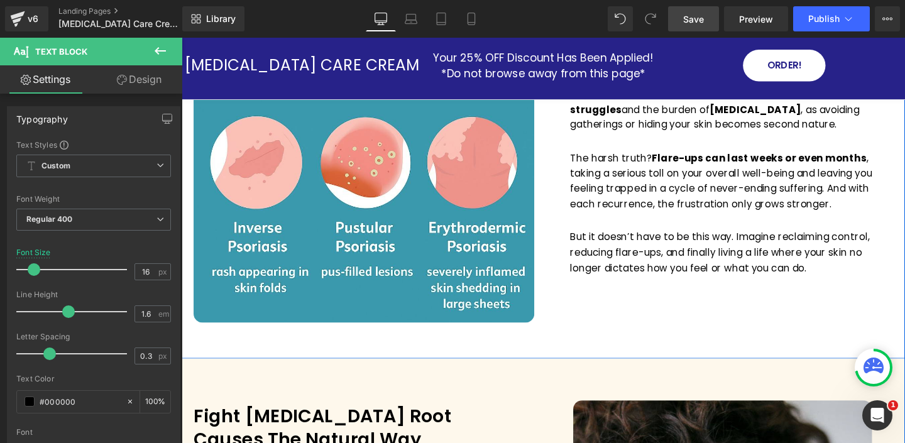
scroll to position [810, 0]
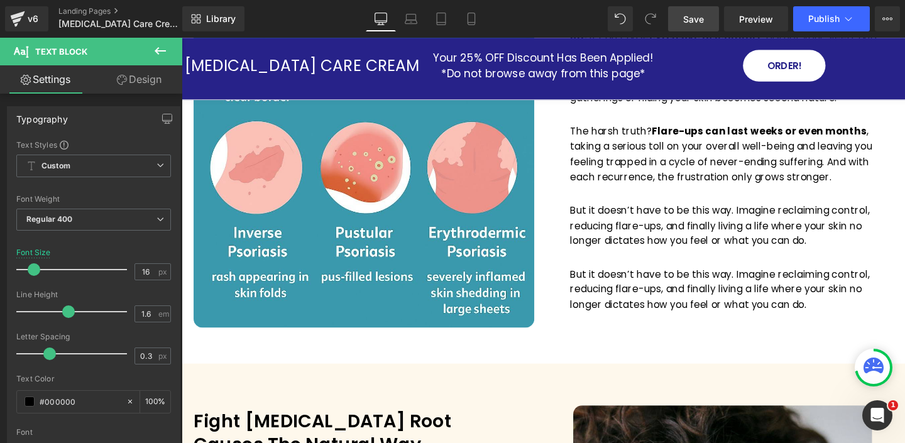
drag, startPoint x: 801, startPoint y: 363, endPoint x: 641, endPoint y: 341, distance: 161.8
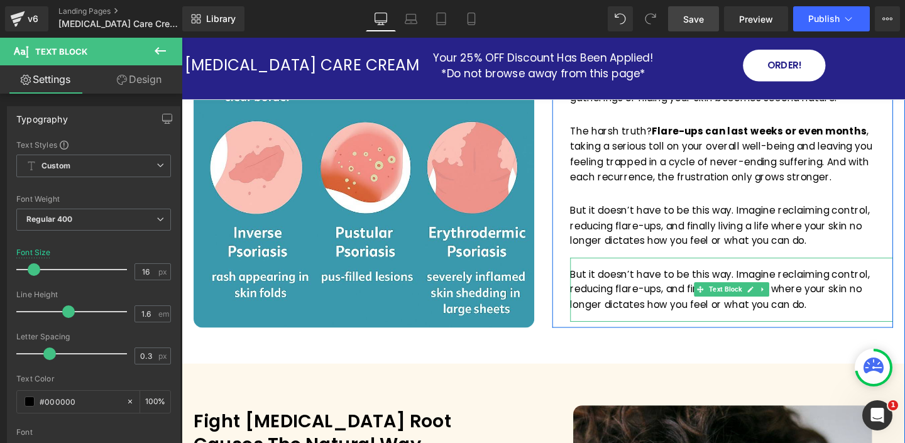
click at [643, 292] on p "But it doesn’t have to be this way. Imagine reclaiming control, reducing flare-…" at bounding box center [759, 302] width 339 height 48
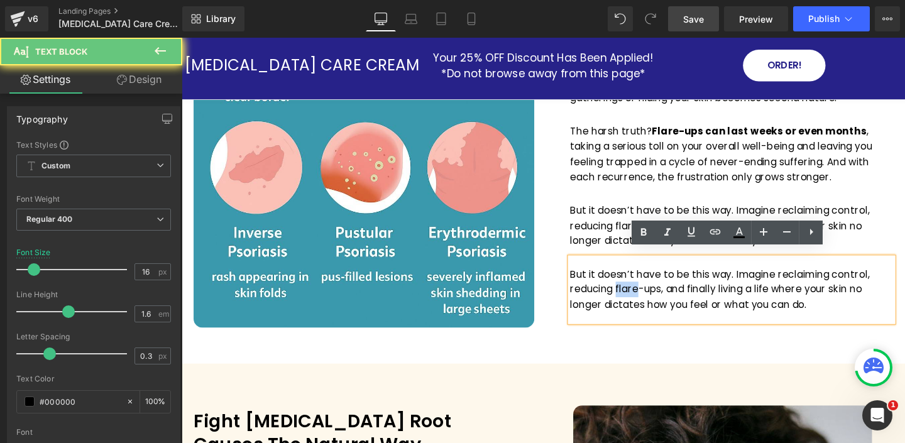
click at [643, 292] on p "But it doesn’t have to be this way. Imagine reclaiming control, reducing flare-…" at bounding box center [759, 302] width 339 height 48
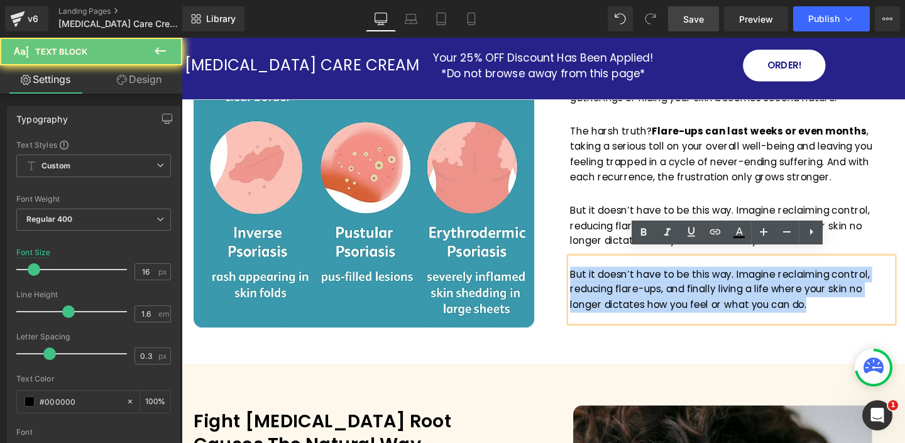
click at [643, 292] on p "But it doesn’t have to be this way. Imagine reclaiming control, reducing flare-…" at bounding box center [759, 302] width 339 height 48
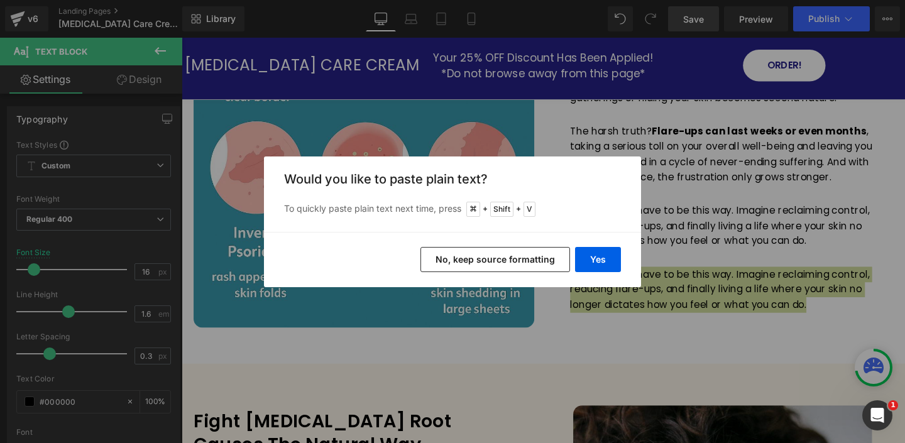
click at [531, 258] on button "No, keep source formatting" at bounding box center [495, 259] width 150 height 25
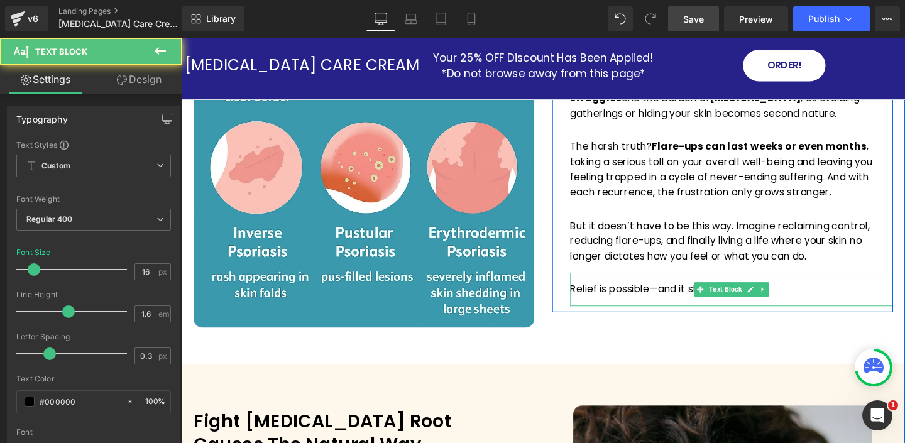
click at [615, 299] on p "Relief is possible—and it starts now." at bounding box center [759, 302] width 339 height 16
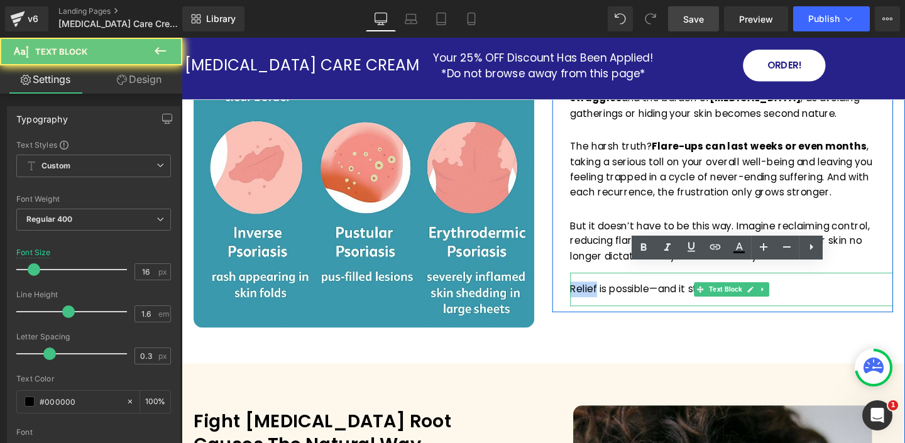
click at [615, 299] on p "Relief is possible—and it starts now." at bounding box center [759, 302] width 339 height 16
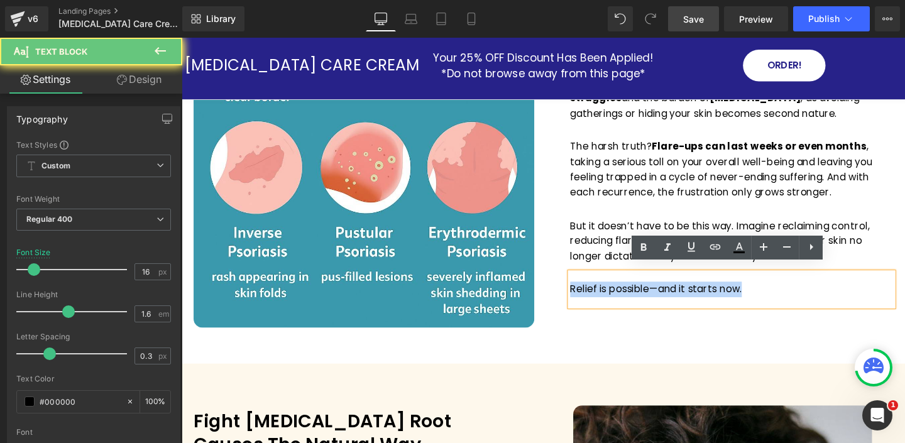
click at [615, 299] on p "Relief is possible—and it starts now." at bounding box center [759, 302] width 339 height 16
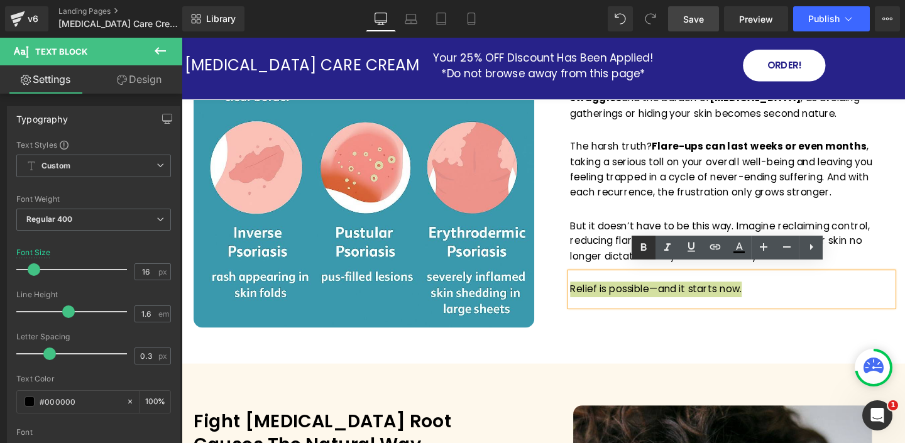
drag, startPoint x: 645, startPoint y: 247, endPoint x: 652, endPoint y: 258, distance: 12.7
click at [646, 247] on icon at bounding box center [643, 247] width 15 height 15
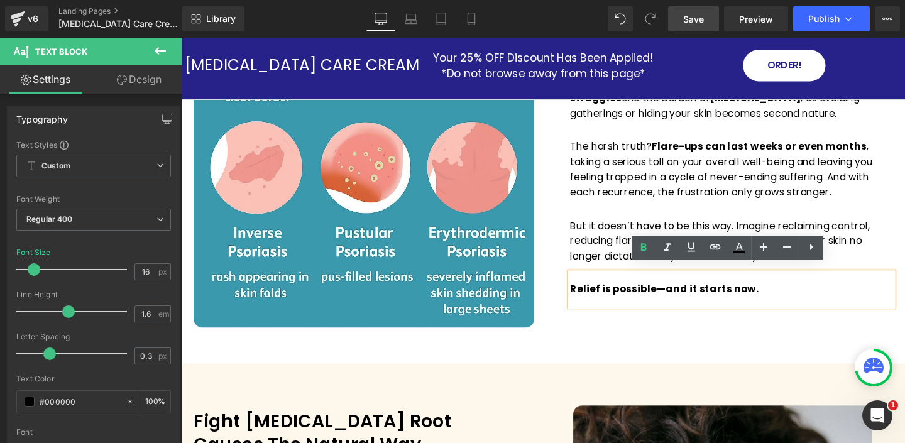
click at [745, 344] on div "Image Live A Life Free From Skin Pain & Psoriasis Discomfort Text Block It happ…" at bounding box center [562, 87] width 754 height 523
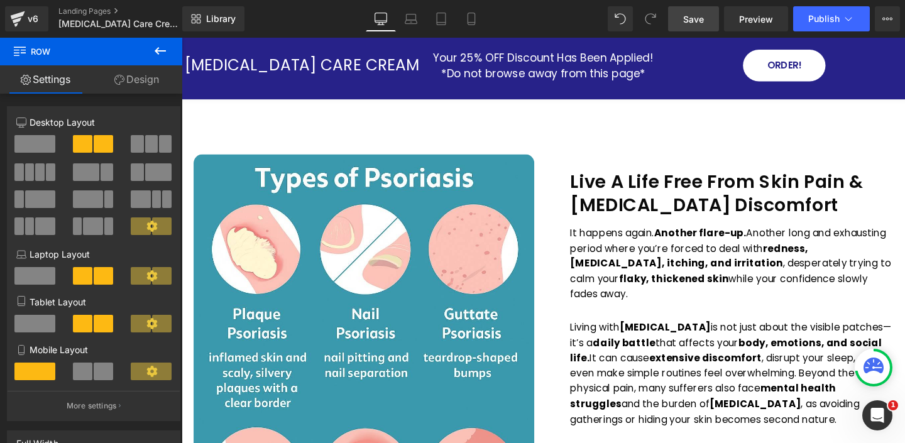
scroll to position [489, 0]
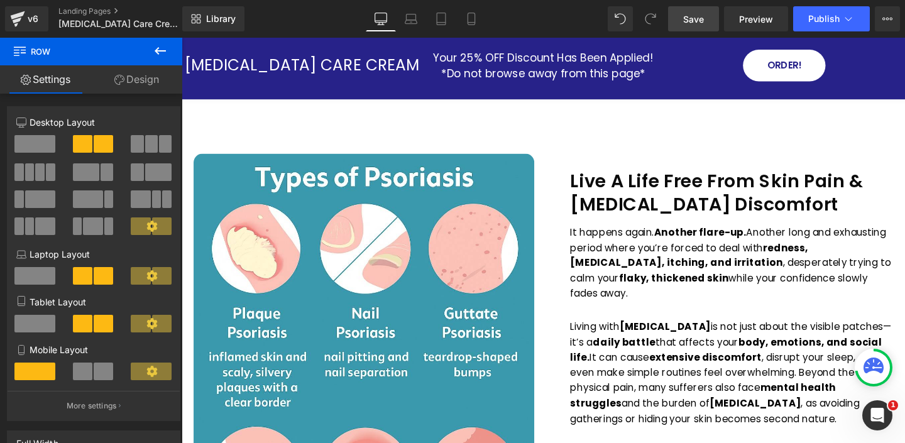
click at [696, 21] on span "Save" at bounding box center [693, 19] width 21 height 13
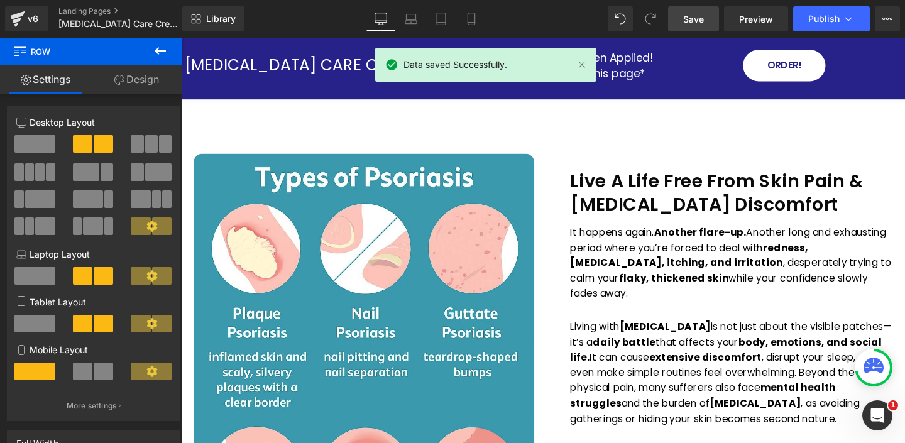
drag, startPoint x: 473, startPoint y: 19, endPoint x: 480, endPoint y: 58, distance: 39.6
click at [473, 19] on icon at bounding box center [471, 19] width 13 height 13
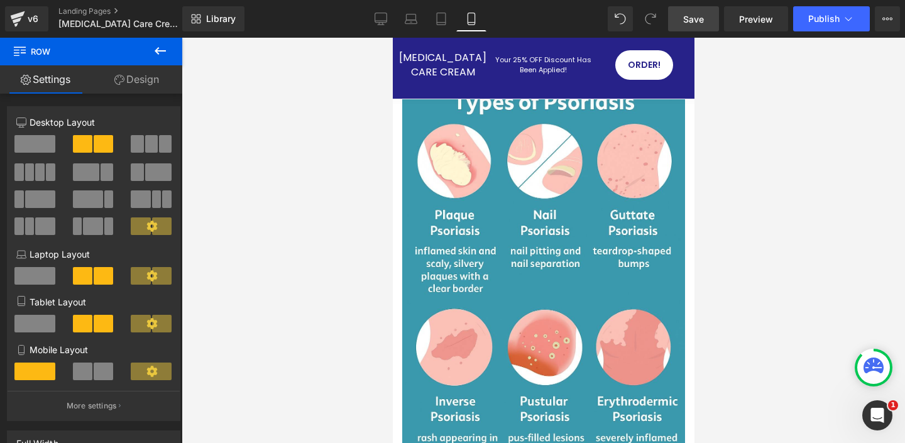
scroll to position [859, 0]
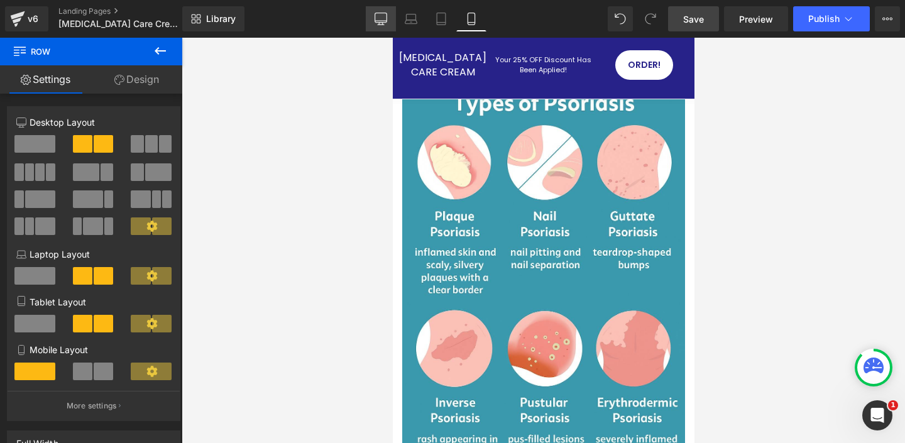
click at [376, 18] on icon at bounding box center [381, 19] width 13 height 13
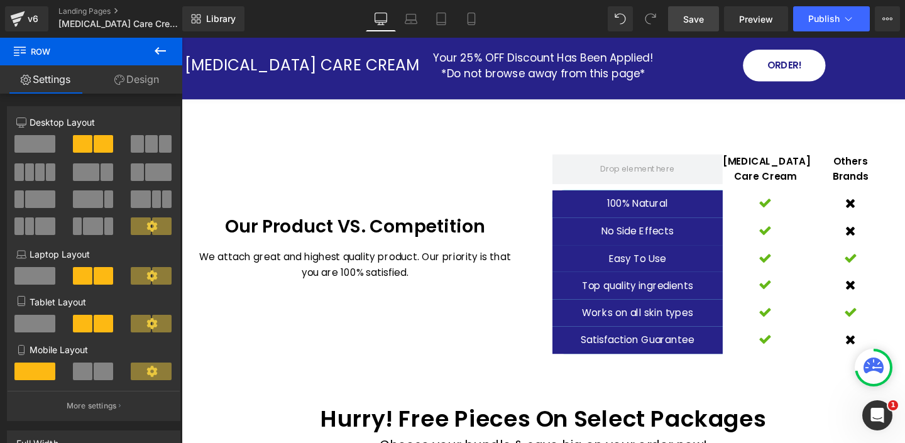
scroll to position [3255, 0]
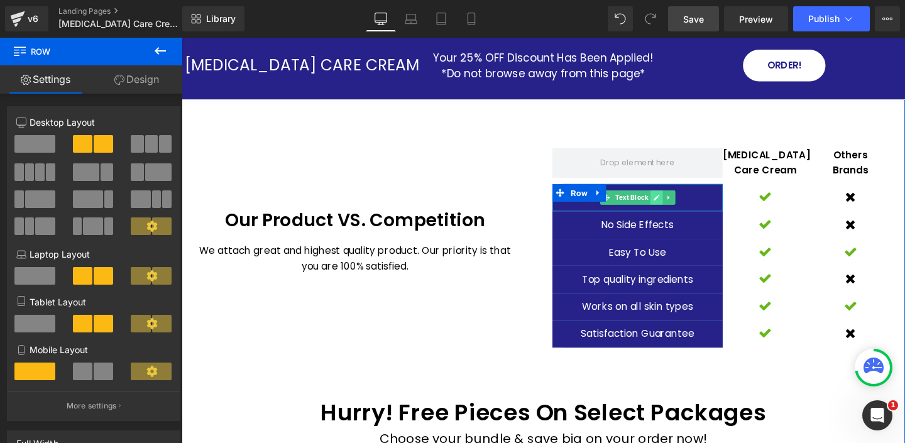
click at [684, 202] on icon at bounding box center [680, 206] width 7 height 8
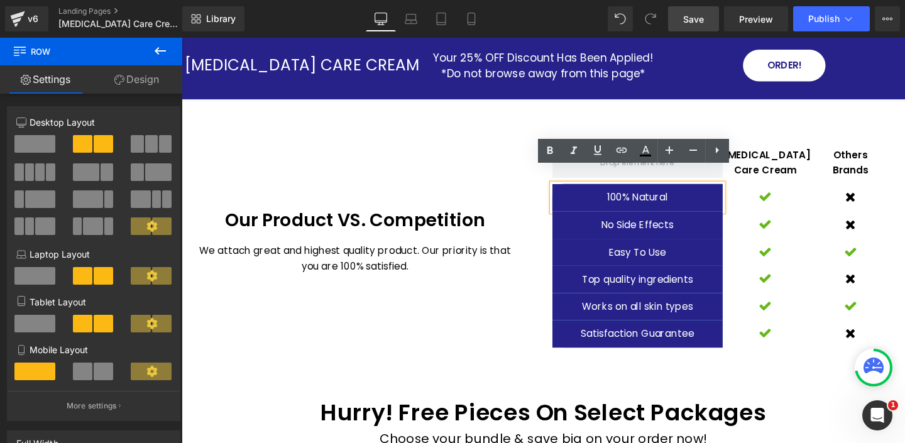
click at [674, 197] on p "100% Natural" at bounding box center [660, 205] width 179 height 16
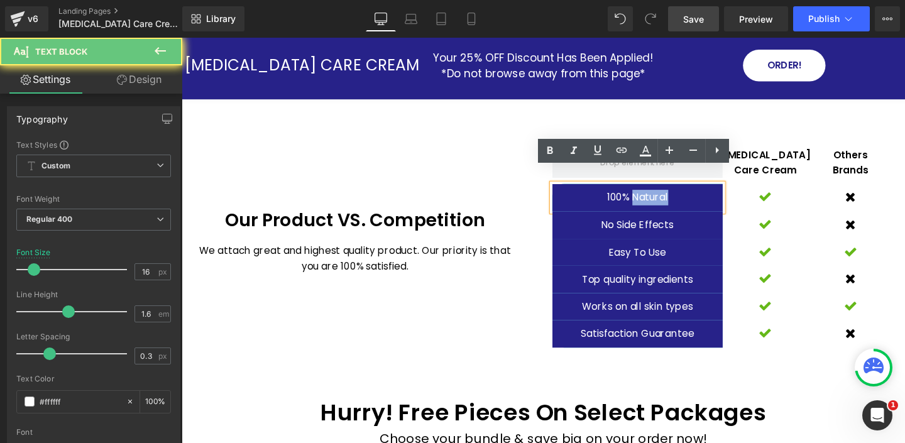
click at [674, 197] on p "100% Natural" at bounding box center [660, 205] width 179 height 16
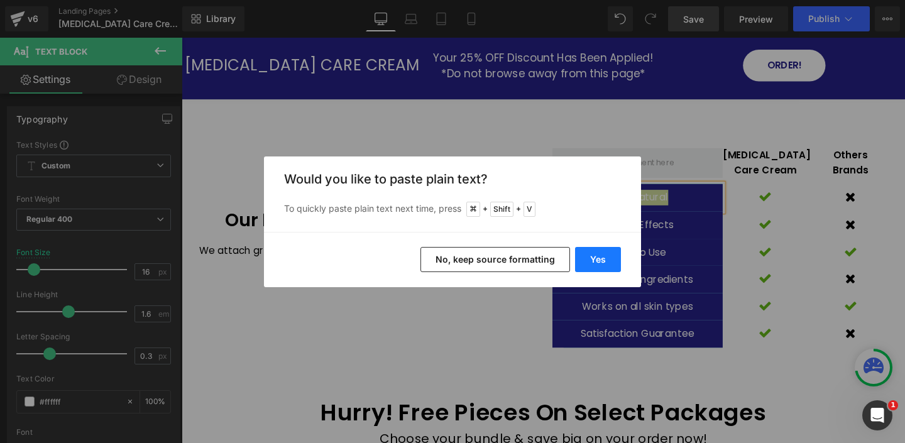
click at [600, 256] on button "Yes" at bounding box center [598, 259] width 46 height 25
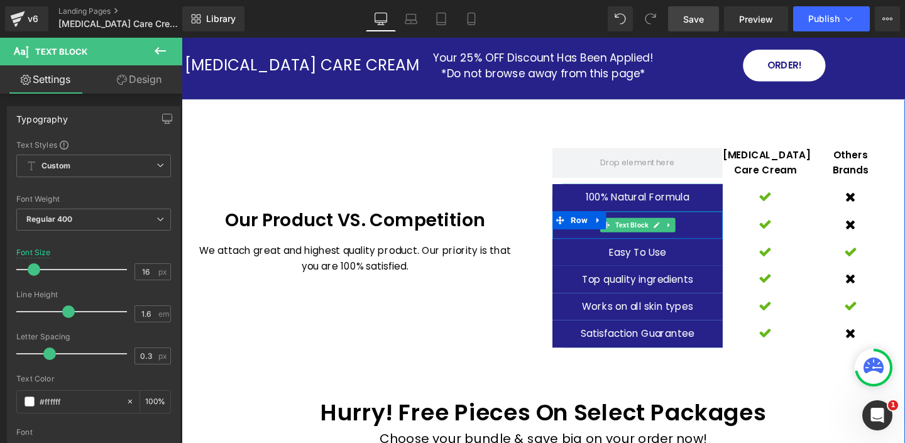
click at [683, 231] on icon at bounding box center [680, 235] width 7 height 8
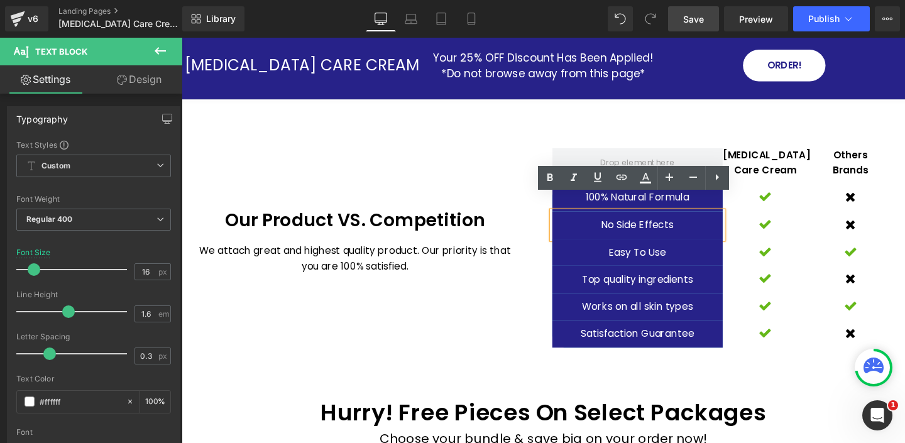
click at [672, 226] on p "No Side Effects" at bounding box center [660, 234] width 179 height 16
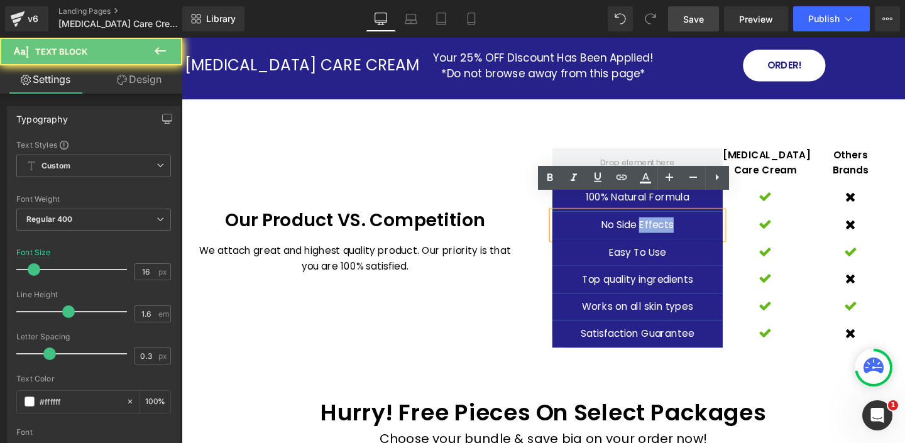
click at [672, 226] on p "No Side Effects" at bounding box center [660, 234] width 179 height 16
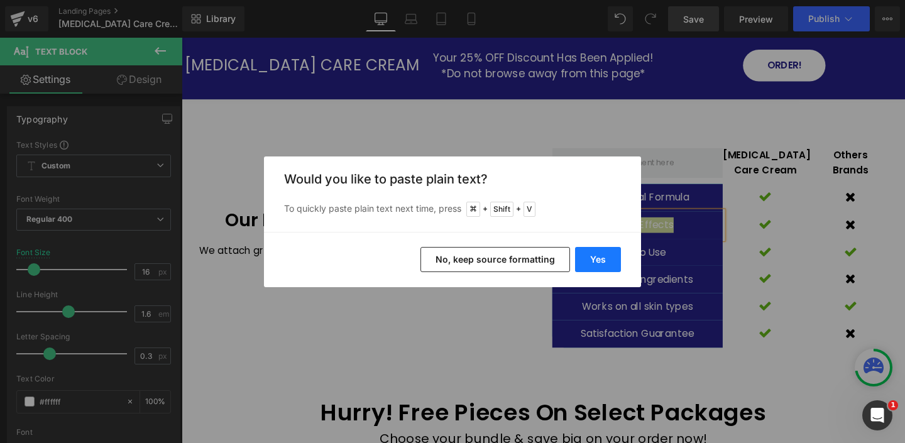
click at [589, 258] on button "Yes" at bounding box center [598, 259] width 46 height 25
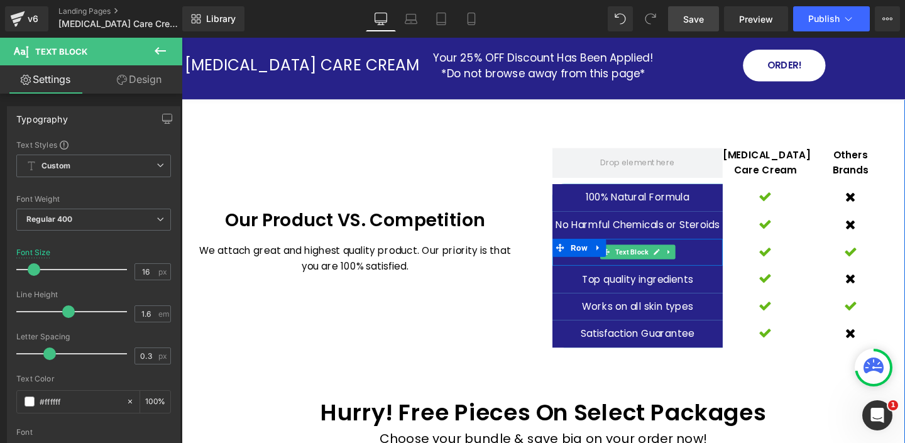
click at [685, 255] on link at bounding box center [680, 262] width 13 height 15
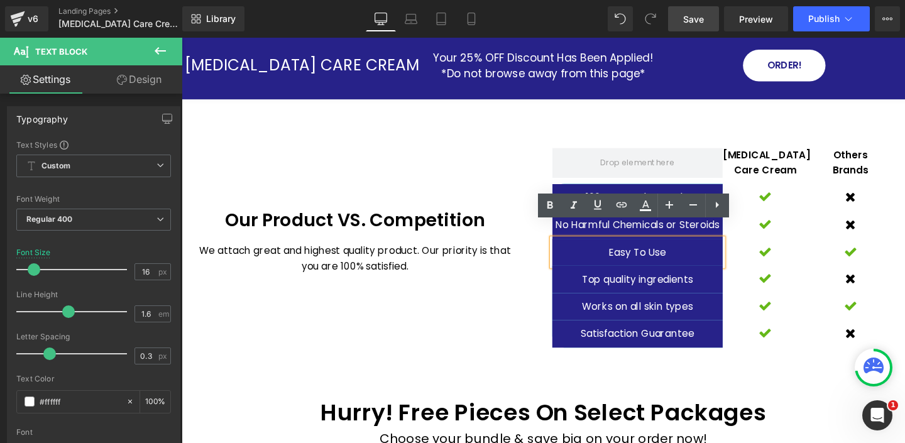
click at [669, 255] on p "Easy To Use" at bounding box center [660, 263] width 179 height 16
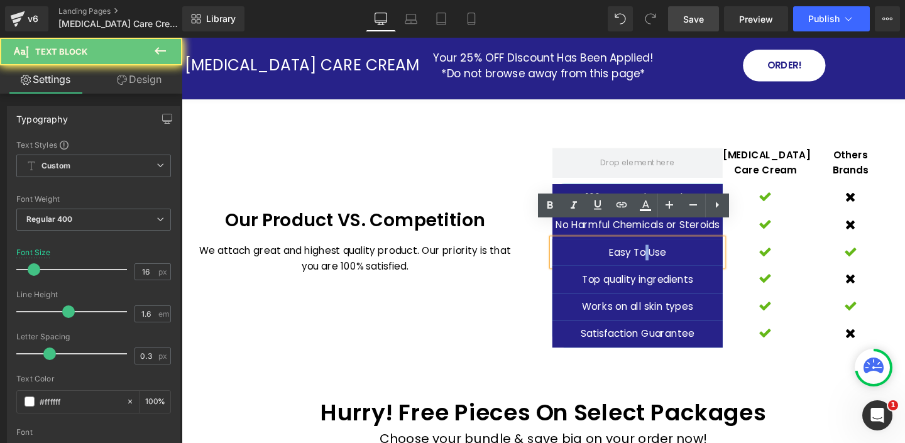
click at [669, 255] on p "Easy To Use" at bounding box center [660, 263] width 179 height 16
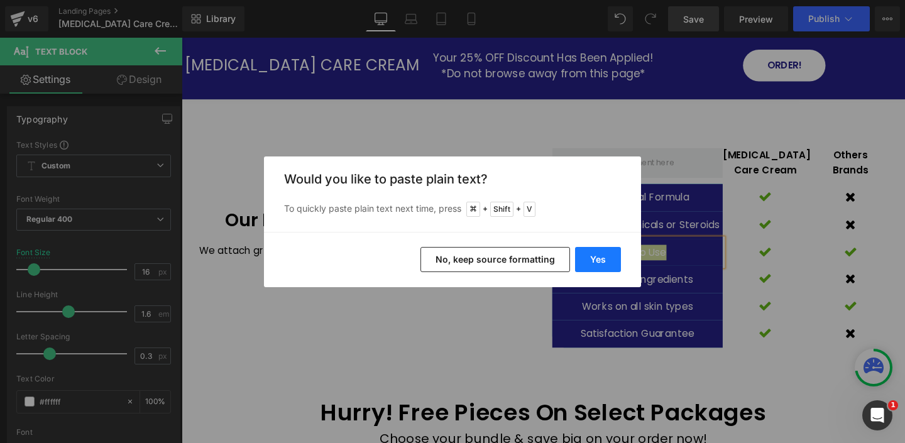
click at [596, 260] on button "Yes" at bounding box center [598, 259] width 46 height 25
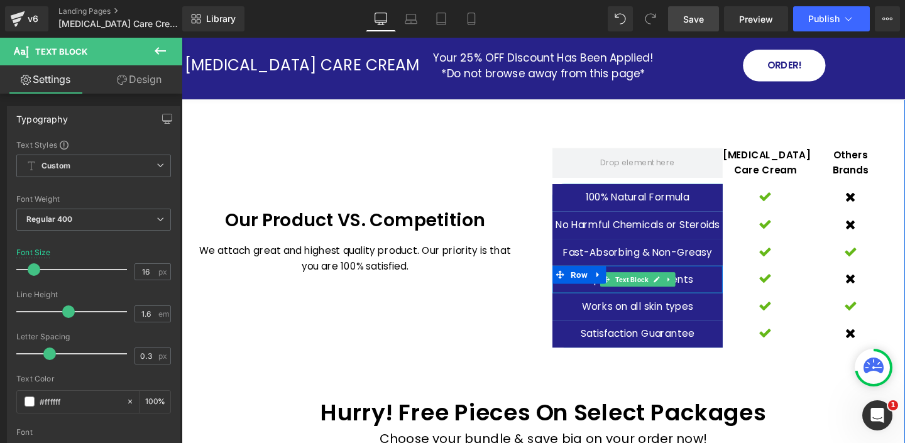
click at [681, 288] on icon at bounding box center [680, 291] width 6 height 6
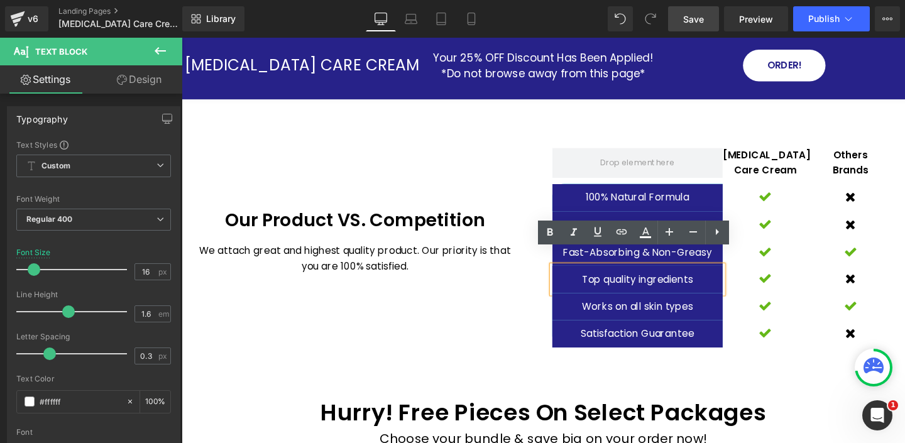
click at [652, 283] on p "Top quality ingredients" at bounding box center [660, 291] width 179 height 16
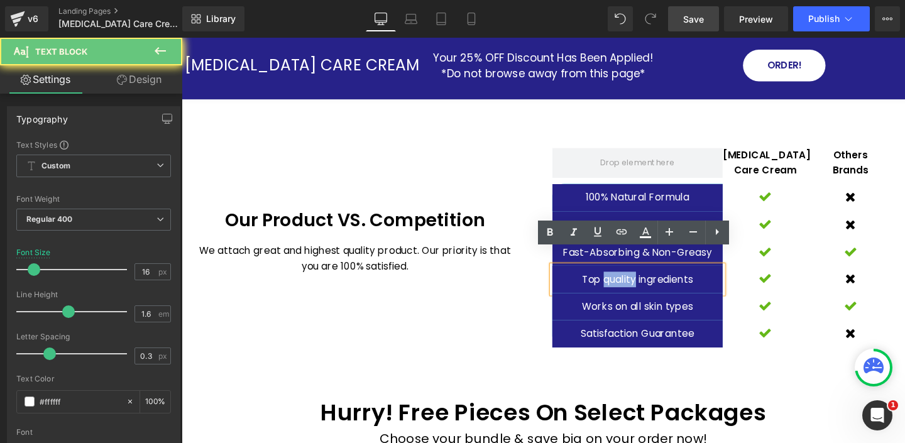
click at [652, 283] on p "Top quality ingredients" at bounding box center [660, 291] width 179 height 16
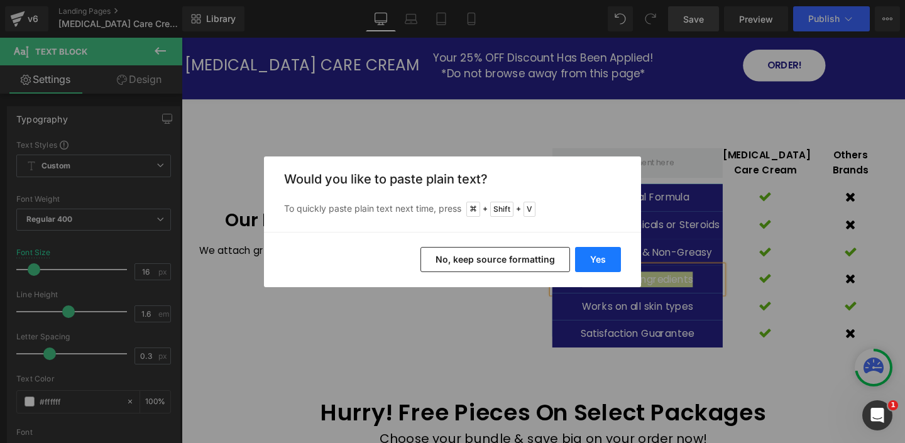
click at [592, 259] on button "Yes" at bounding box center [598, 259] width 46 height 25
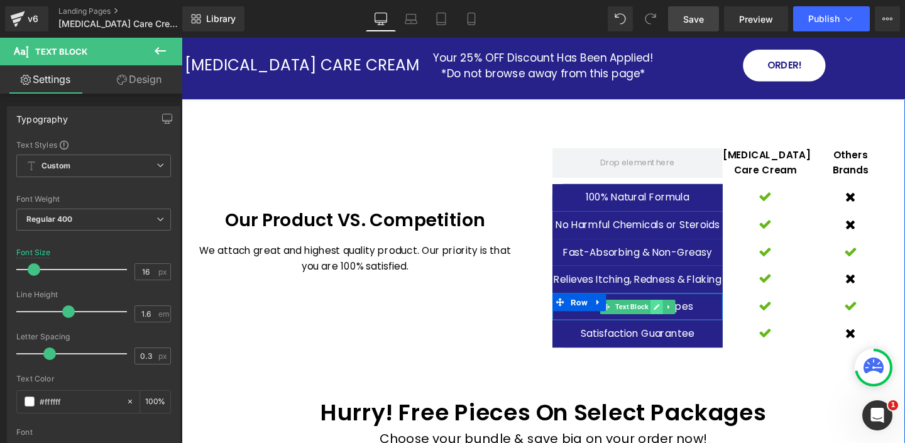
click at [679, 319] on icon at bounding box center [680, 321] width 7 height 8
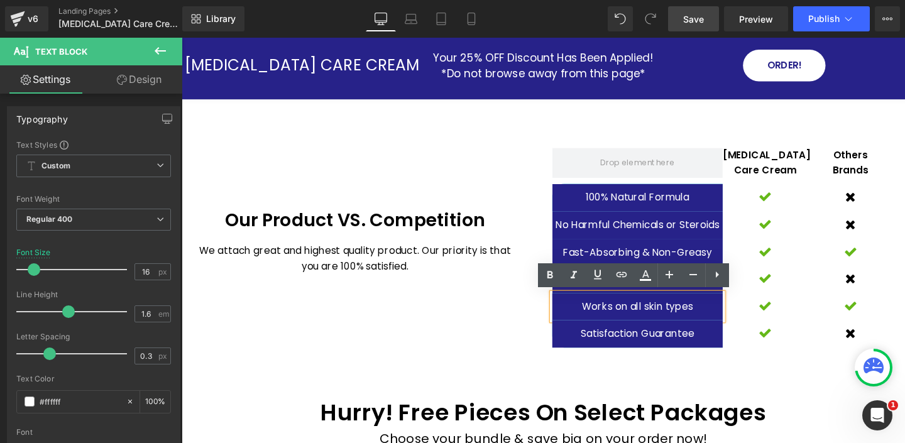
click at [660, 320] on p "Works on all skin types" at bounding box center [660, 320] width 179 height 16
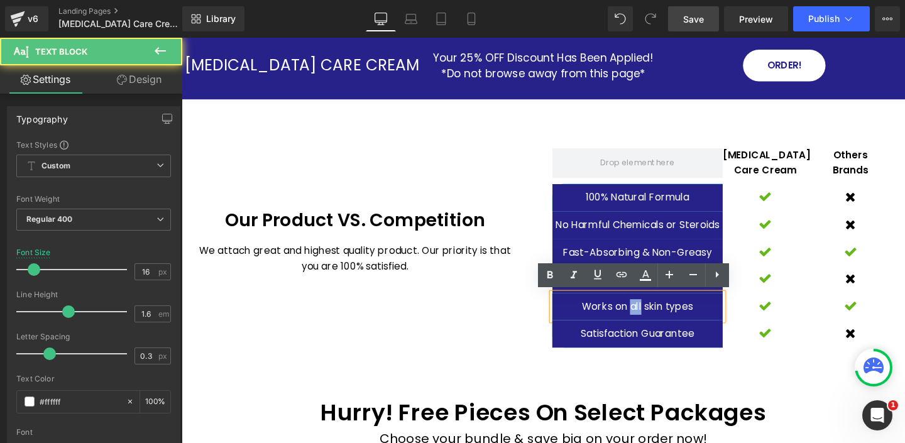
click at [660, 320] on p "Works on all skin types" at bounding box center [660, 320] width 179 height 16
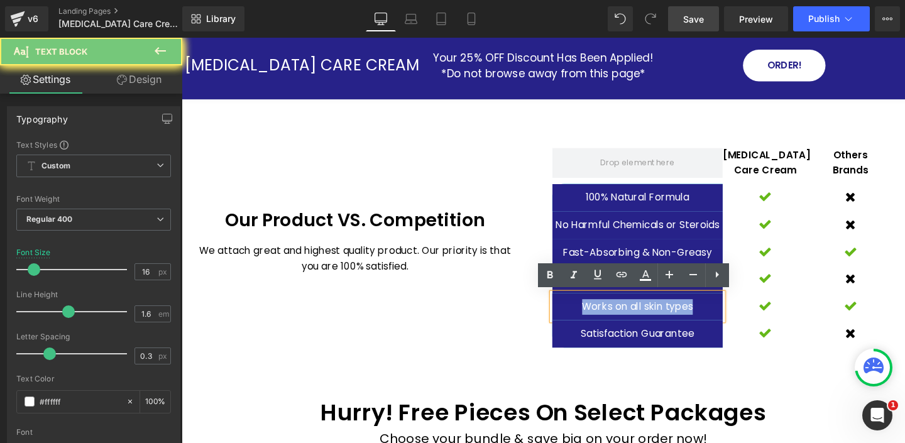
click at [660, 320] on p "Works on all skin types" at bounding box center [660, 320] width 179 height 16
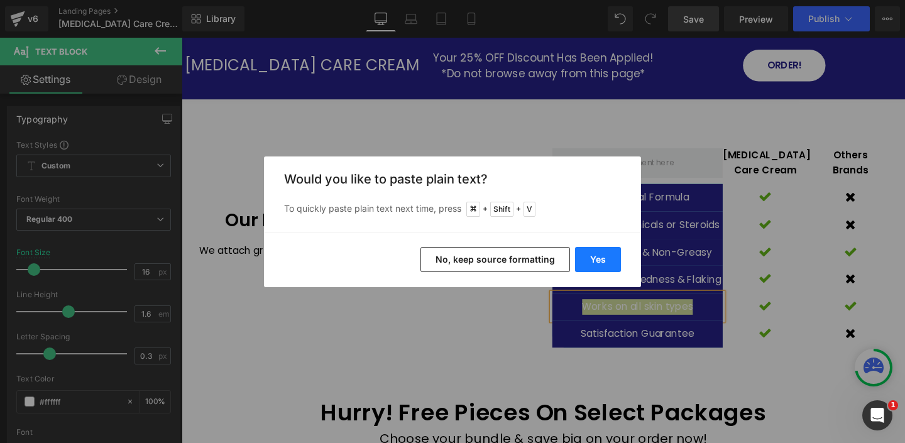
click at [596, 256] on button "Yes" at bounding box center [598, 259] width 46 height 25
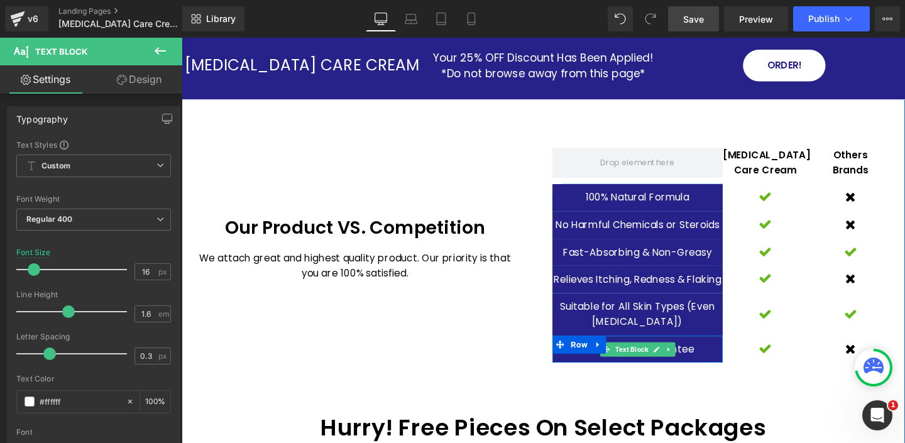
click at [679, 365] on icon at bounding box center [680, 365] width 6 height 6
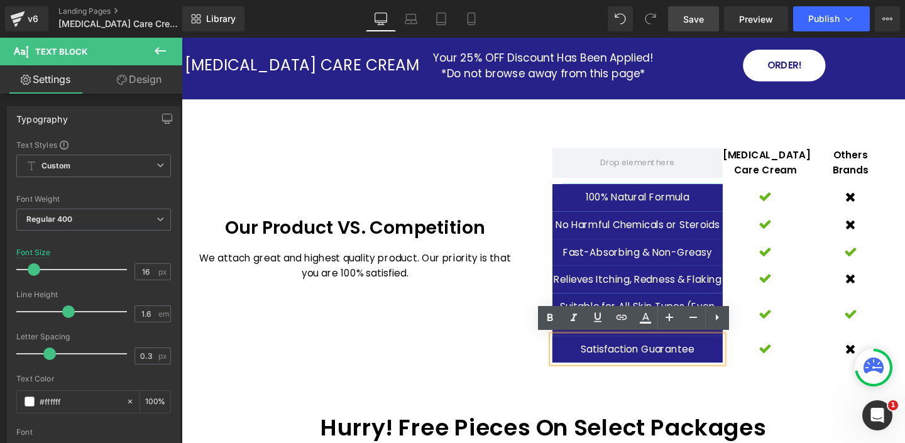
click at [657, 364] on p "Satisfaction Guarantee" at bounding box center [660, 365] width 179 height 16
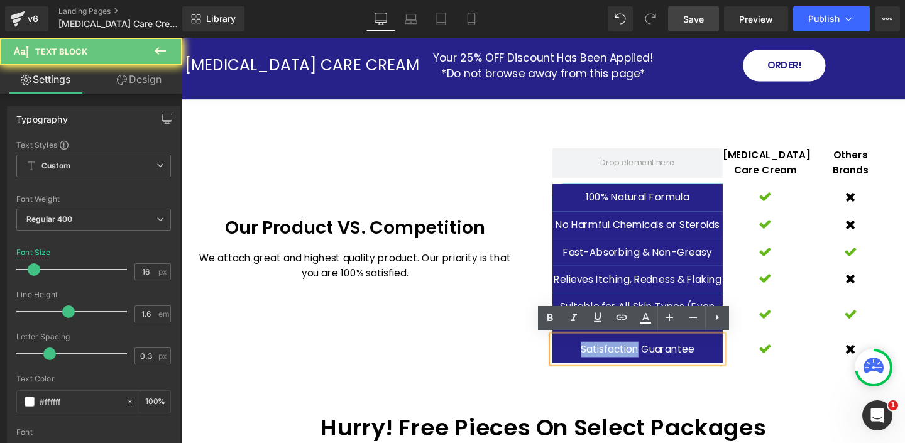
click at [657, 364] on p "Satisfaction Guarantee" at bounding box center [660, 365] width 179 height 16
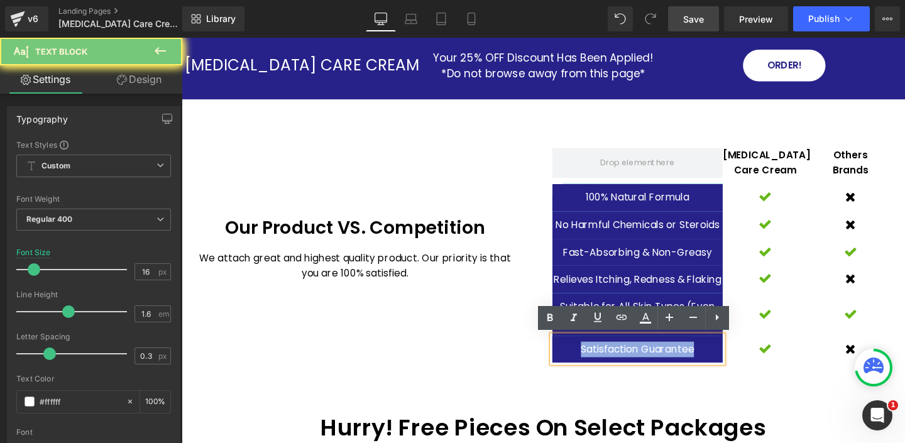
click at [657, 364] on p "Satisfaction Guarantee" at bounding box center [660, 365] width 179 height 16
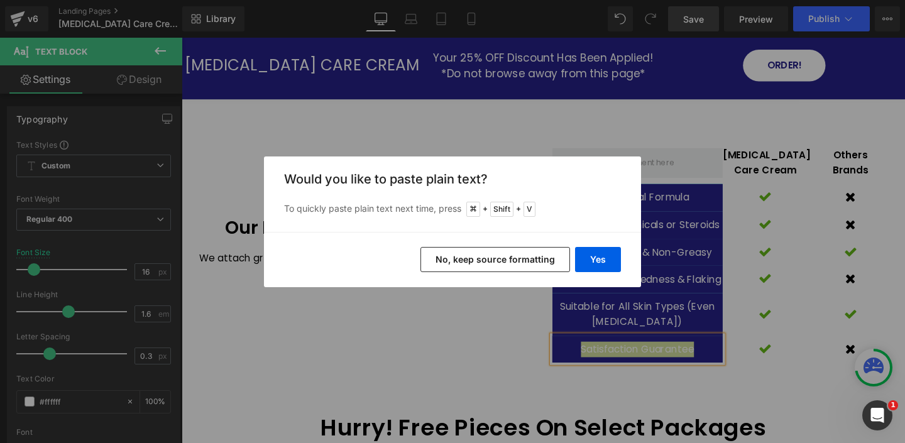
click at [498, 255] on button "No, keep source formatting" at bounding box center [495, 259] width 150 height 25
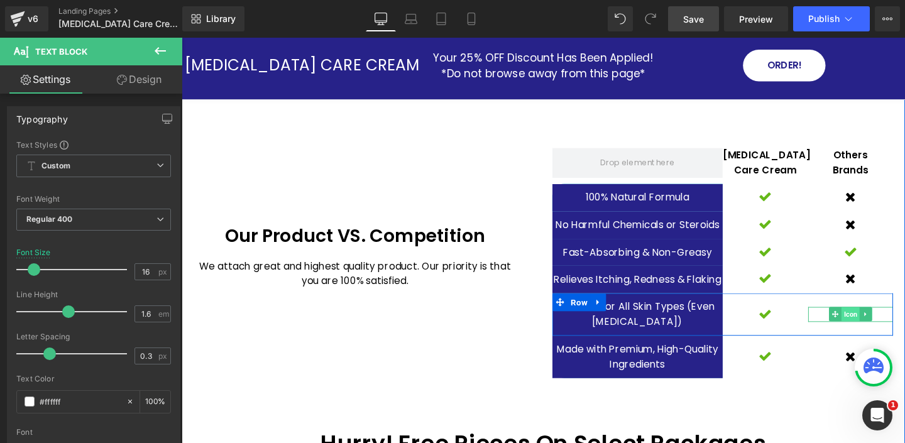
click at [887, 329] on span "Icon" at bounding box center [884, 328] width 19 height 15
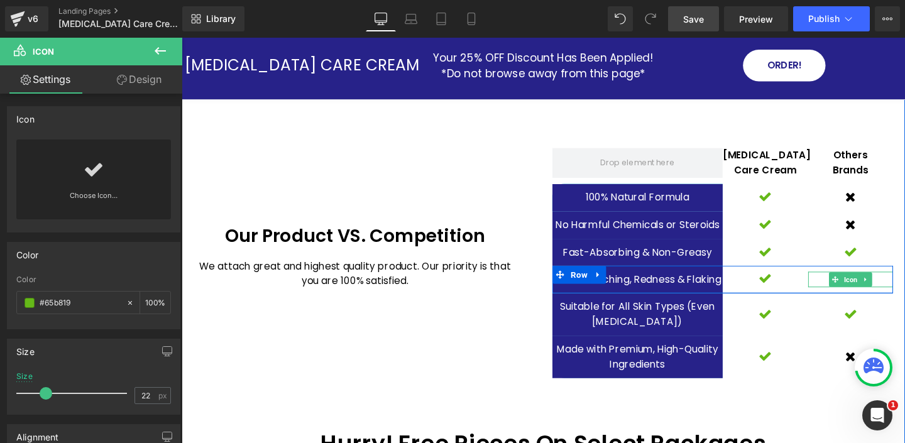
click at [904, 284] on div at bounding box center [885, 291] width 90 height 16
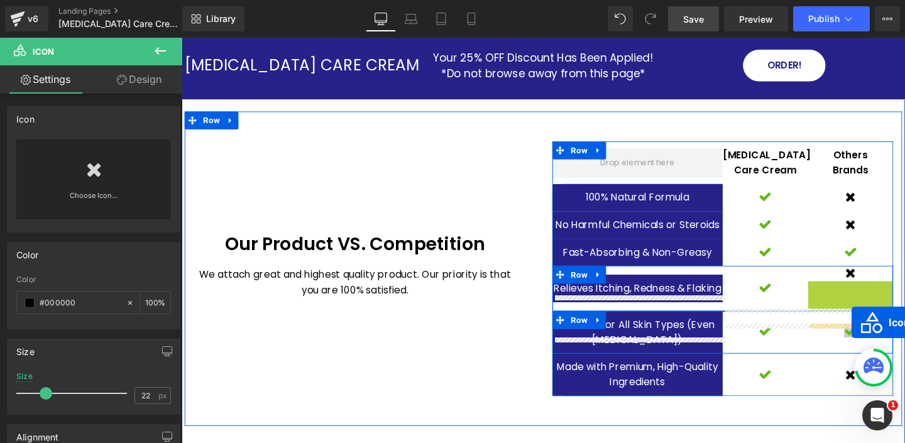
drag, startPoint x: 865, startPoint y: 290, endPoint x: 886, endPoint y: 336, distance: 50.3
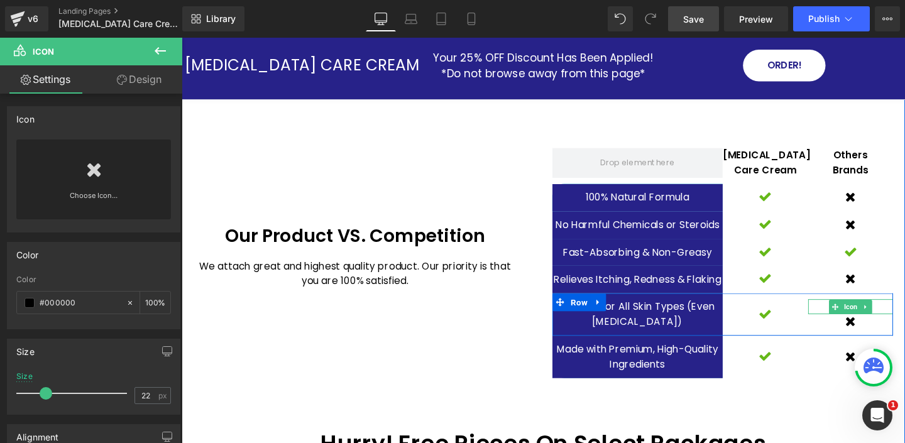
click at [901, 319] on icon at bounding box center [900, 320] width 2 height 4
click at [904, 319] on icon at bounding box center [907, 320] width 7 height 7
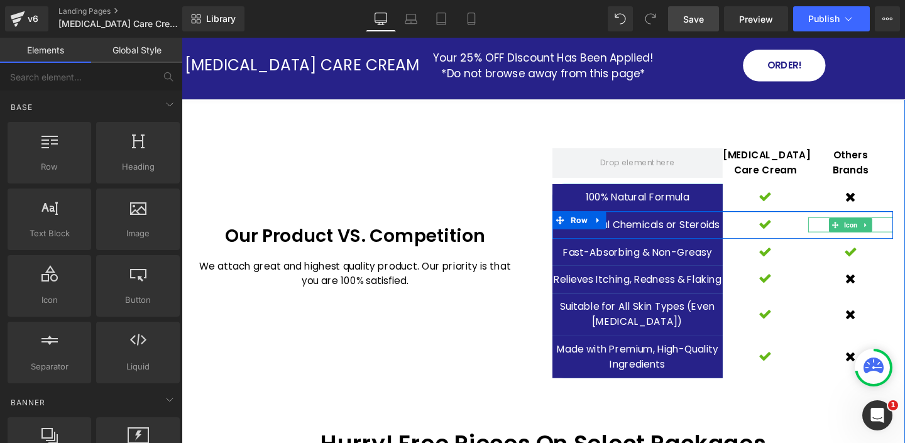
click at [901, 232] on icon at bounding box center [900, 234] width 2 height 4
click at [896, 231] on icon at bounding box center [894, 234] width 7 height 7
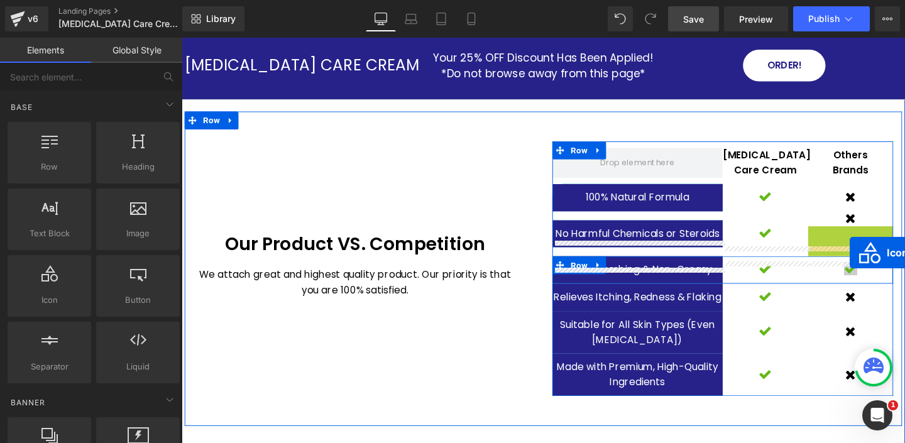
drag, startPoint x: 869, startPoint y: 227, endPoint x: 885, endPoint y: 261, distance: 37.1
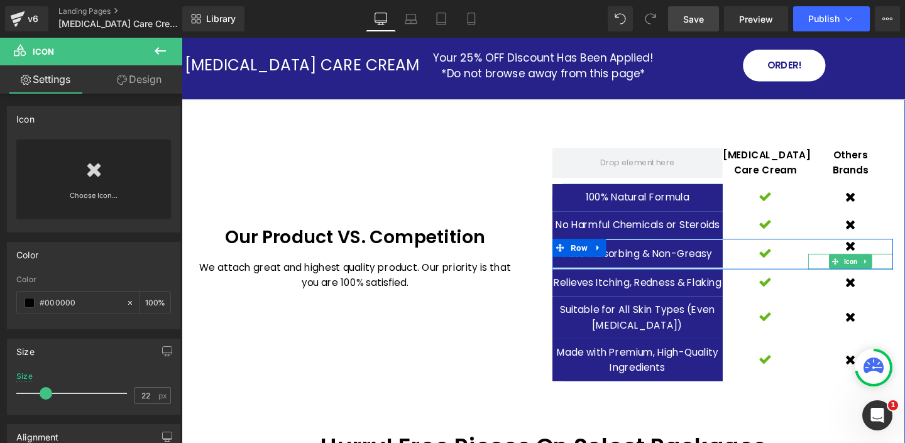
click at [898, 269] on icon at bounding box center [900, 273] width 7 height 8
click at [904, 269] on icon at bounding box center [907, 272] width 7 height 7
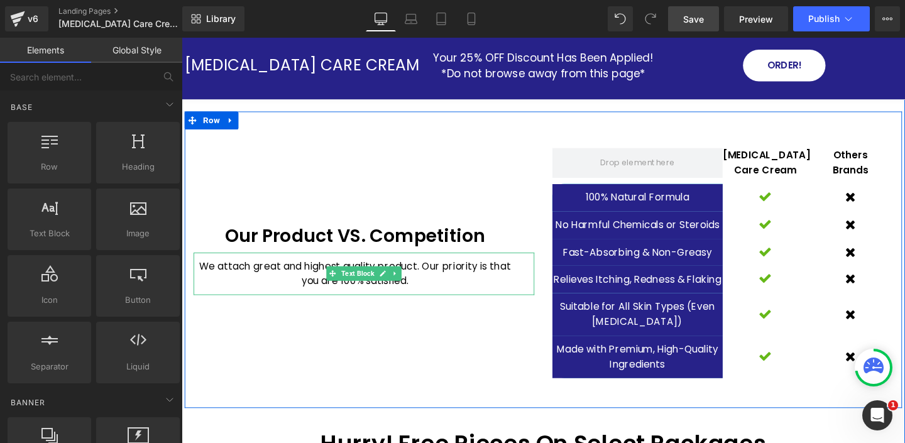
click at [244, 270] on p "We attach great and highest quality product. Our priority is that you are 100% …" at bounding box center [363, 286] width 339 height 32
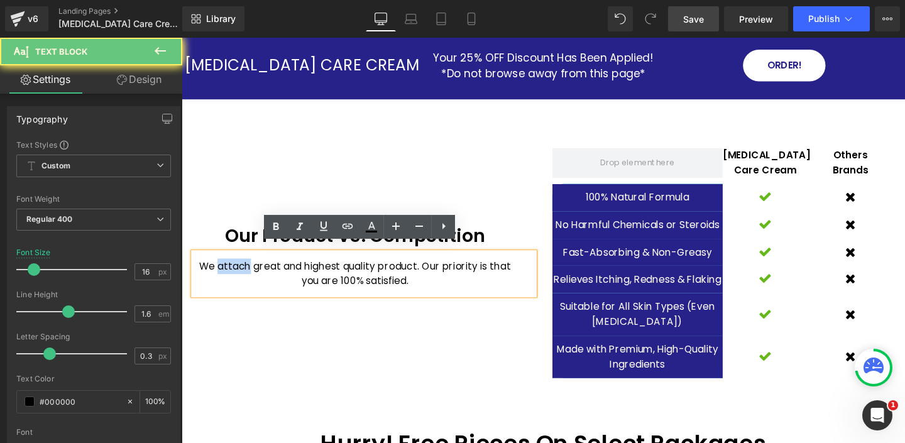
click at [244, 270] on p "We attach great and highest quality product. Our priority is that you are 100% …" at bounding box center [363, 286] width 339 height 32
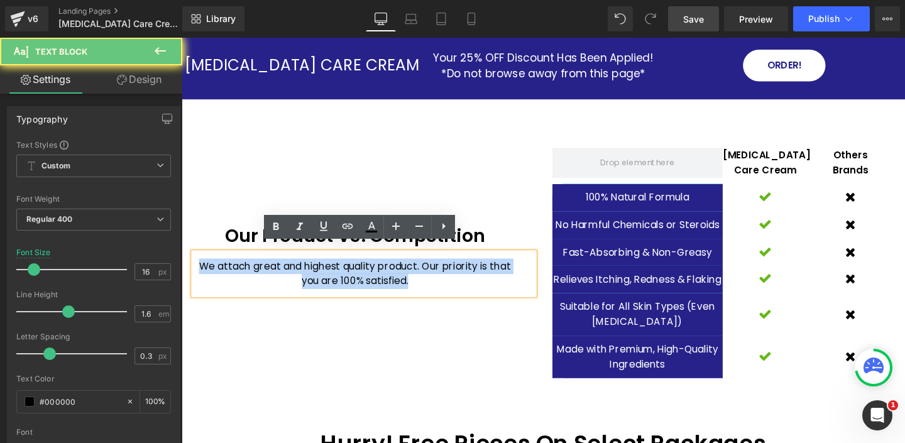
click at [244, 270] on p "We attach great and highest quality product. Our priority is that you are 100% …" at bounding box center [363, 286] width 339 height 32
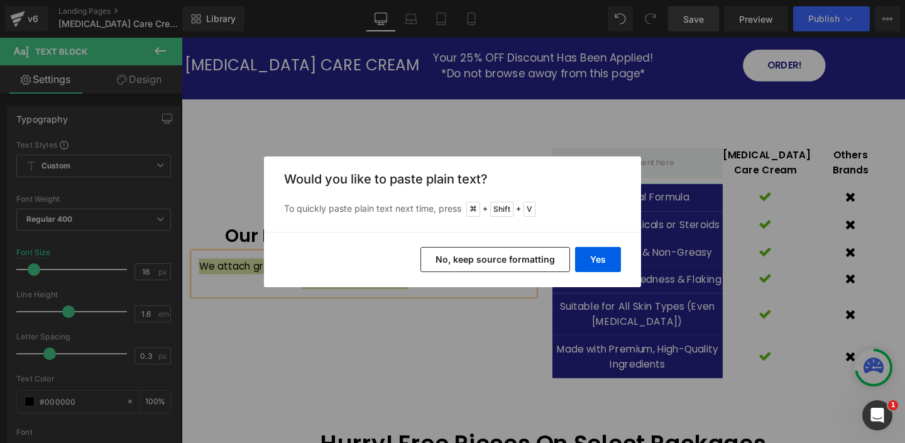
click at [525, 261] on button "No, keep source formatting" at bounding box center [495, 259] width 150 height 25
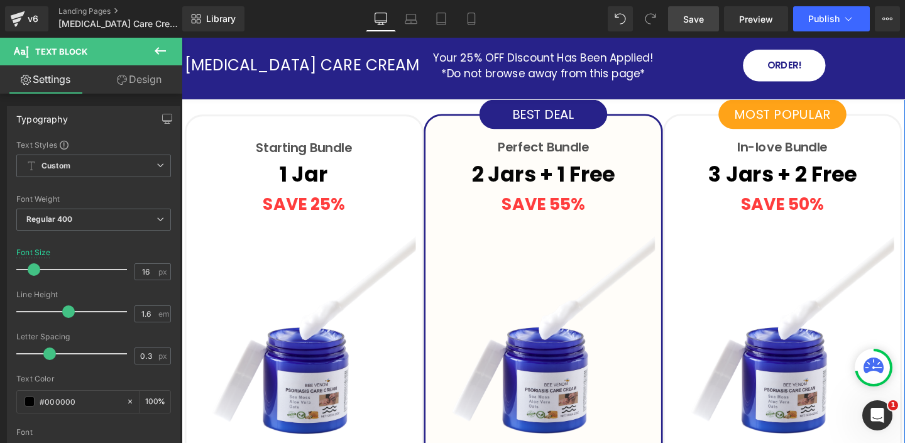
scroll to position [3693, 0]
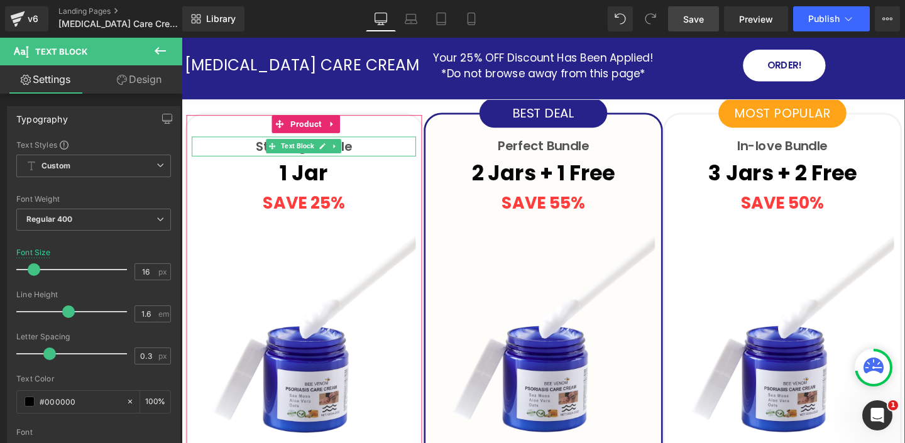
click at [391, 149] on p "Starting Bundle" at bounding box center [310, 151] width 236 height 21
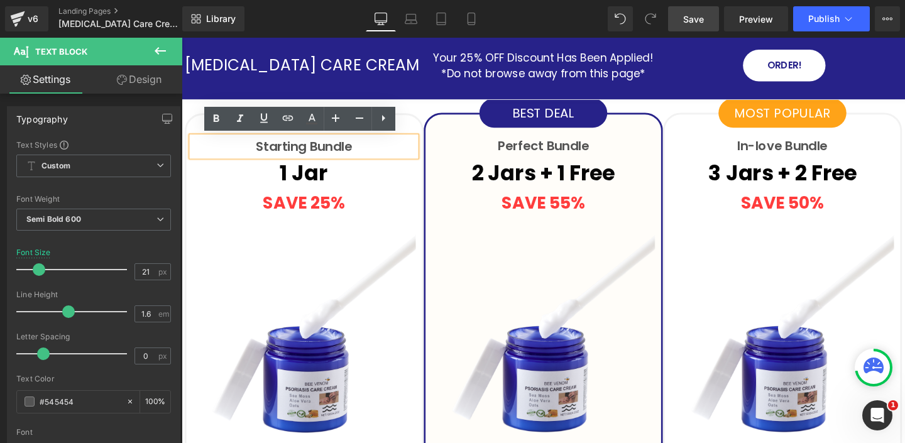
scroll to position [3696, 0]
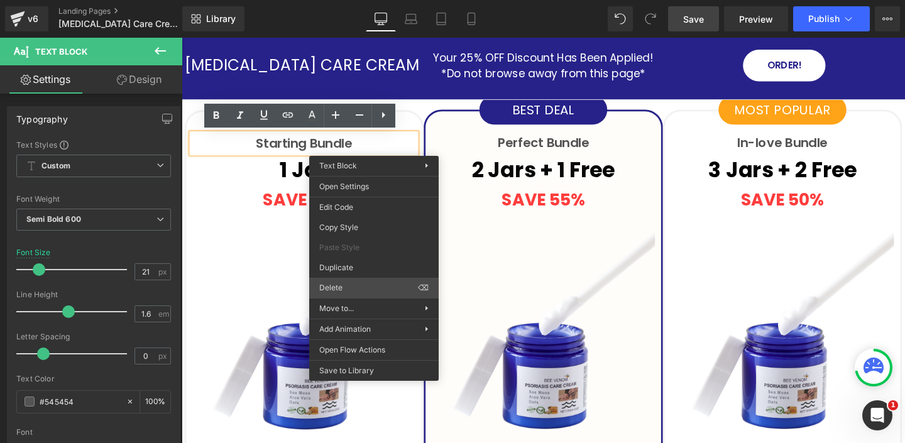
drag, startPoint x: 529, startPoint y: 324, endPoint x: 355, endPoint y: 300, distance: 175.2
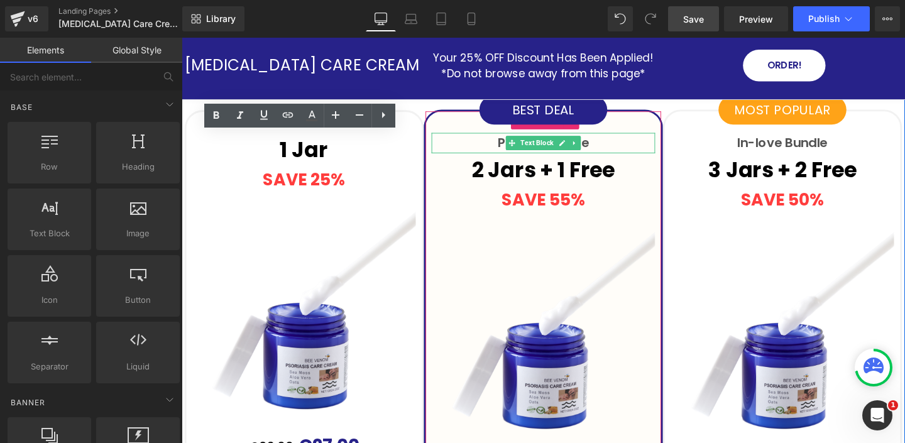
scroll to position [3692, 0]
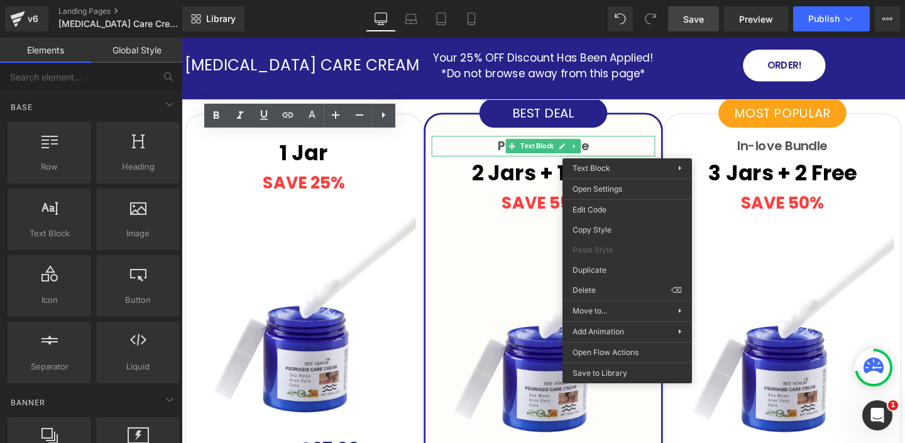
drag, startPoint x: 789, startPoint y: 330, endPoint x: 628, endPoint y: 305, distance: 162.1
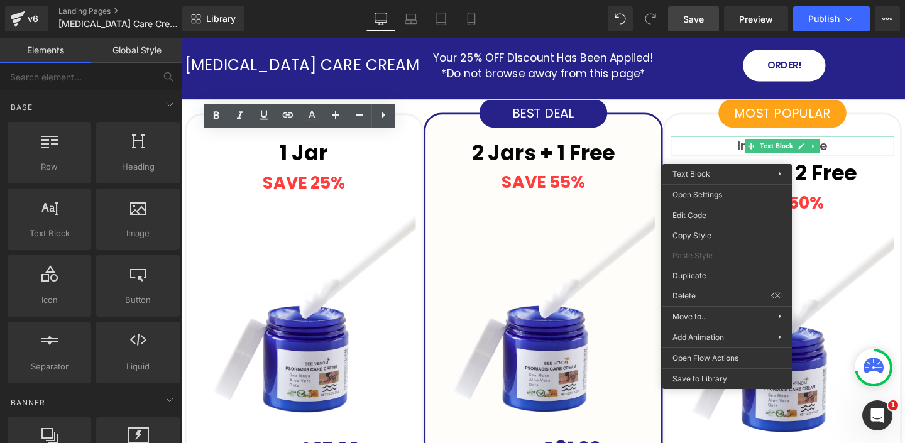
drag, startPoint x: 889, startPoint y: 333, endPoint x: 734, endPoint y: 308, distance: 156.6
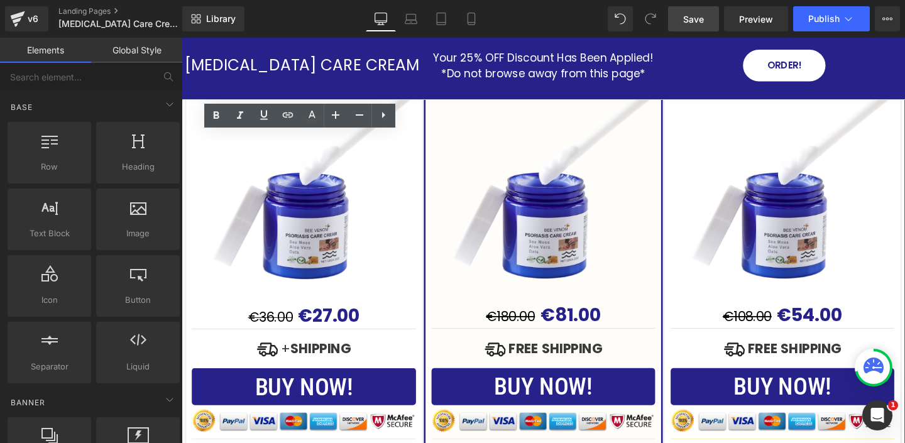
scroll to position [3835, 0]
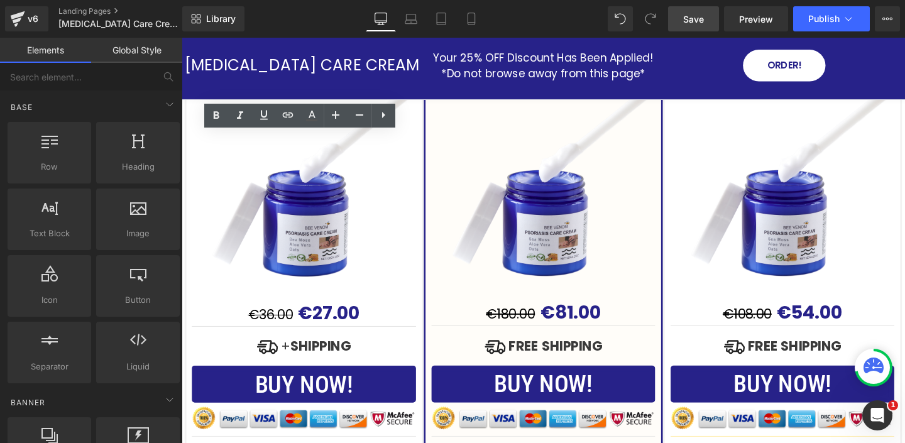
drag, startPoint x: 700, startPoint y: 17, endPoint x: 777, endPoint y: 6, distance: 77.5
click at [700, 17] on span "Save" at bounding box center [693, 19] width 21 height 13
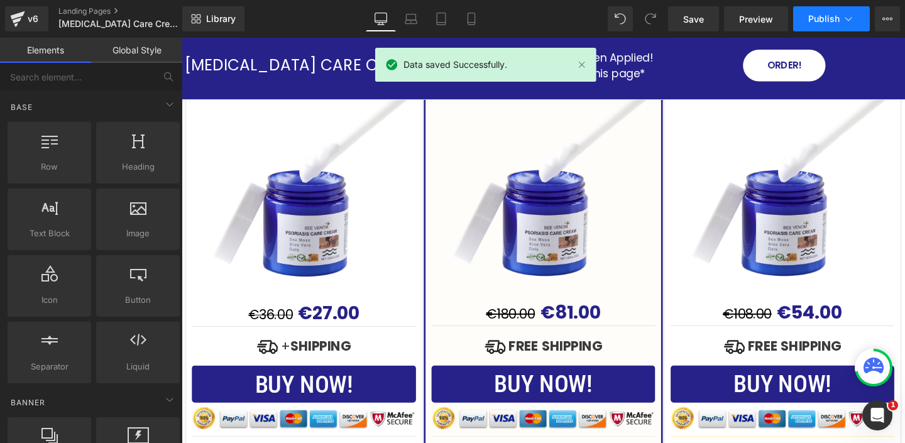
click at [852, 19] on icon at bounding box center [848, 19] width 13 height 13
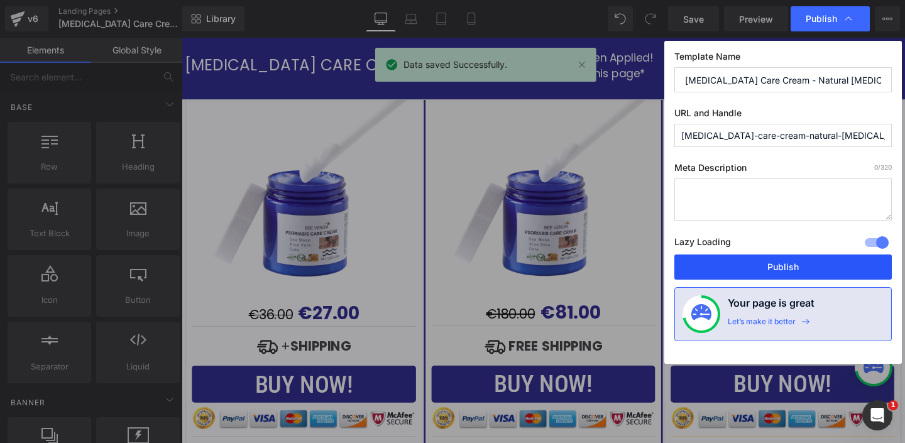
click at [784, 265] on button "Publish" at bounding box center [782, 267] width 217 height 25
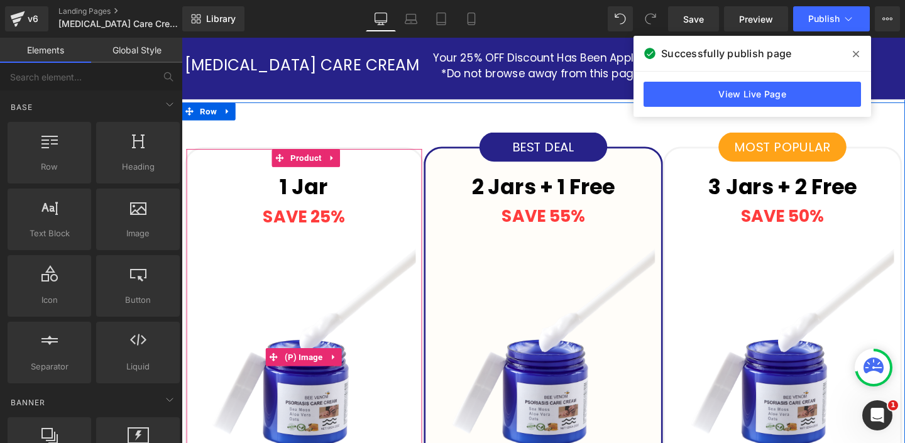
scroll to position [3654, 0]
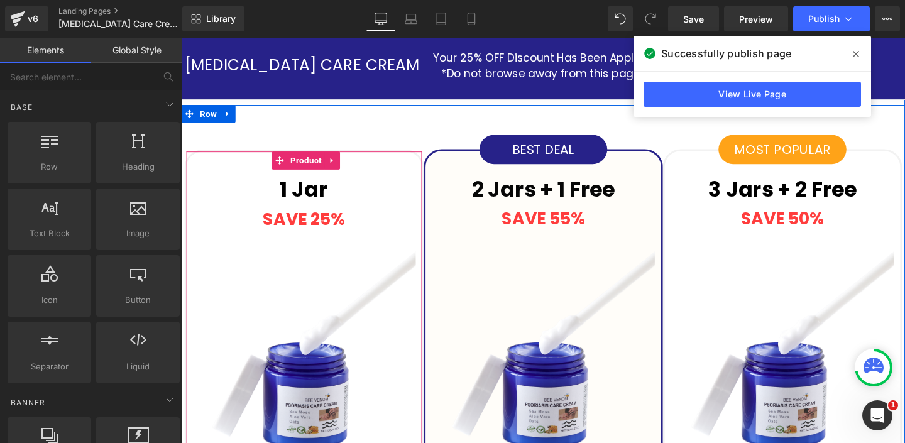
click at [326, 228] on div "SAVE 25% Text Block" at bounding box center [310, 230] width 236 height 28
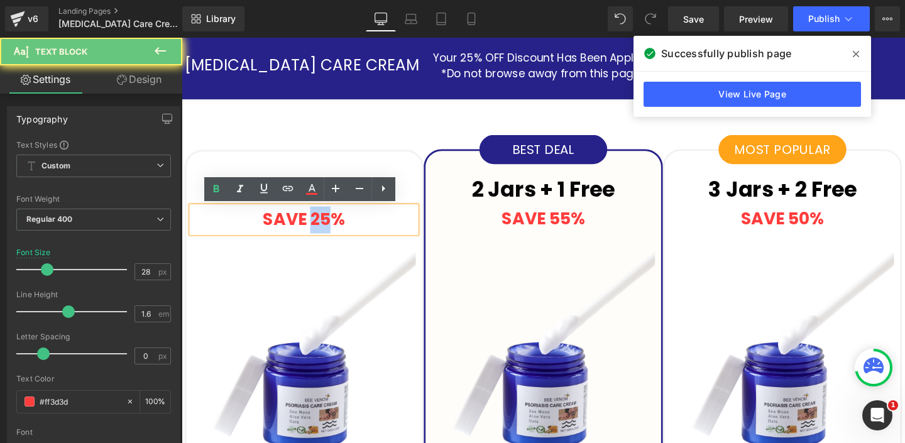
click at [326, 228] on strong "SAVE 25%" at bounding box center [310, 229] width 86 height 25
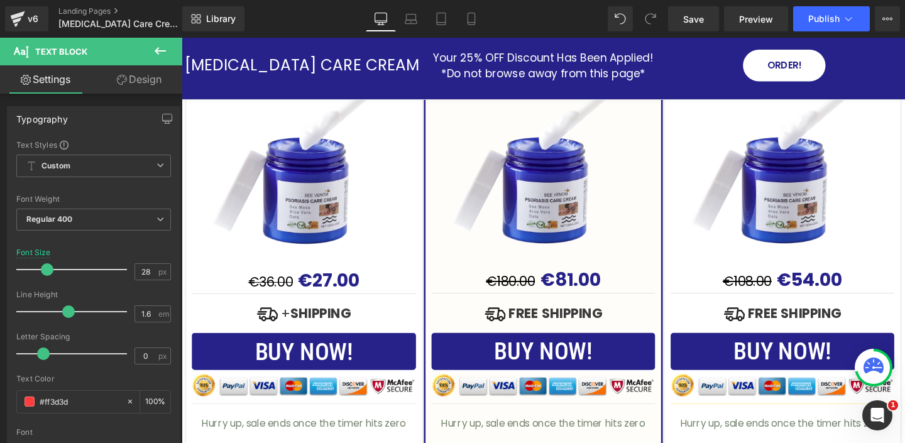
scroll to position [3872, 0]
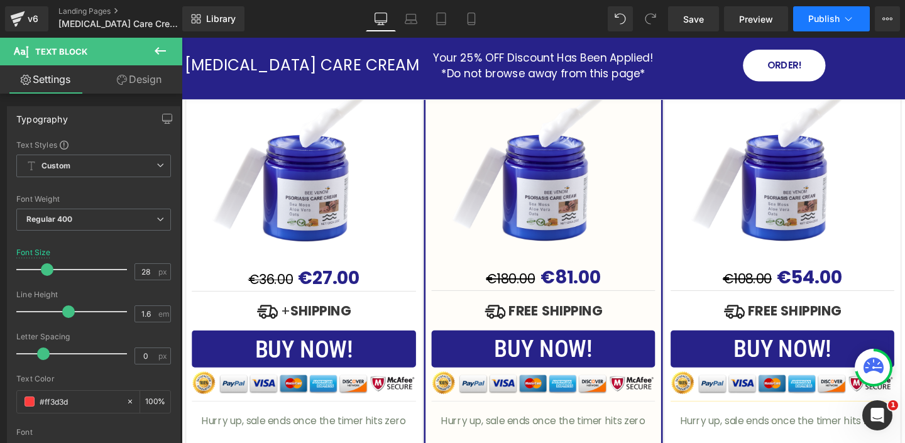
click at [837, 22] on span "Publish" at bounding box center [823, 19] width 31 height 10
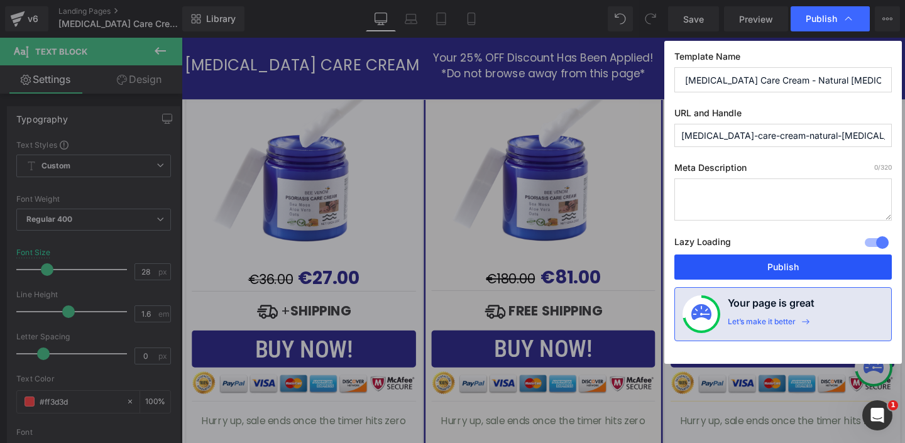
click at [768, 267] on button "Publish" at bounding box center [782, 267] width 217 height 25
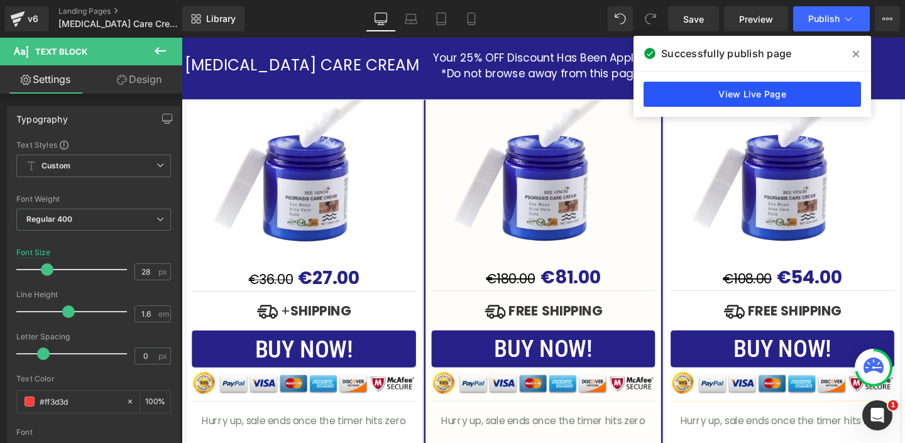
click at [777, 99] on link "View Live Page" at bounding box center [752, 94] width 217 height 25
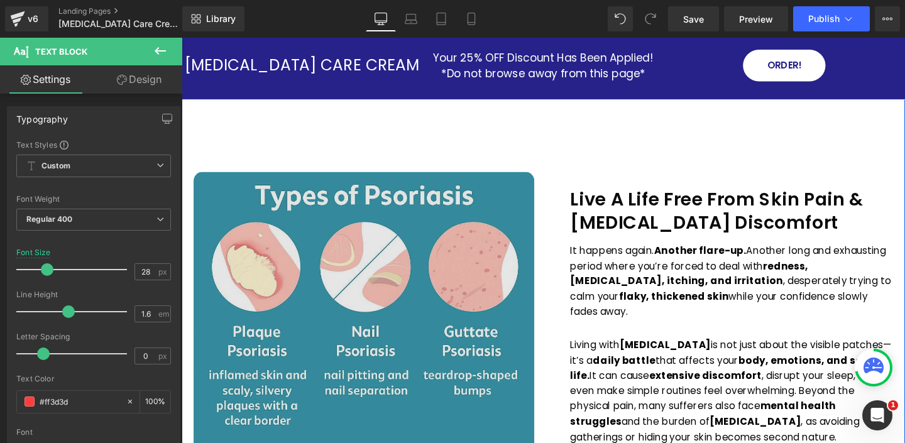
scroll to position [474, 0]
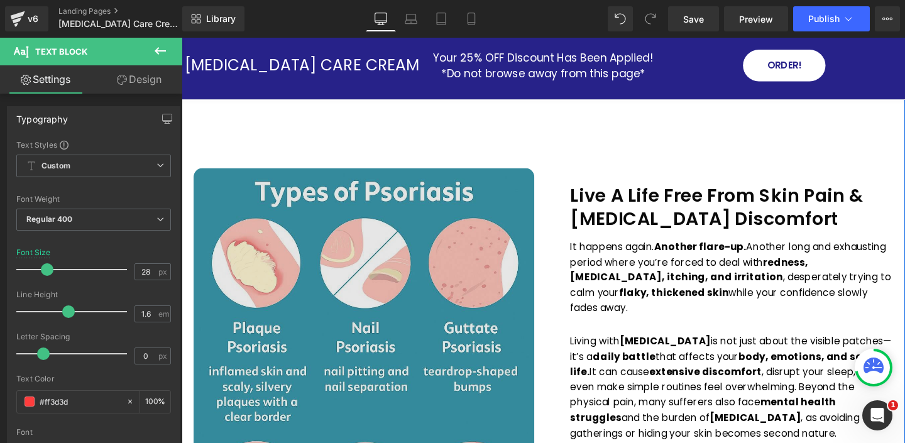
click at [379, 258] on img at bounding box center [373, 427] width 358 height 504
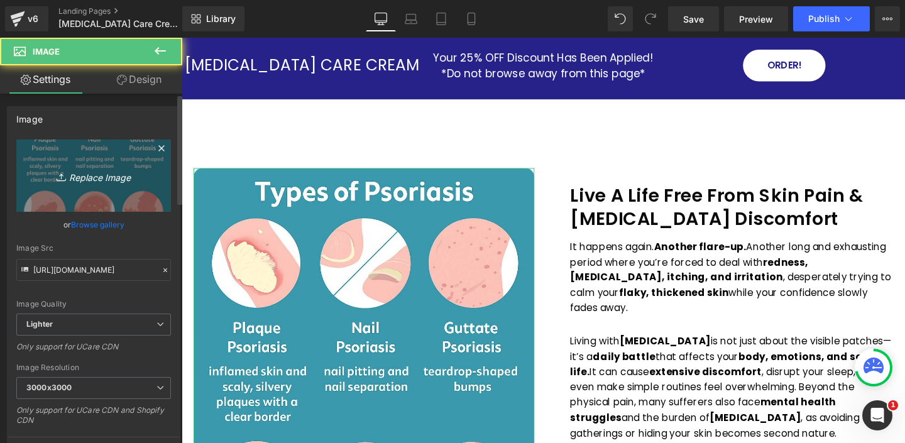
click at [106, 176] on icon "Replace Image" at bounding box center [93, 176] width 101 height 16
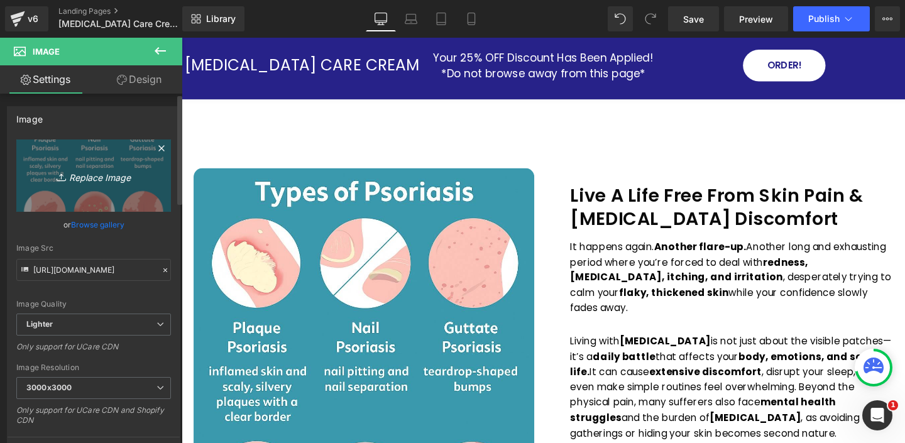
type input "C:\fakepath\ChatGPT Image 22 ago 2025, 21_31_48.jpg"
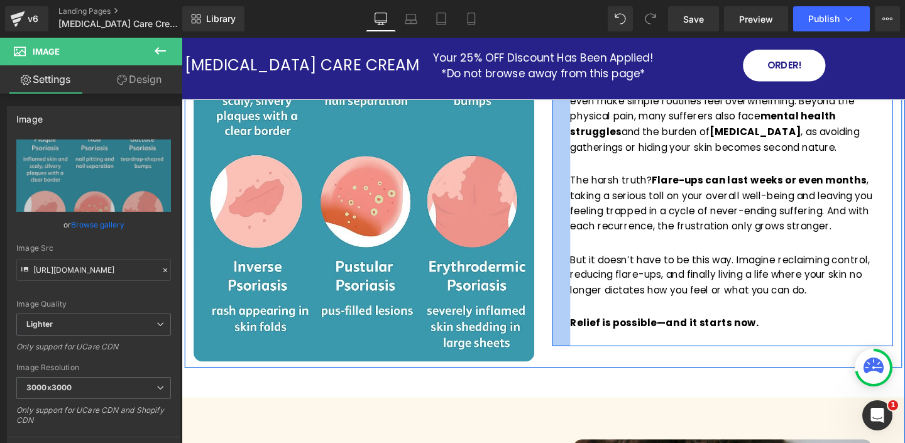
scroll to position [775, 0]
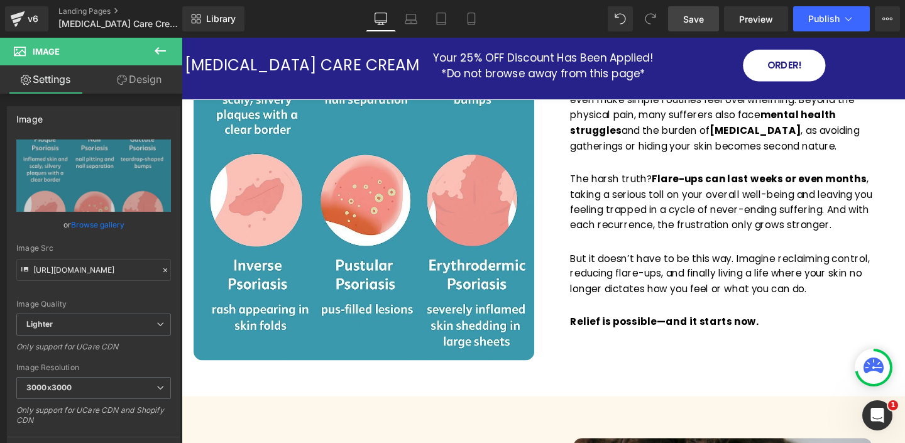
click at [696, 14] on span "Save" at bounding box center [693, 19] width 21 height 13
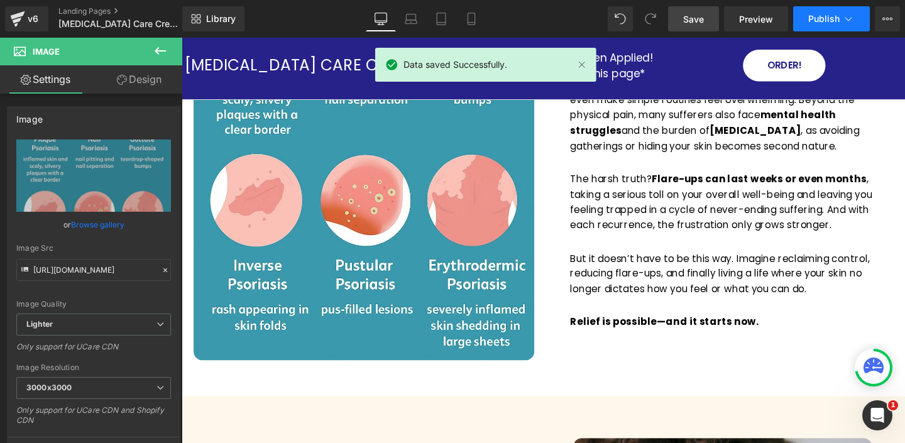
click at [838, 12] on button "Publish" at bounding box center [831, 18] width 77 height 25
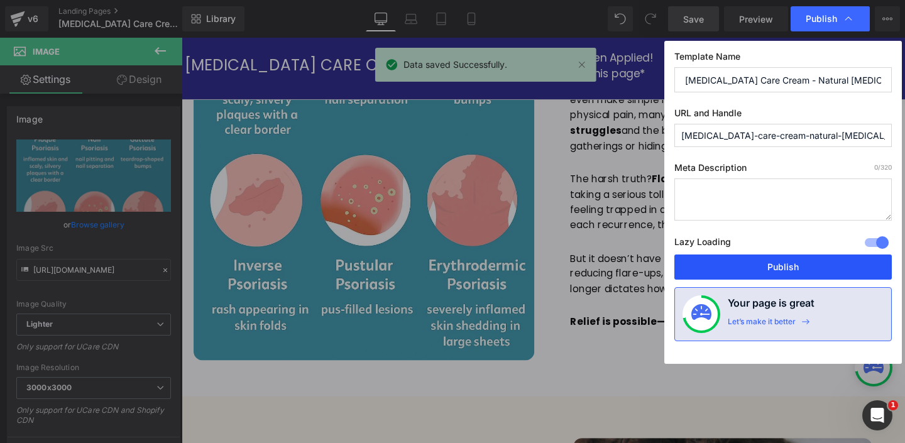
drag, startPoint x: 782, startPoint y: 265, endPoint x: 632, endPoint y: 238, distance: 153.3
click at [782, 265] on button "Publish" at bounding box center [782, 267] width 217 height 25
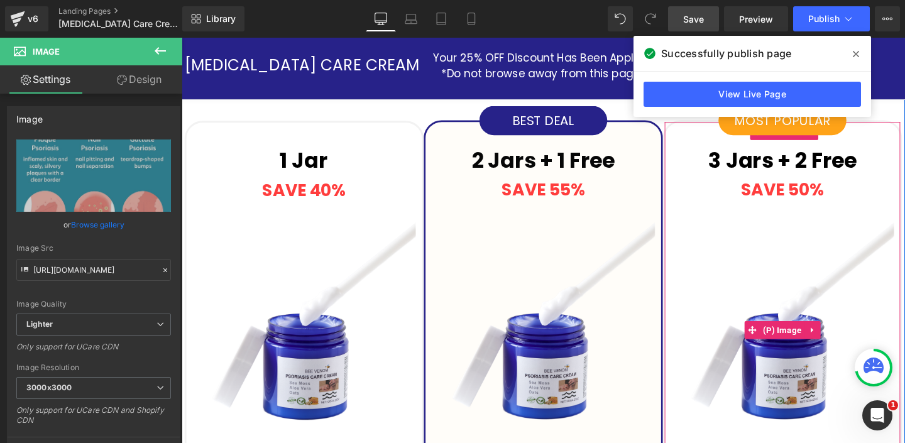
scroll to position [3683, 0]
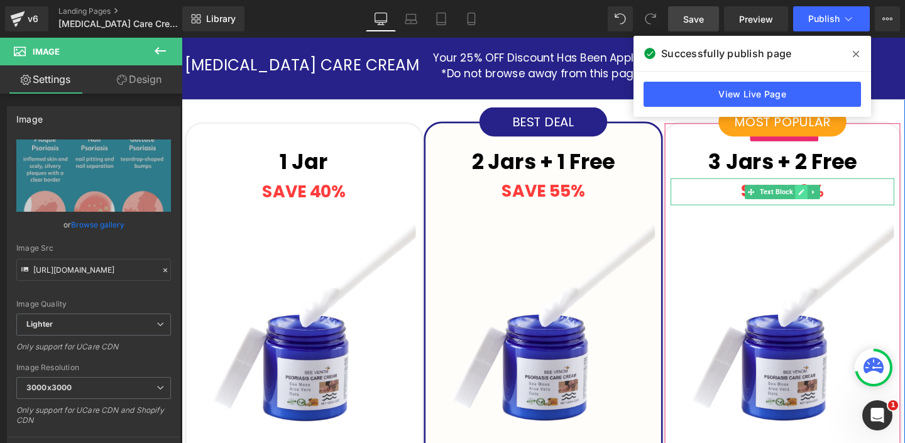
click at [831, 198] on icon at bounding box center [833, 200] width 7 height 8
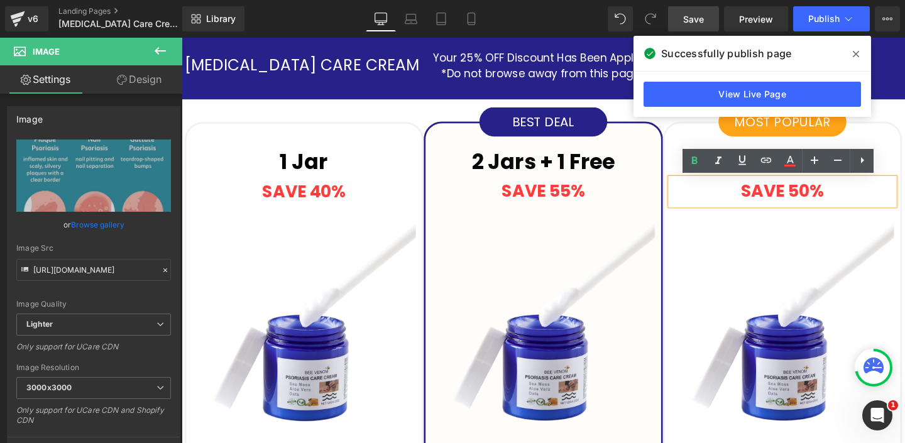
drag, startPoint x: 831, startPoint y: 200, endPoint x: 835, endPoint y: 206, distance: 7.3
click at [831, 200] on strong "SAVE 50%" at bounding box center [812, 199] width 87 height 25
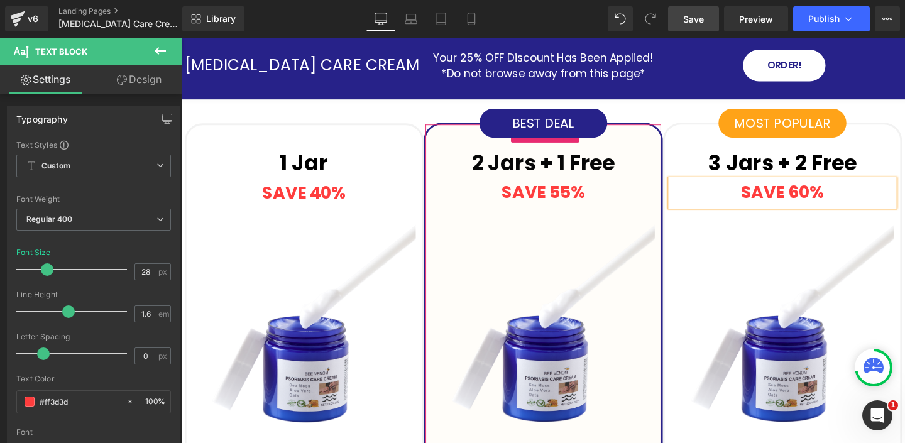
scroll to position [3667, 0]
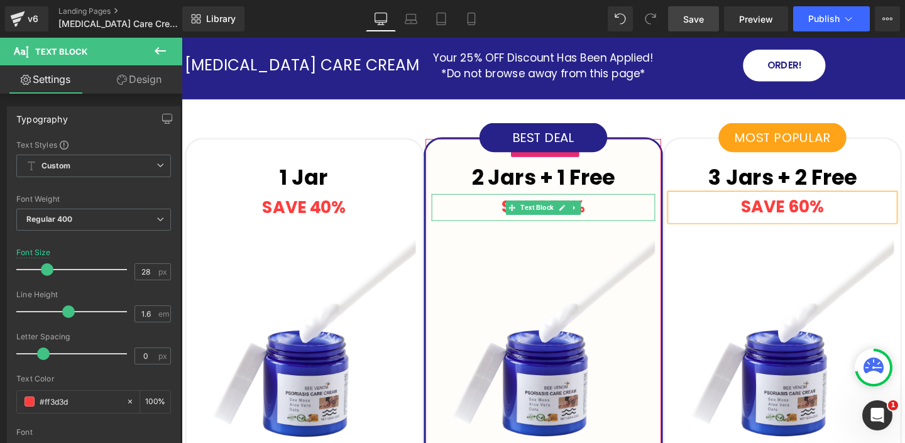
click at [581, 219] on icon at bounding box center [581, 216] width 7 height 8
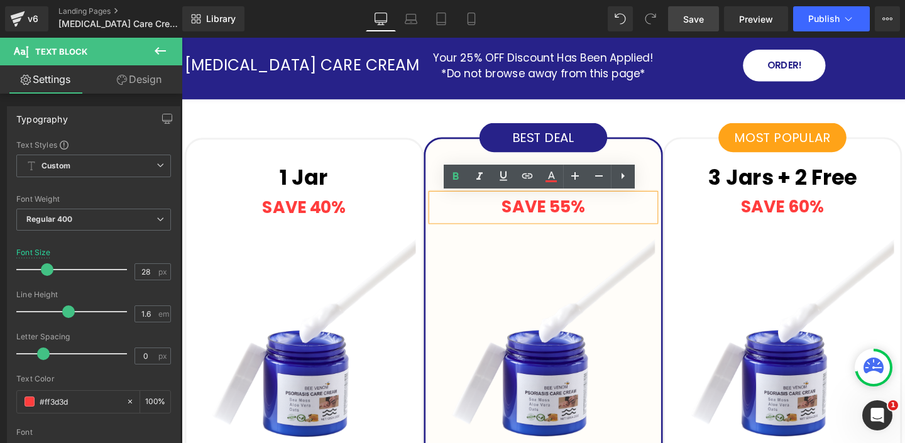
drag, startPoint x: 581, startPoint y: 218, endPoint x: 579, endPoint y: 224, distance: 6.4
click at [581, 218] on strong "SAVE 55%" at bounding box center [561, 215] width 87 height 25
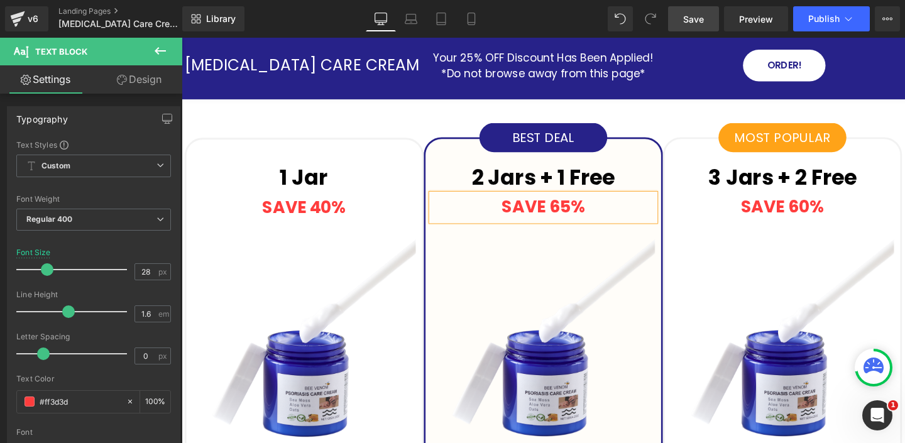
click at [686, 120] on div "1 Jar Text Block SAVE 40% Text Block (P) Image €36.00 €27.00 (P) Price Image + …" at bounding box center [562, 436] width 760 height 681
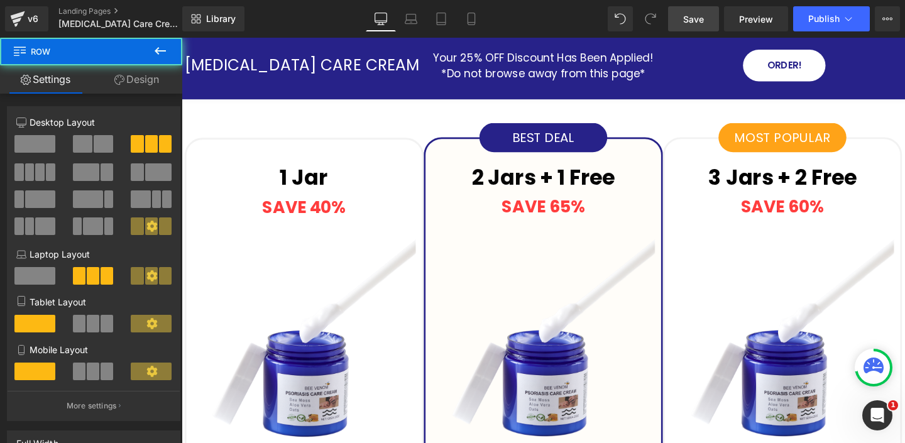
click at [700, 16] on span "Save" at bounding box center [693, 19] width 21 height 13
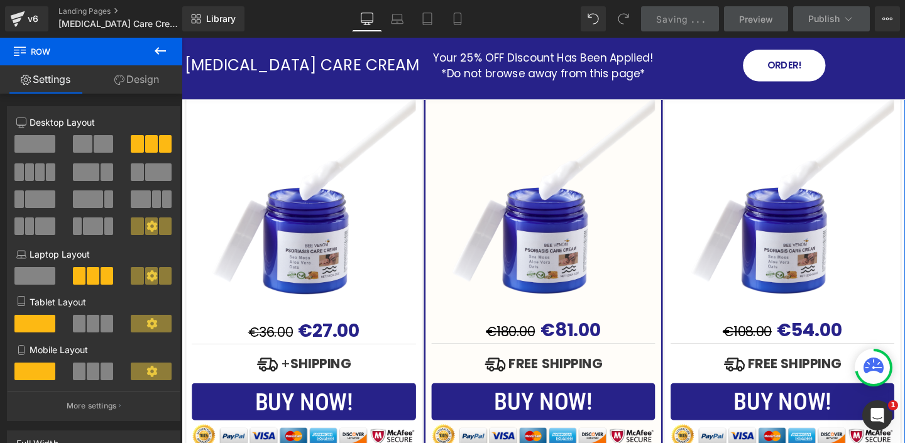
scroll to position [3818, 0]
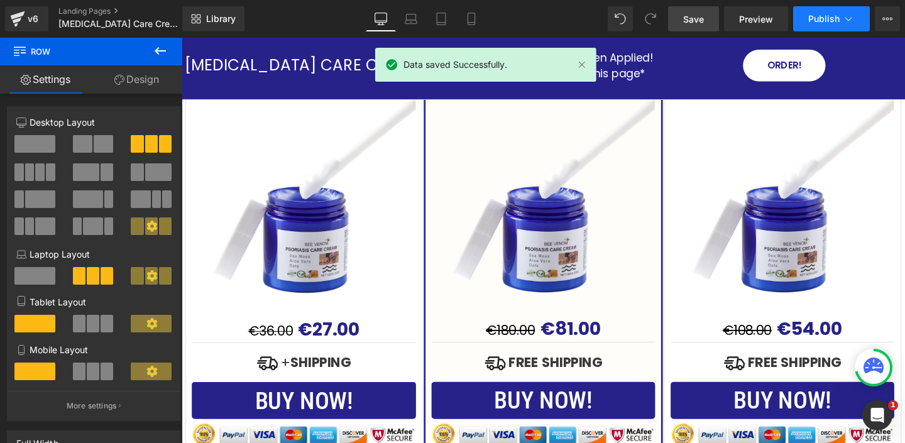
click at [828, 21] on span "Publish" at bounding box center [823, 19] width 31 height 10
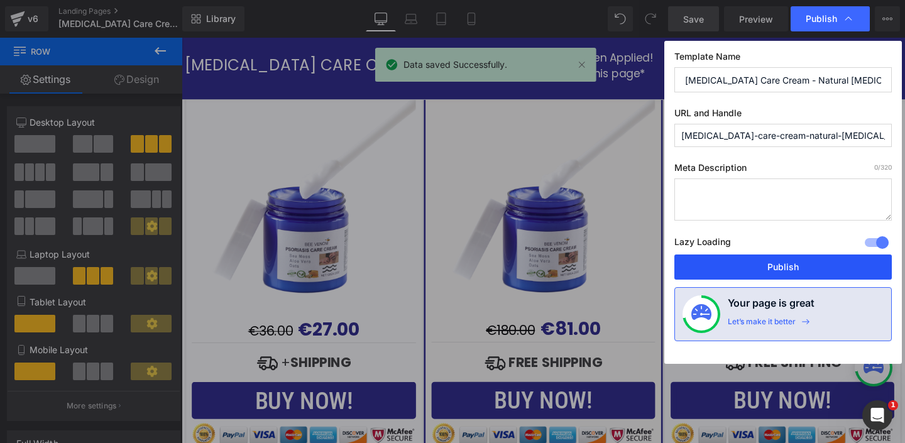
click at [754, 264] on button "Publish" at bounding box center [782, 267] width 217 height 25
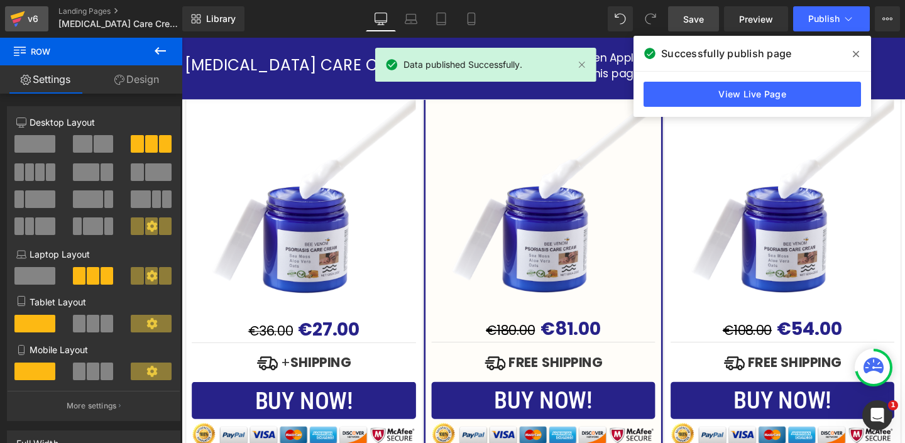
click at [40, 26] on div "v6" at bounding box center [33, 19] width 16 height 16
